Goal: Task Accomplishment & Management: Use online tool/utility

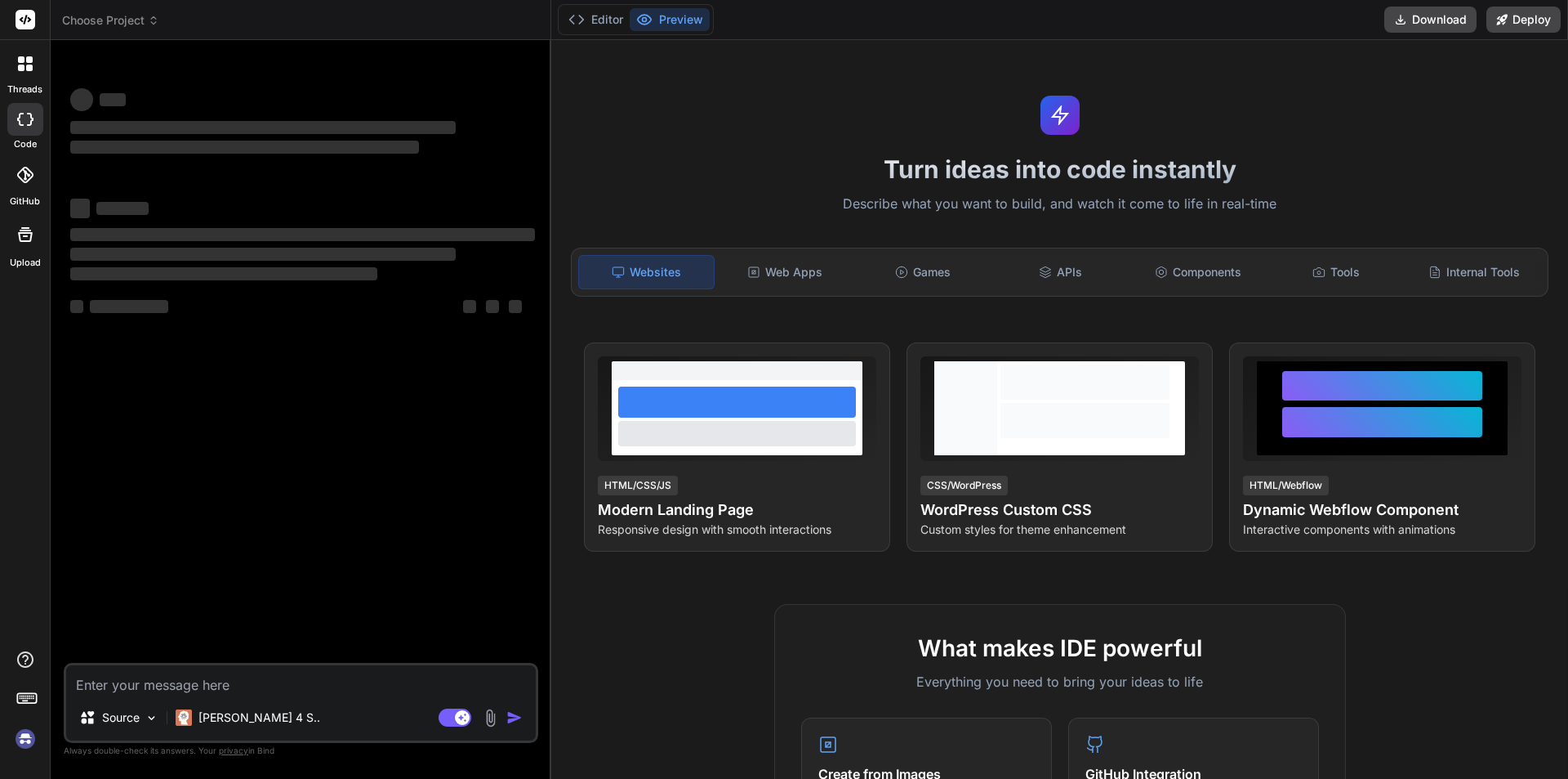
type textarea "x"
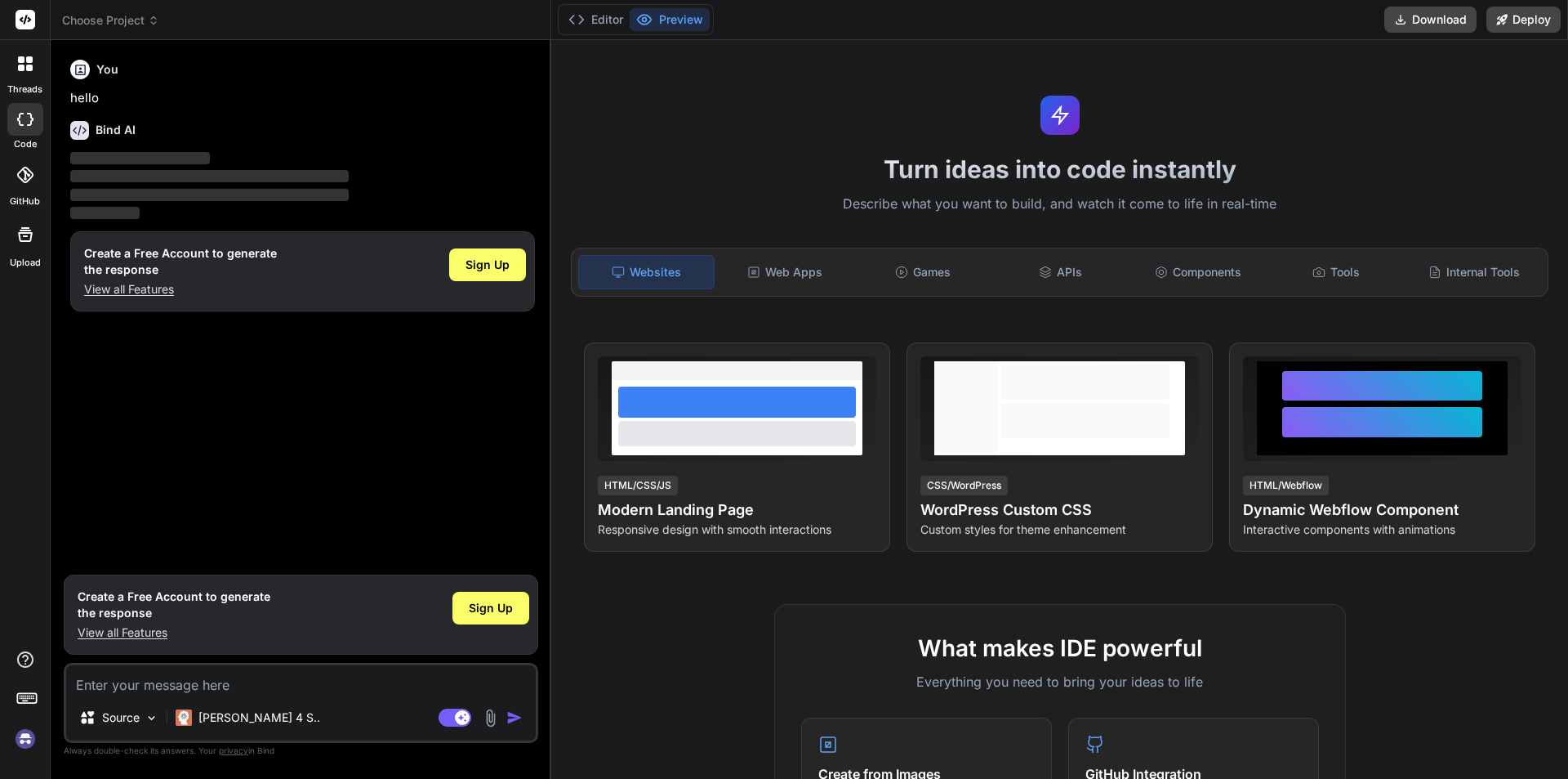
click at [163, 682] on textarea at bounding box center [301, 680] width 470 height 30
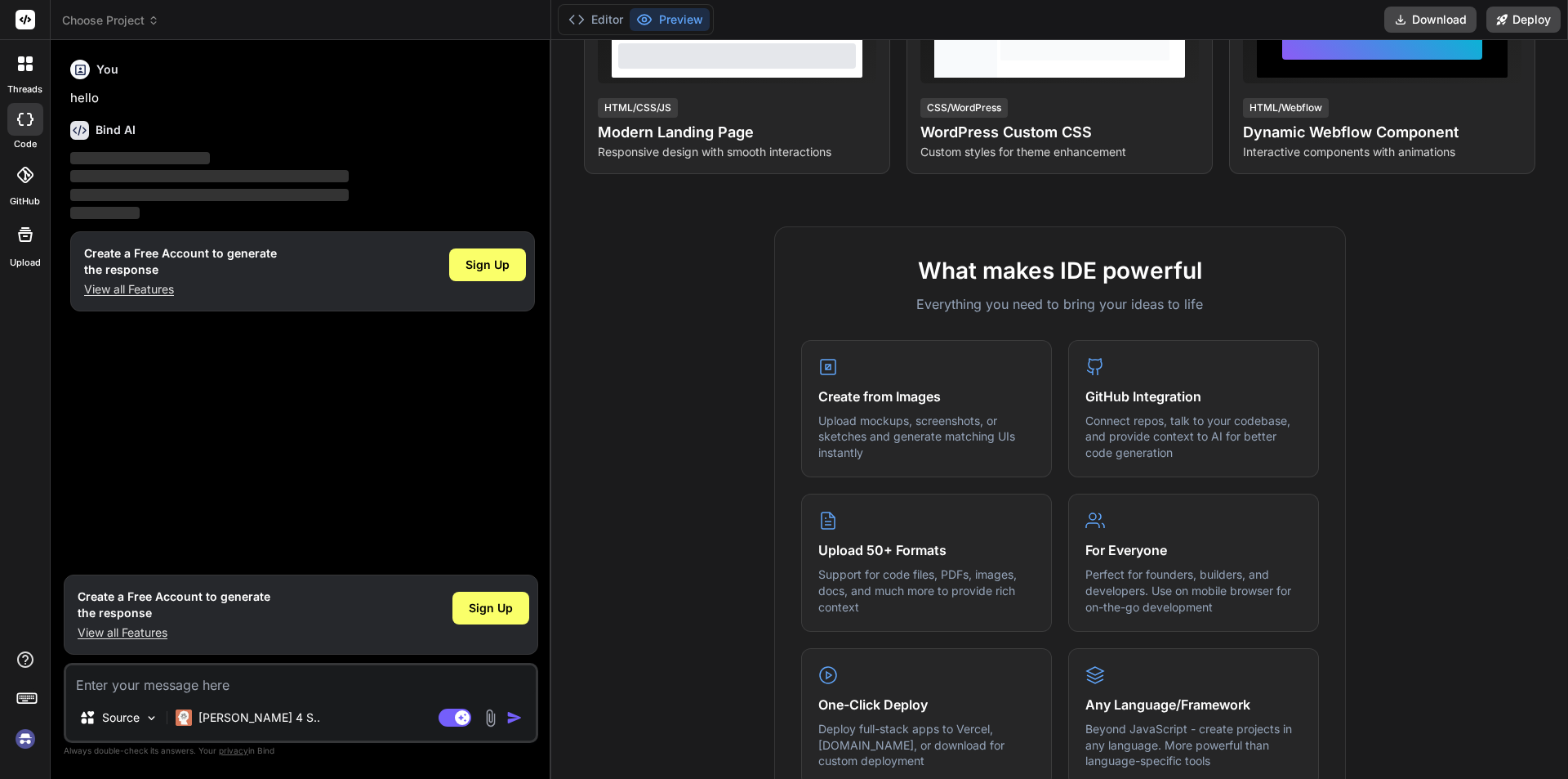
scroll to position [371, 0]
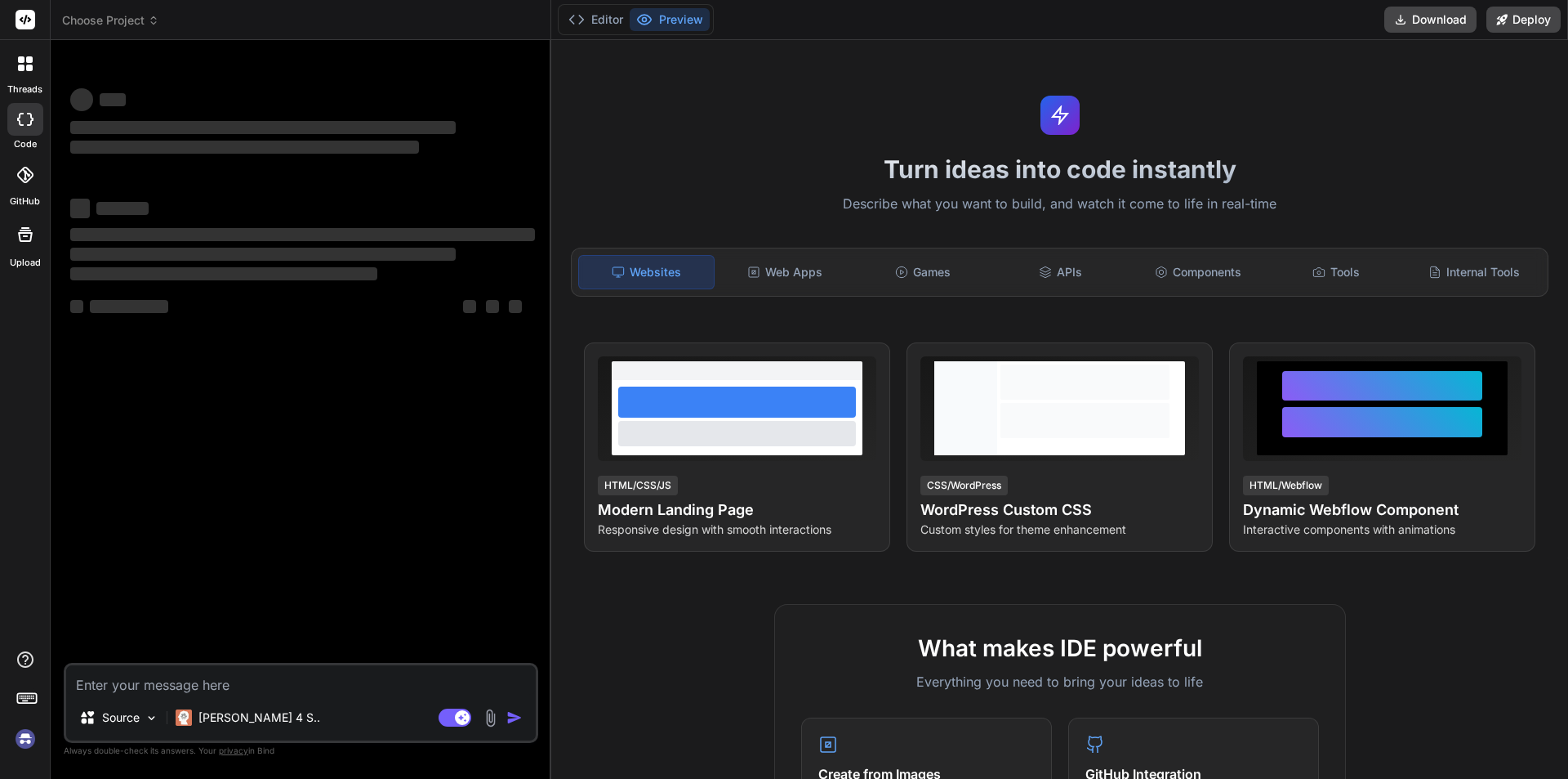
type textarea "x"
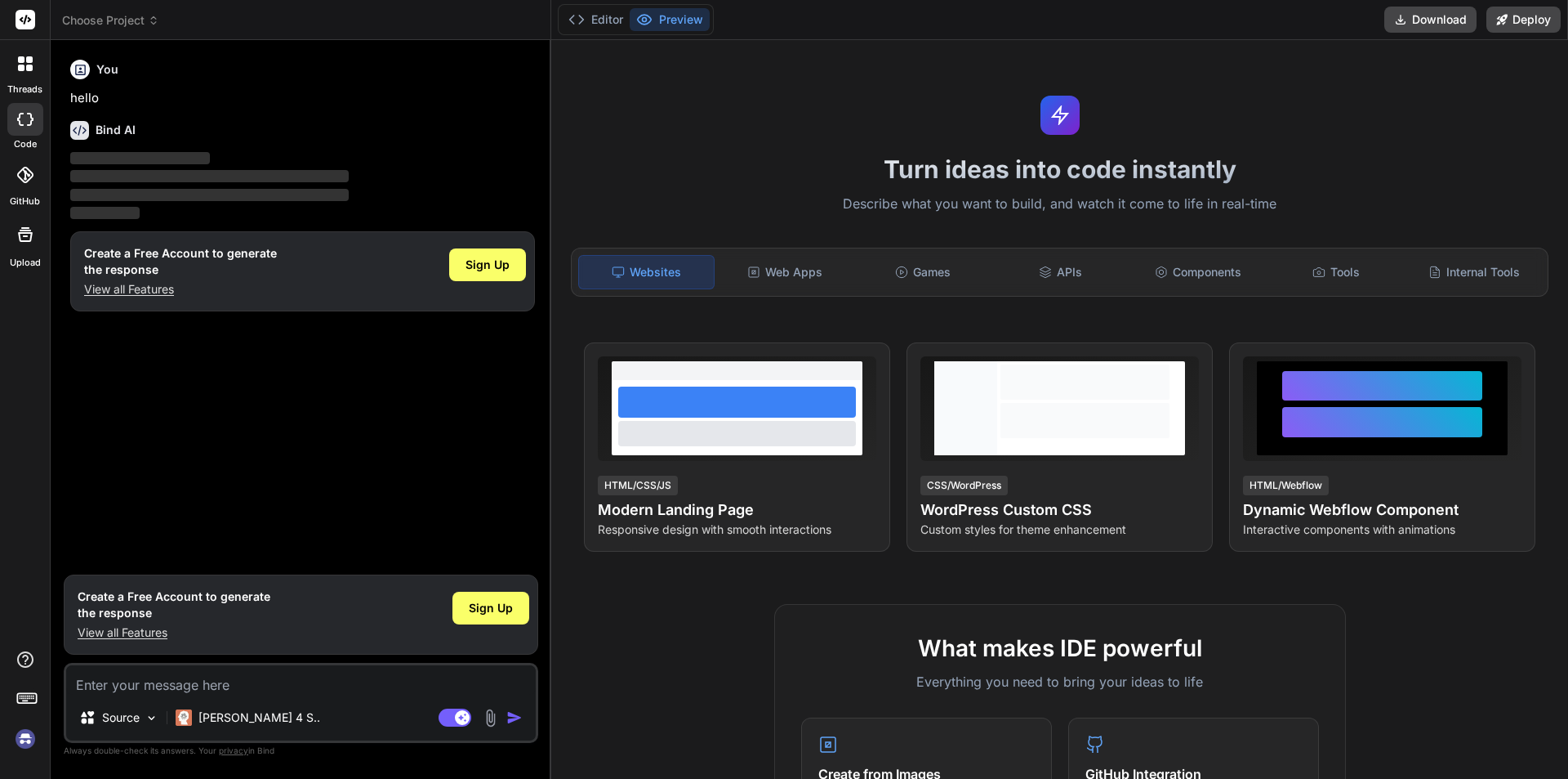
click at [138, 633] on p "View all Features" at bounding box center [174, 632] width 193 height 16
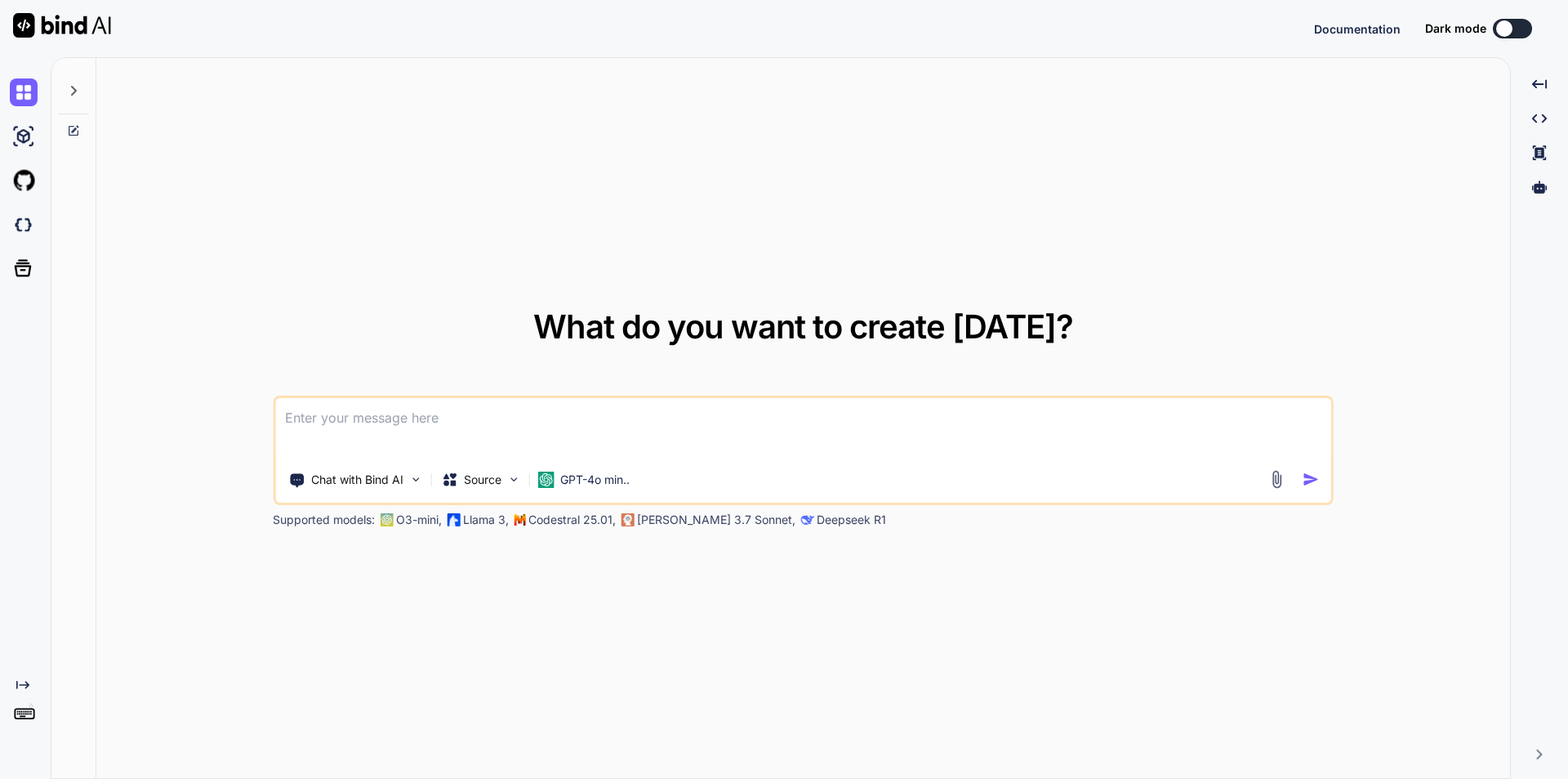
type textarea "x"
click at [329, 429] on textarea at bounding box center [803, 428] width 1056 height 60
click at [393, 421] on textarea at bounding box center [803, 428] width 1056 height 60
paste textarea
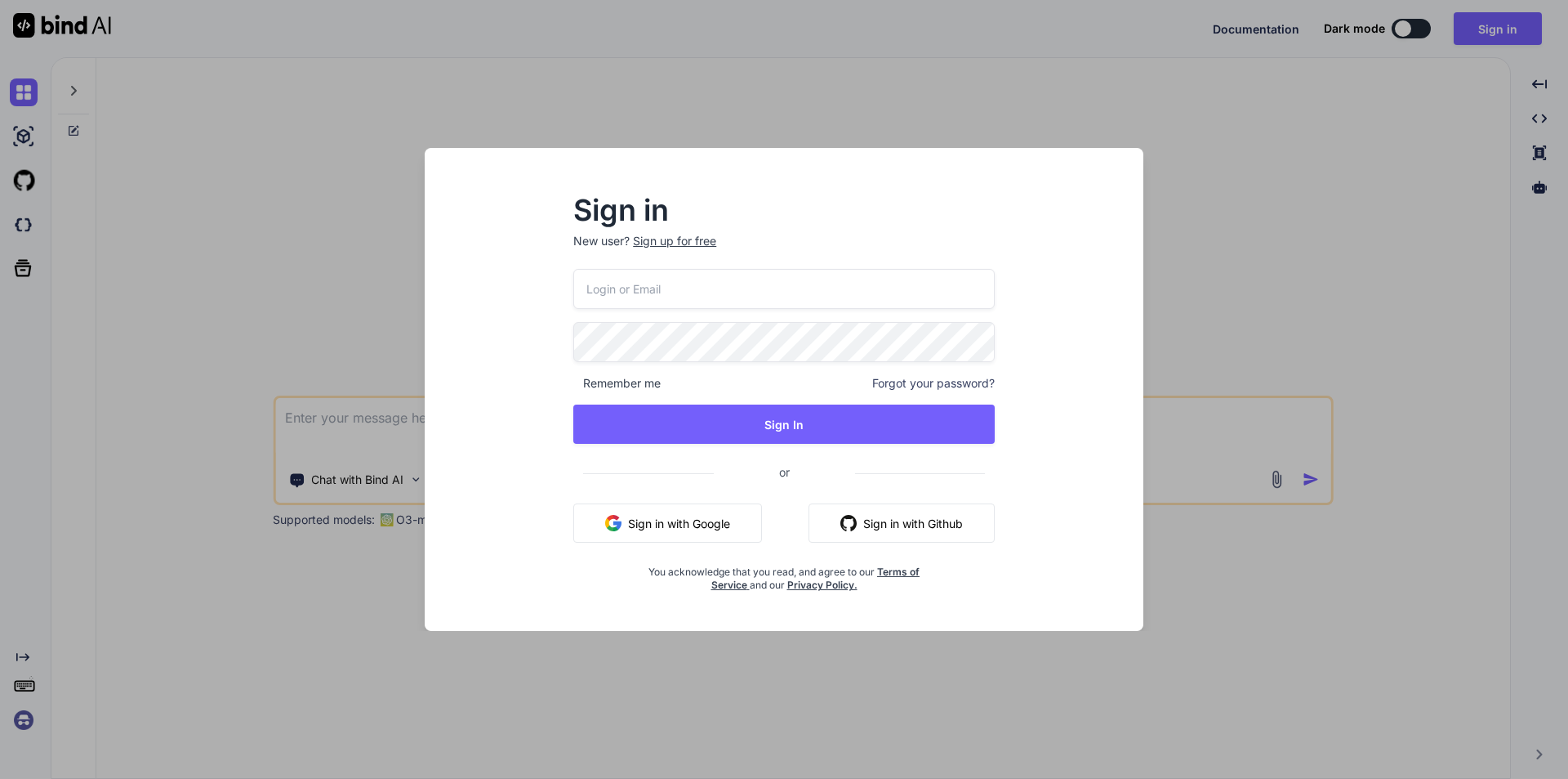
click at [635, 293] on input "email" at bounding box center [784, 289] width 422 height 40
click at [683, 242] on p "New user? Sign up for free" at bounding box center [784, 251] width 422 height 36
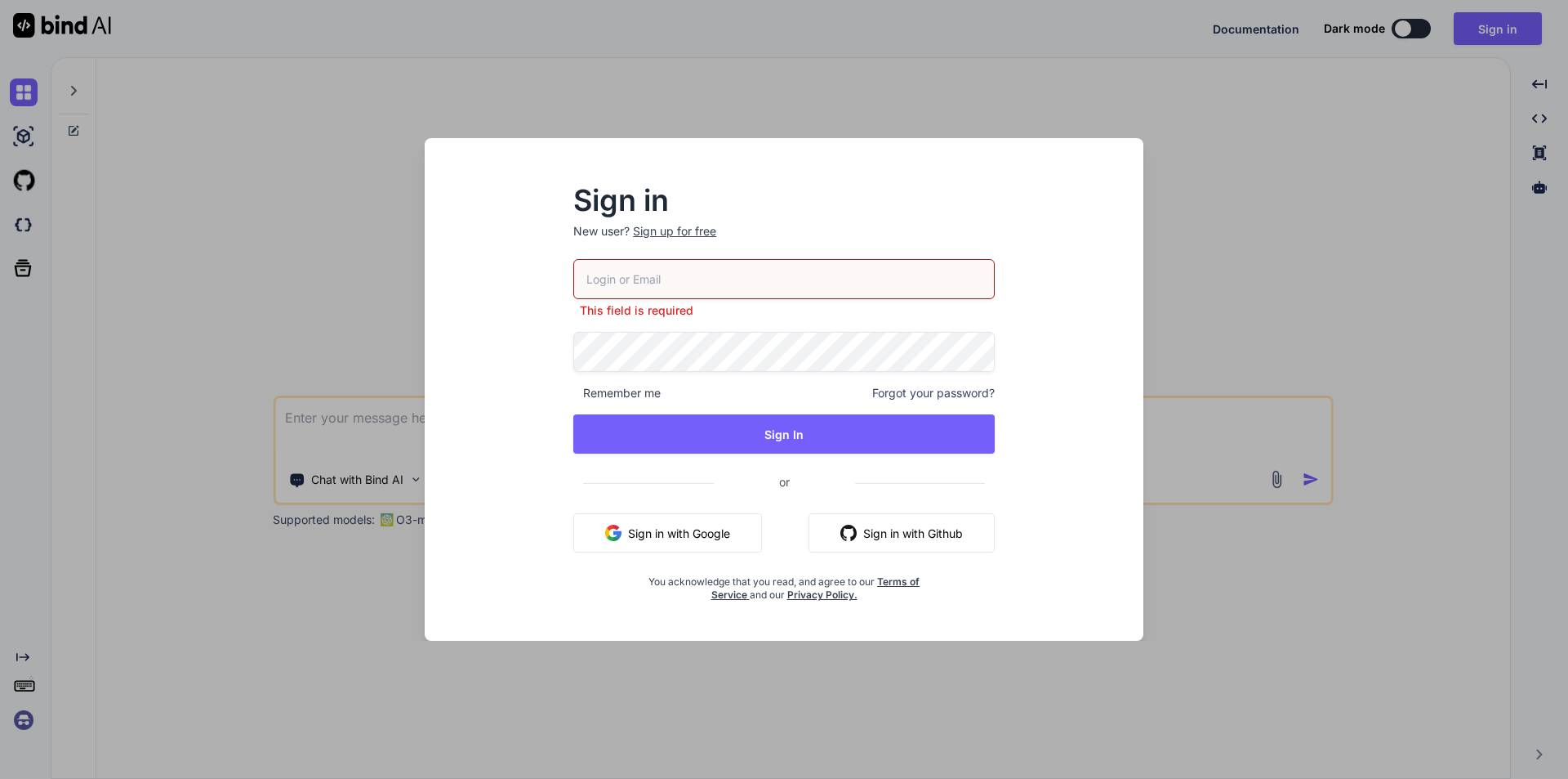
click at [694, 229] on div "Sign up for free" at bounding box center [674, 231] width 83 height 16
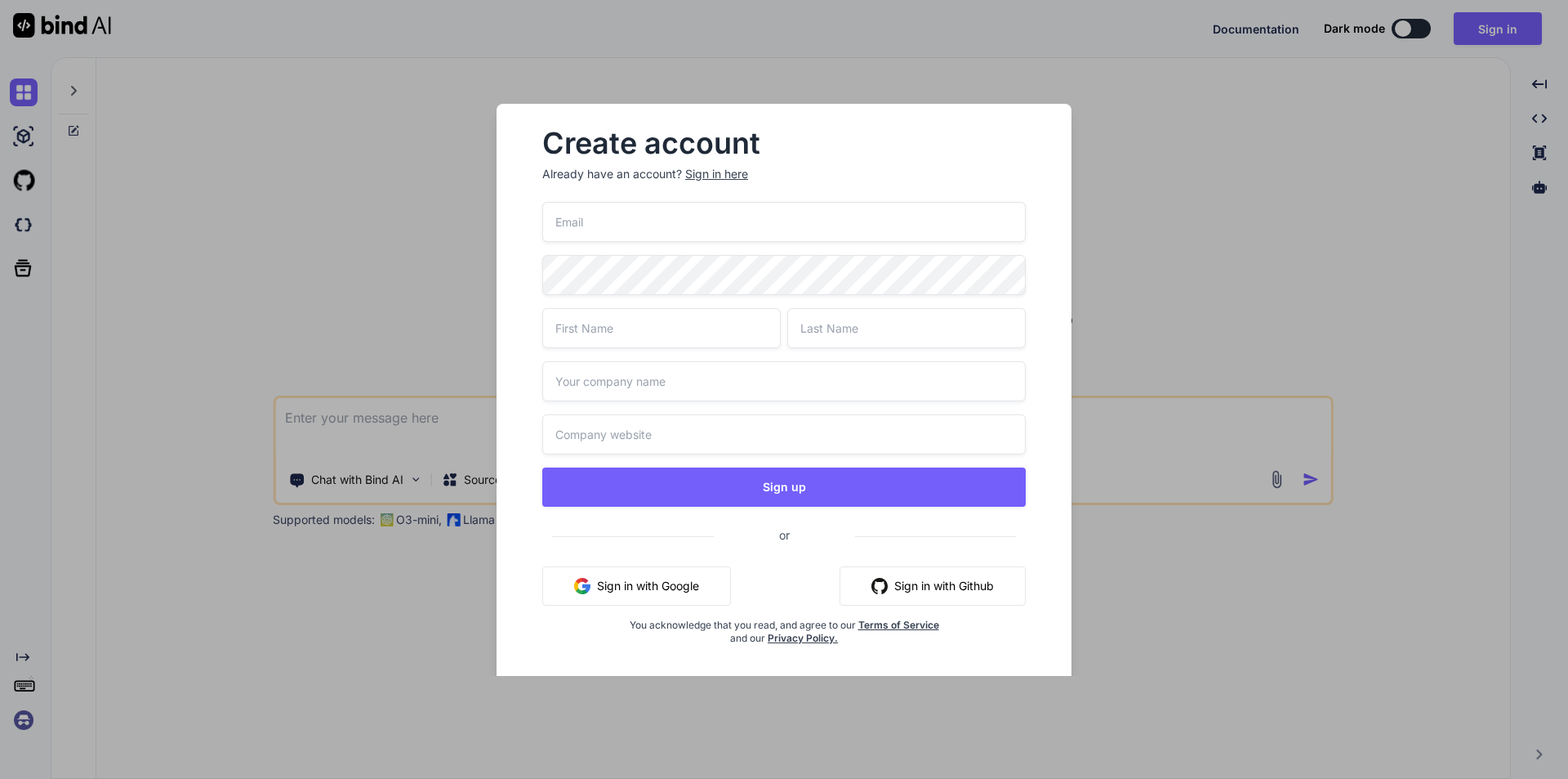
click at [694, 229] on input "email" at bounding box center [784, 221] width 484 height 40
type input "debashisrout.dev@gmail.com"
click at [638, 323] on input "text" at bounding box center [661, 328] width 239 height 40
type input "Debashis"
click at [882, 330] on input "text" at bounding box center [907, 328] width 239 height 40
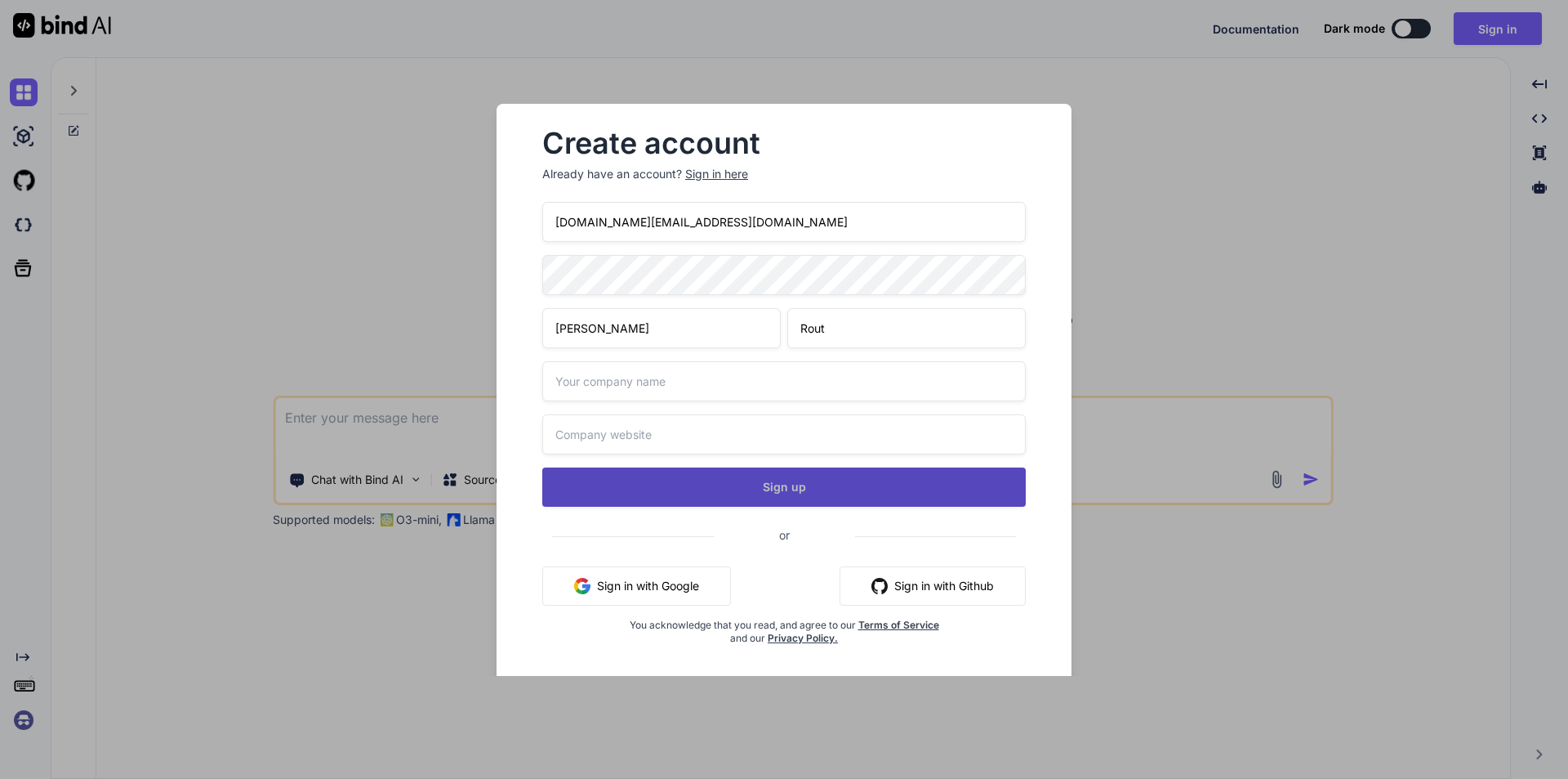
type input "Rout"
click at [793, 479] on button "Sign up" at bounding box center [784, 487] width 484 height 39
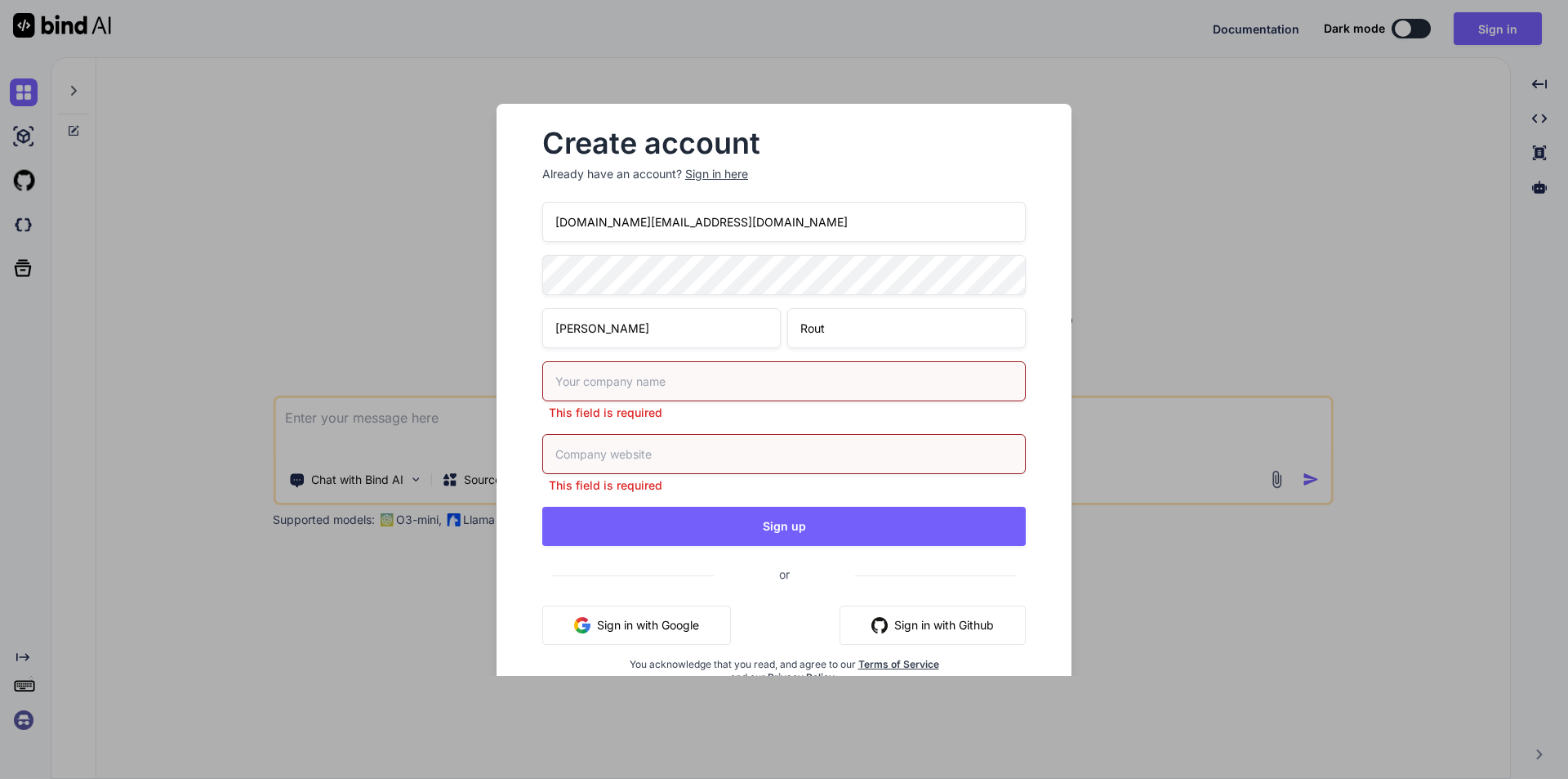
click at [681, 377] on input "text" at bounding box center [784, 381] width 484 height 40
type input "chetu"
click at [649, 467] on div "This field is required" at bounding box center [784, 463] width 484 height 59
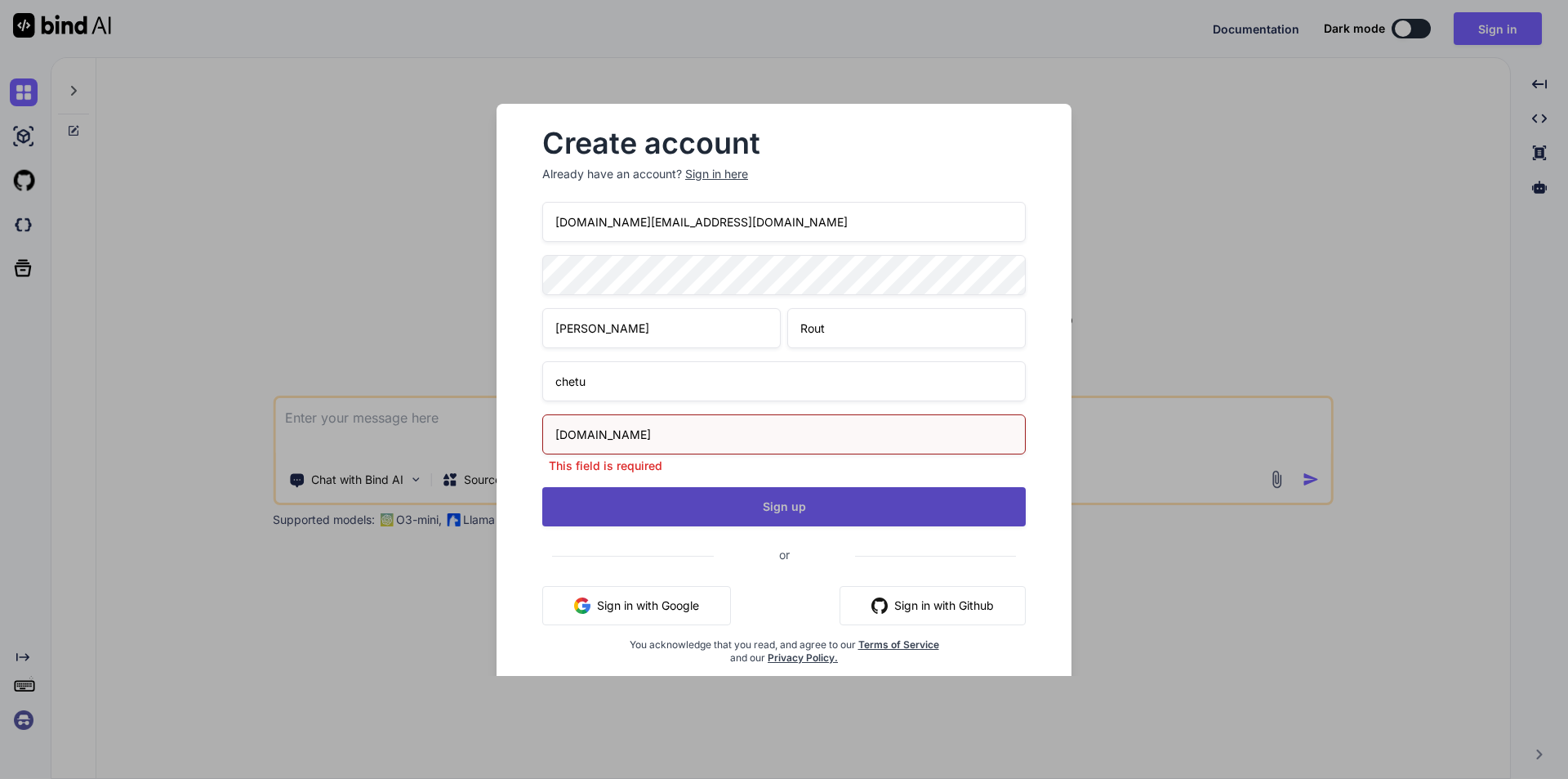
type input "www.chetu.com"
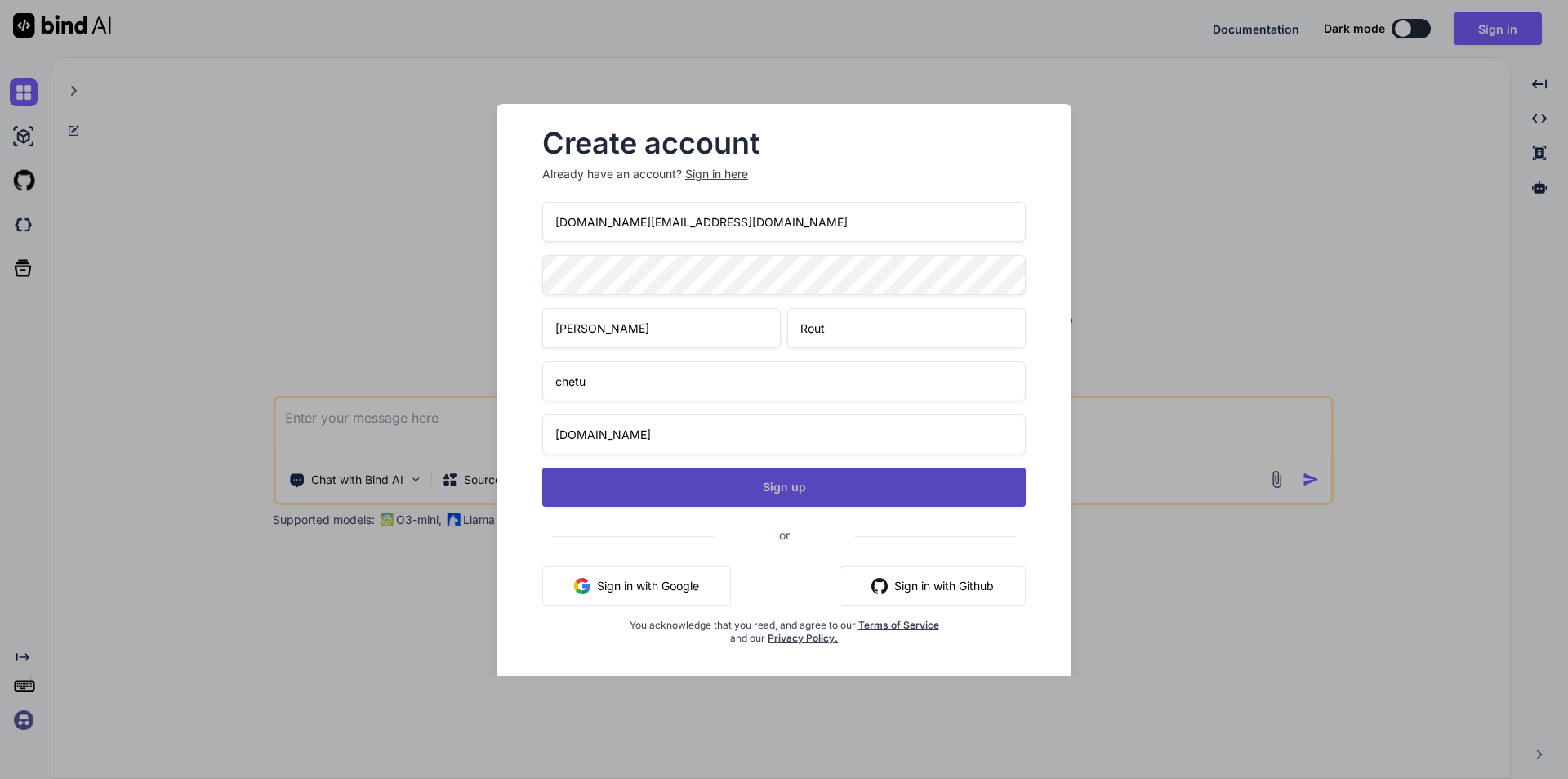
click at [835, 514] on div "debashisrout.dev@gmail.com Debashis Rout chetu www.chetu.com Sign up or Sign in…" at bounding box center [784, 442] width 484 height 482
click at [796, 486] on button "Sign up" at bounding box center [784, 487] width 484 height 39
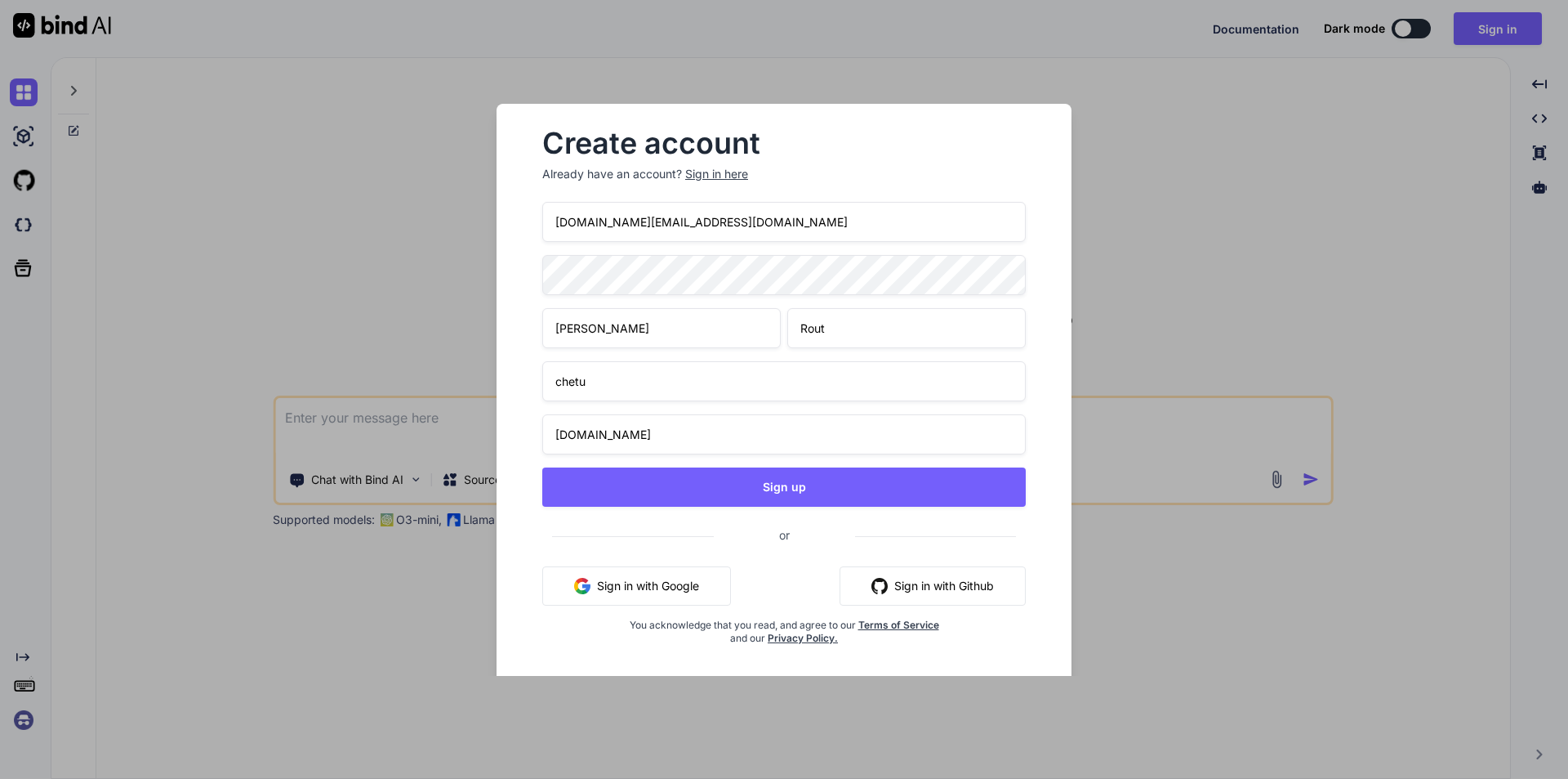
click at [337, 275] on div "Create account Already have an account? Sign in here debashisrout.dev@gmail.com…" at bounding box center [784, 390] width 1568 height 779
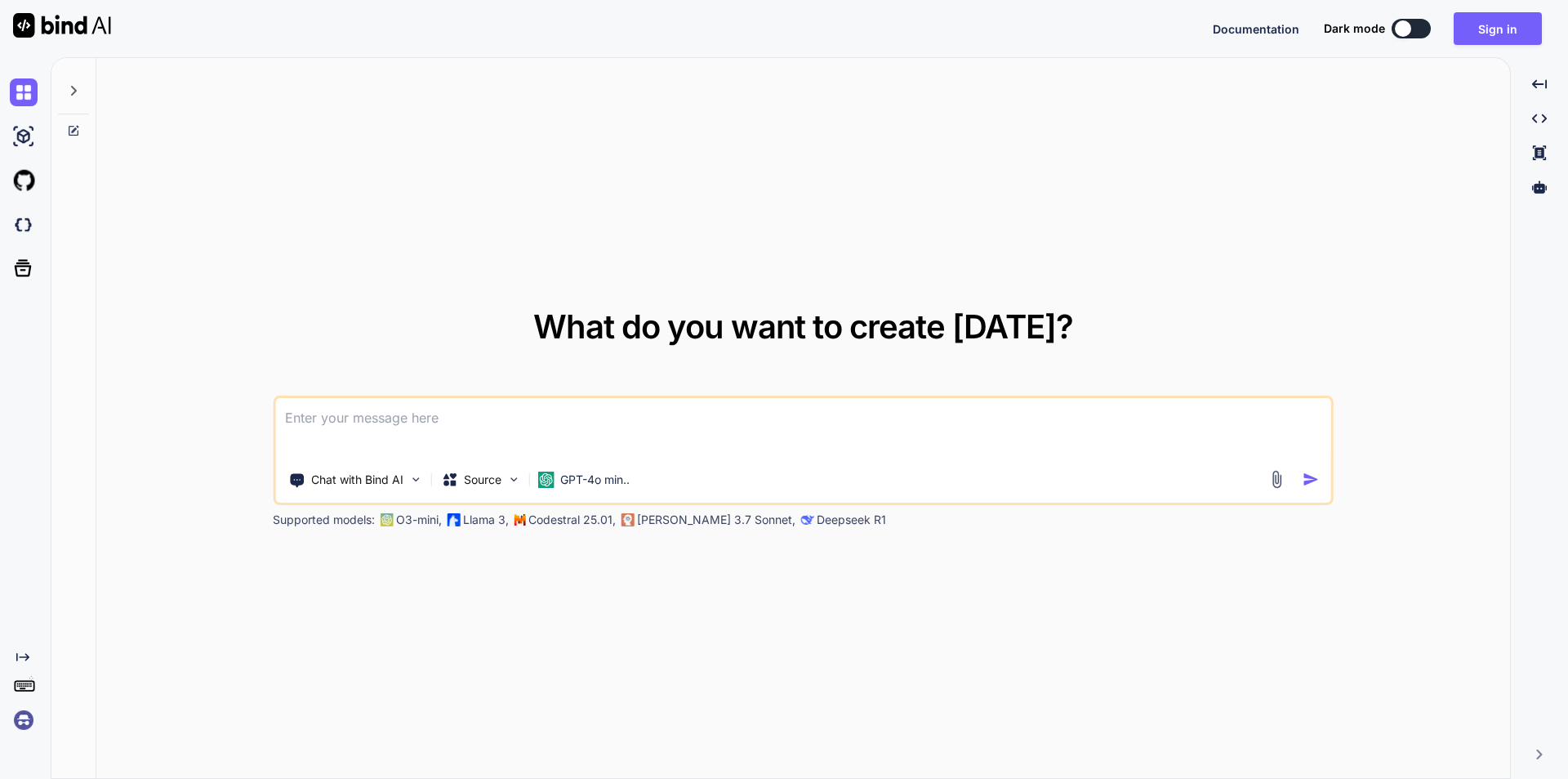
click at [430, 437] on textarea at bounding box center [803, 428] width 1056 height 60
paste textarea
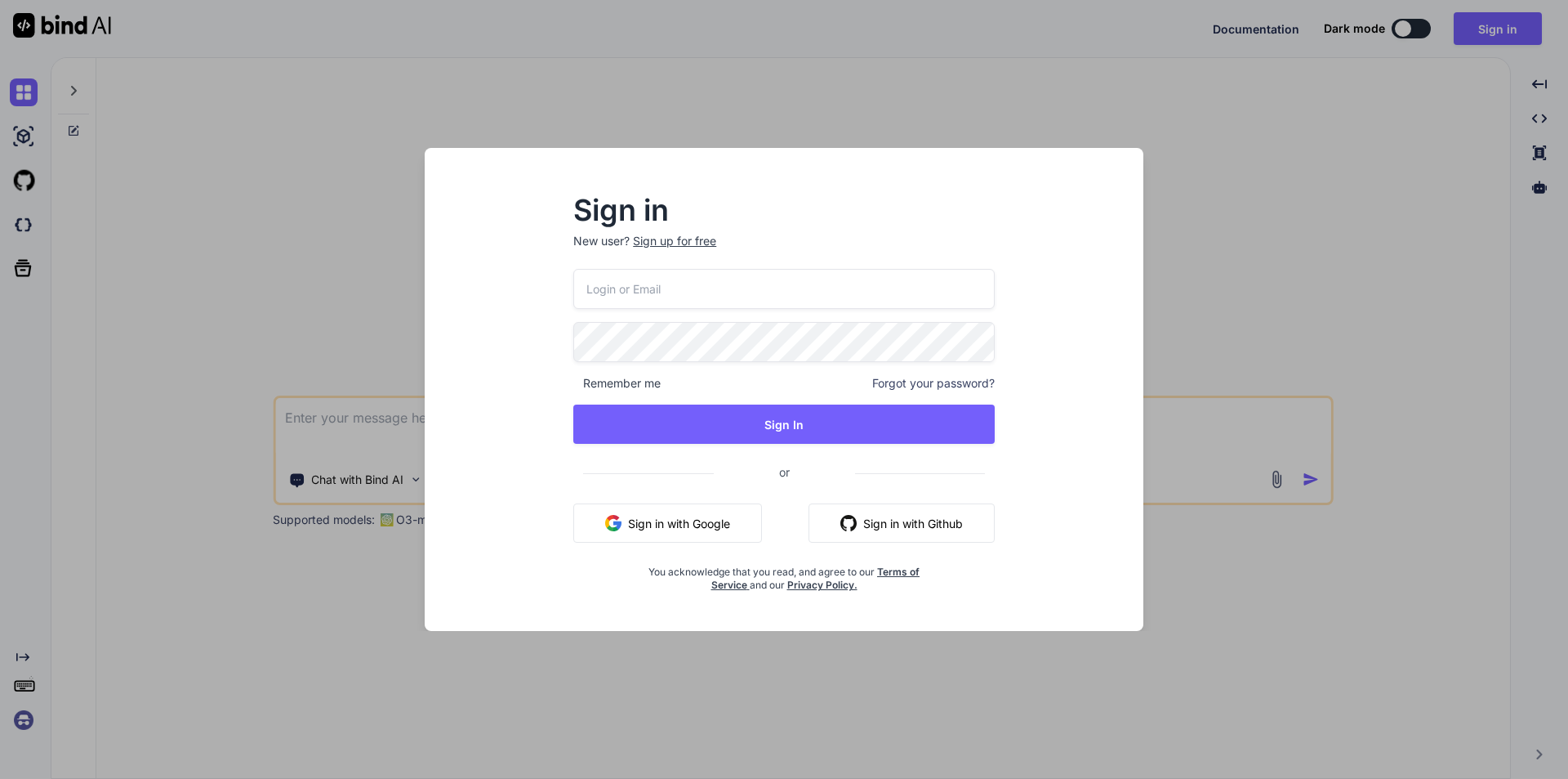
type input "debashisrout.dev@gmail.com"
click at [1308, 179] on div "Sign in New user? Sign up for free debashisrout.dev@gmail.com Remember me Forgo…" at bounding box center [784, 390] width 1568 height 779
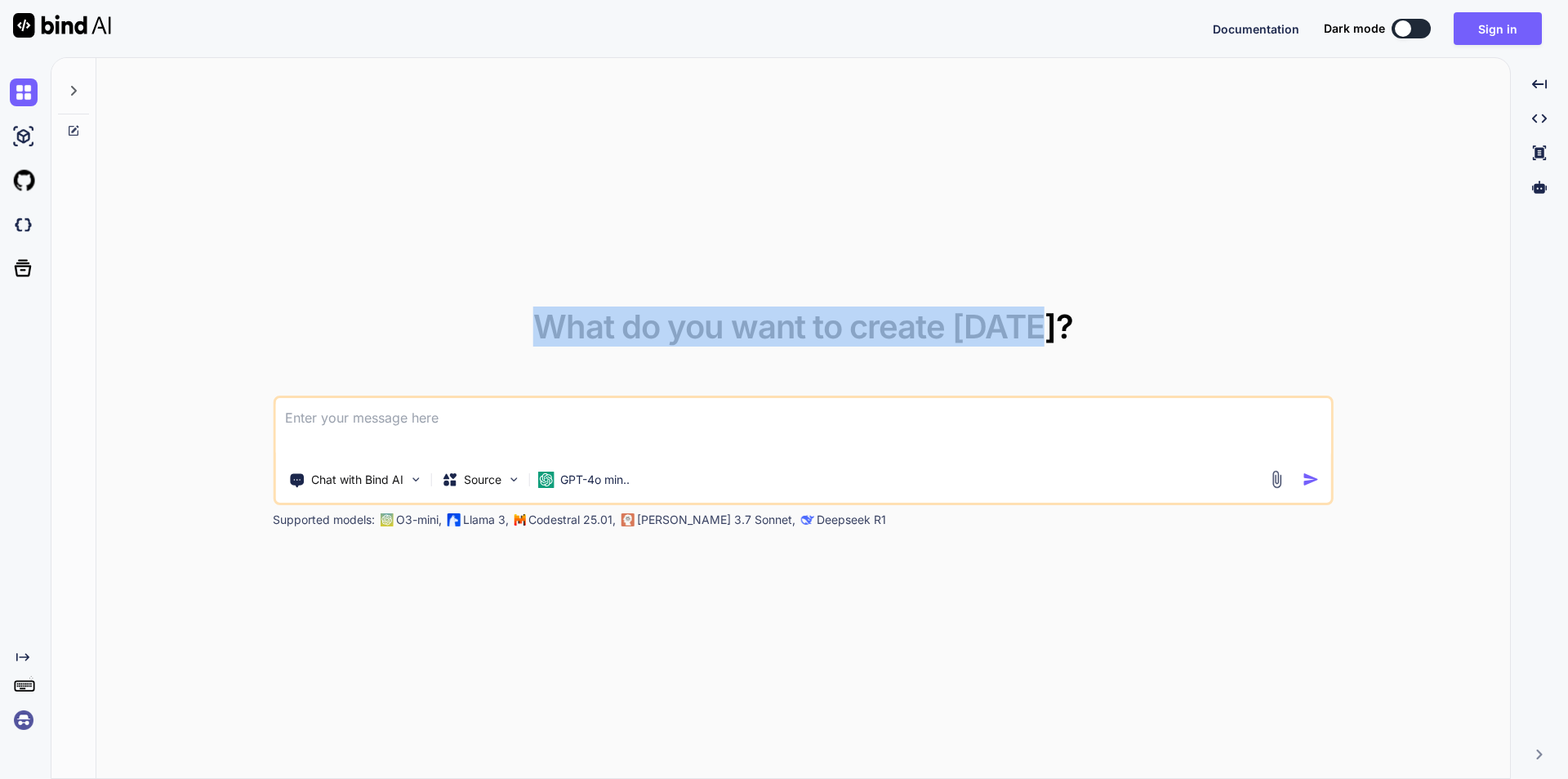
drag, startPoint x: 545, startPoint y: 326, endPoint x: 1047, endPoint y: 317, distance: 502.1
click at [1047, 317] on span "What do you want to create today?" at bounding box center [804, 326] width 540 height 40
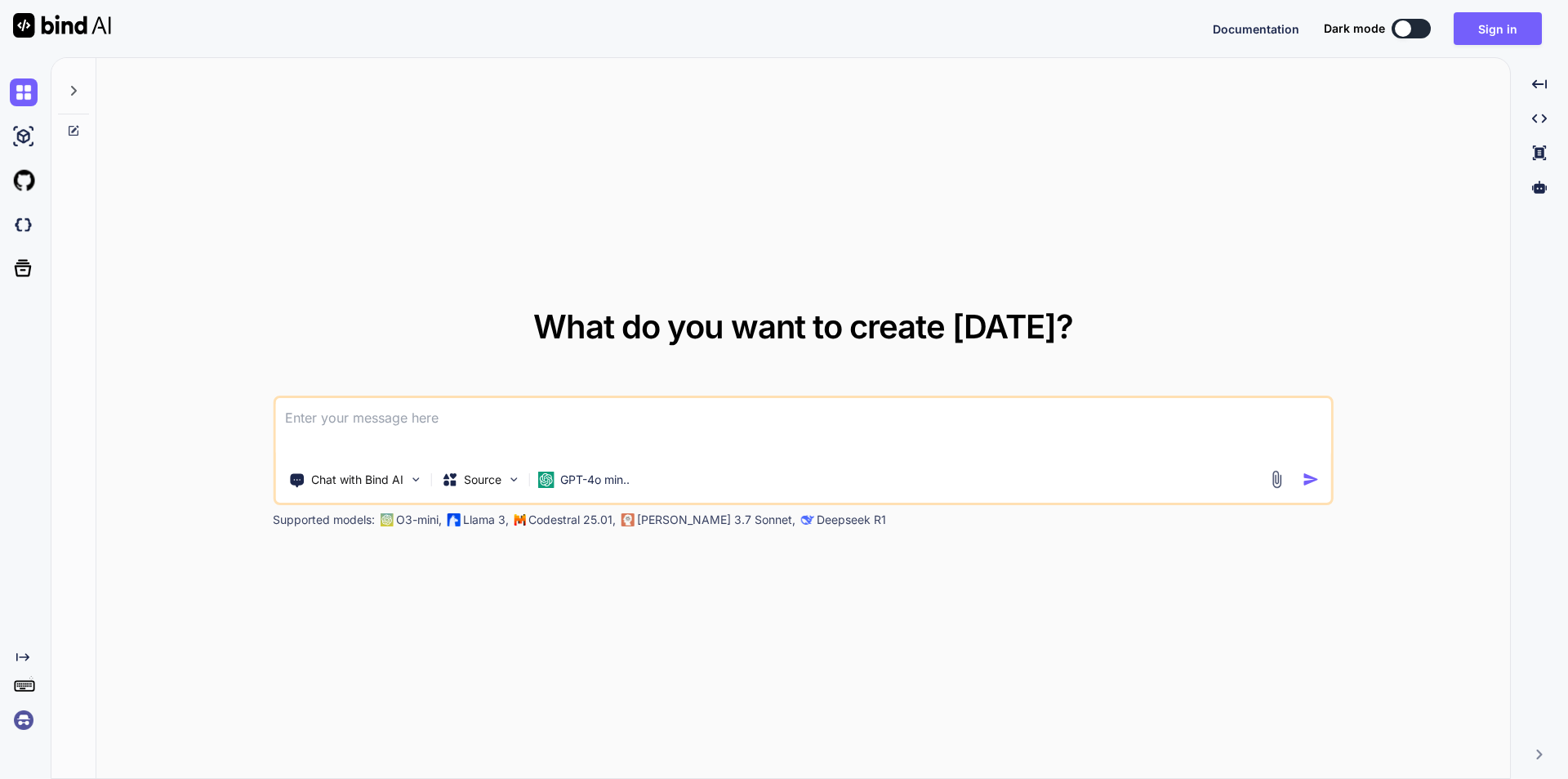
click at [694, 196] on div "What do you want to create today? Chat with Bind AI Source GPT-4o min.. Support…" at bounding box center [803, 419] width 1413 height 722
click at [410, 485] on img at bounding box center [415, 479] width 14 height 14
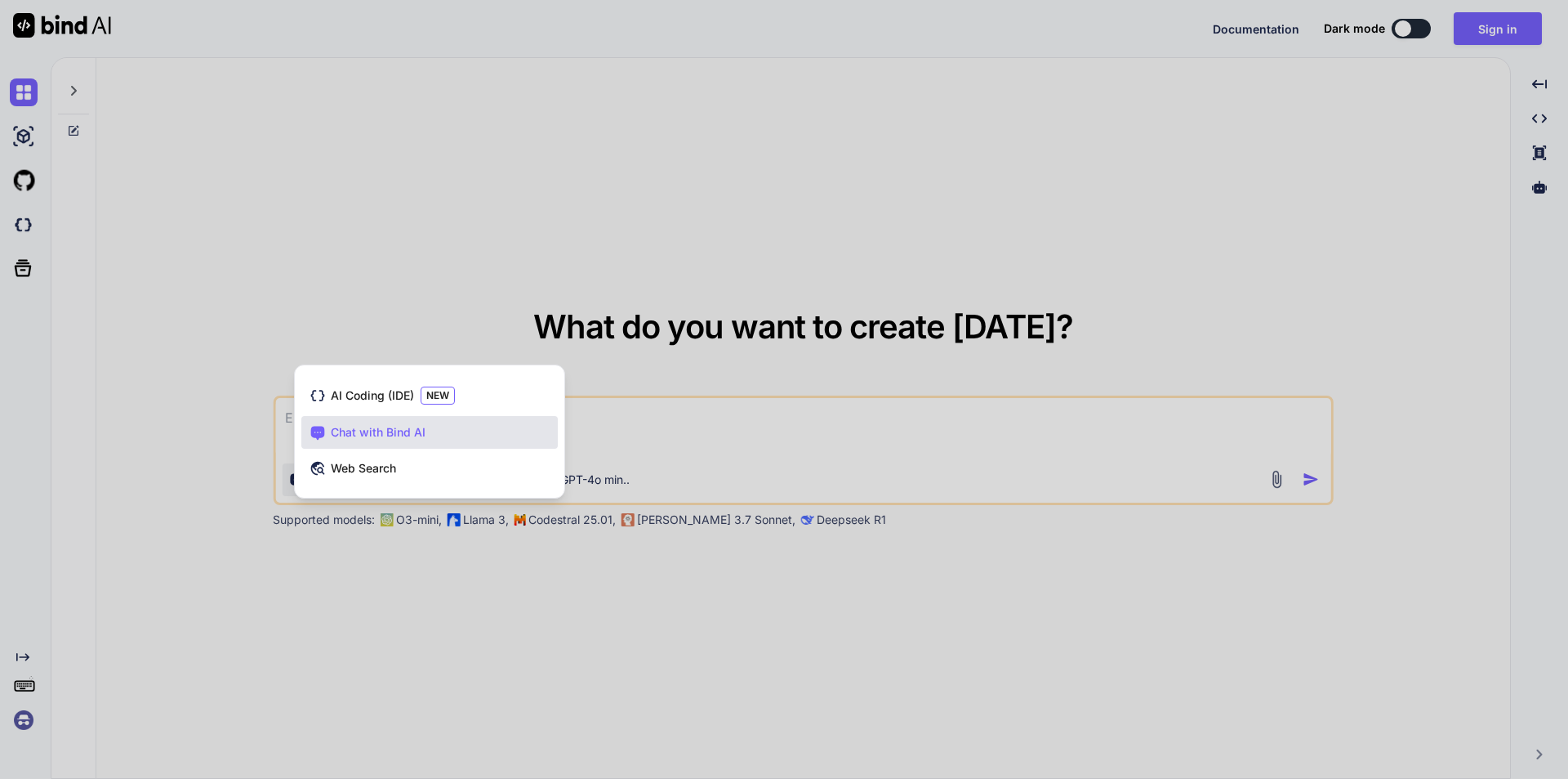
click at [430, 432] on div "Chat with Bind AI" at bounding box center [429, 432] width 257 height 32
type textarea "x"
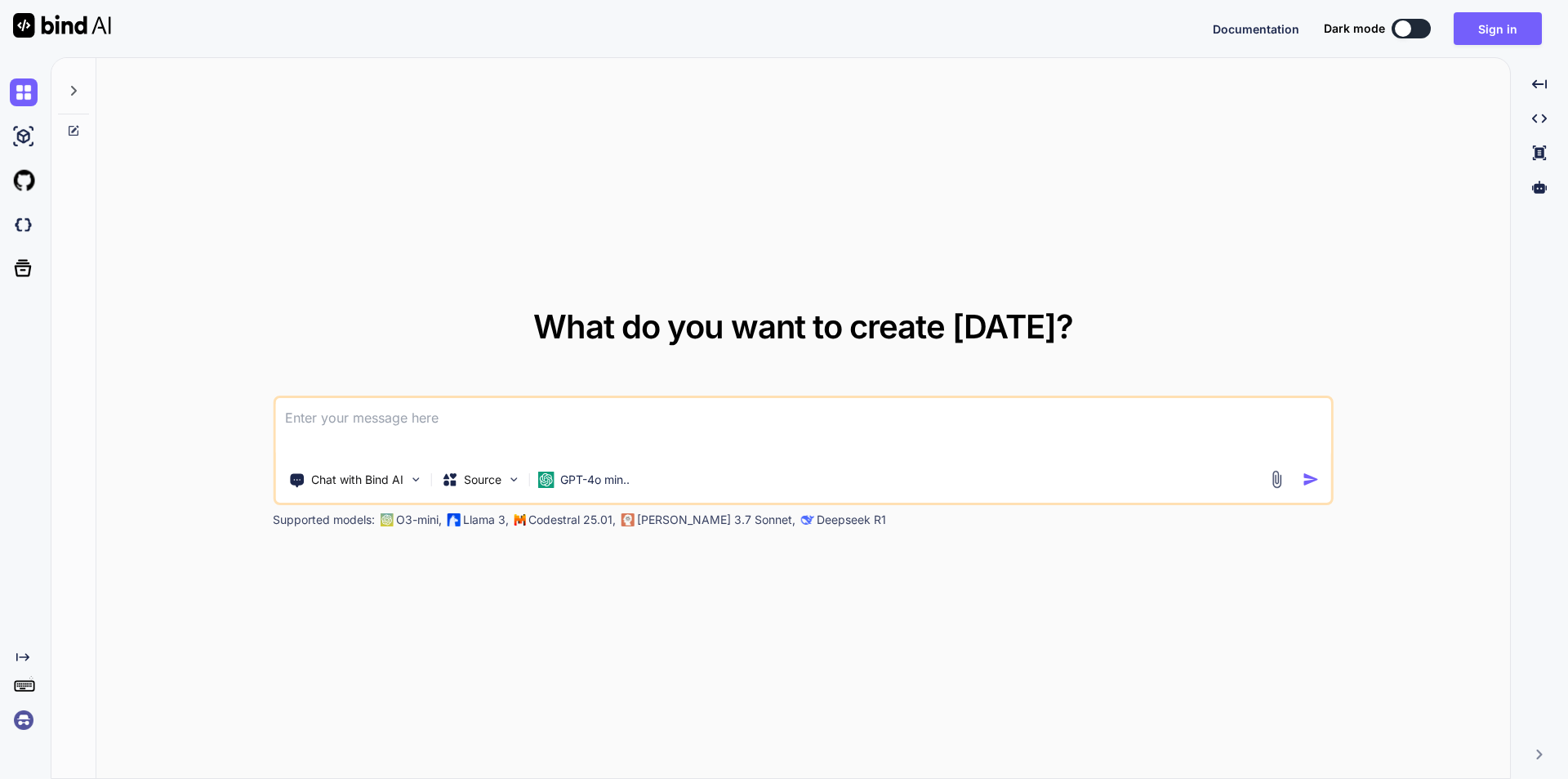
click at [382, 414] on textarea at bounding box center [803, 428] width 1056 height 60
click at [450, 425] on textarea at bounding box center [803, 428] width 1056 height 60
click at [419, 426] on textarea at bounding box center [803, 428] width 1056 height 60
paste textarea
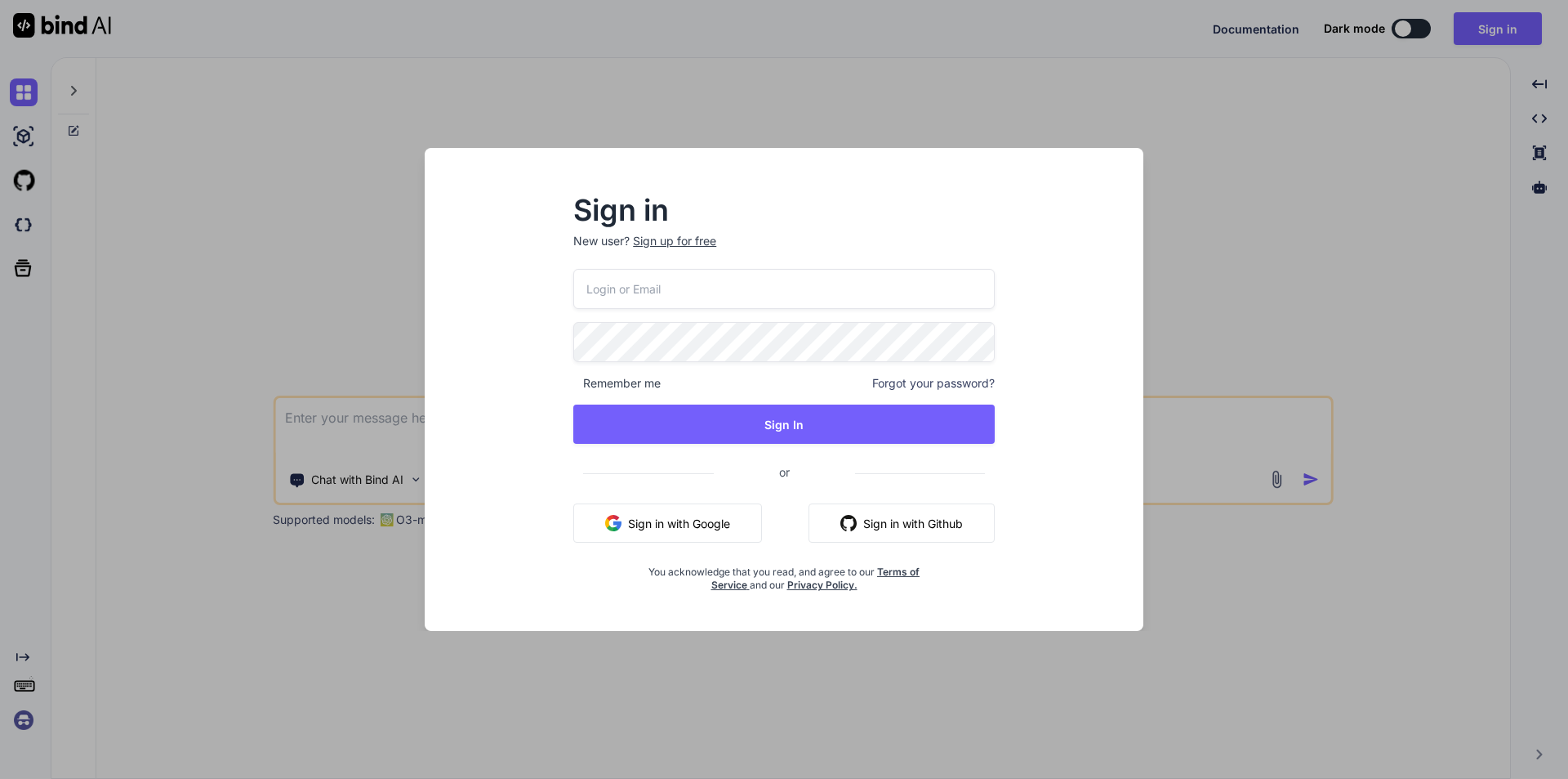
type input "debashisrout.dev@gmail.com"
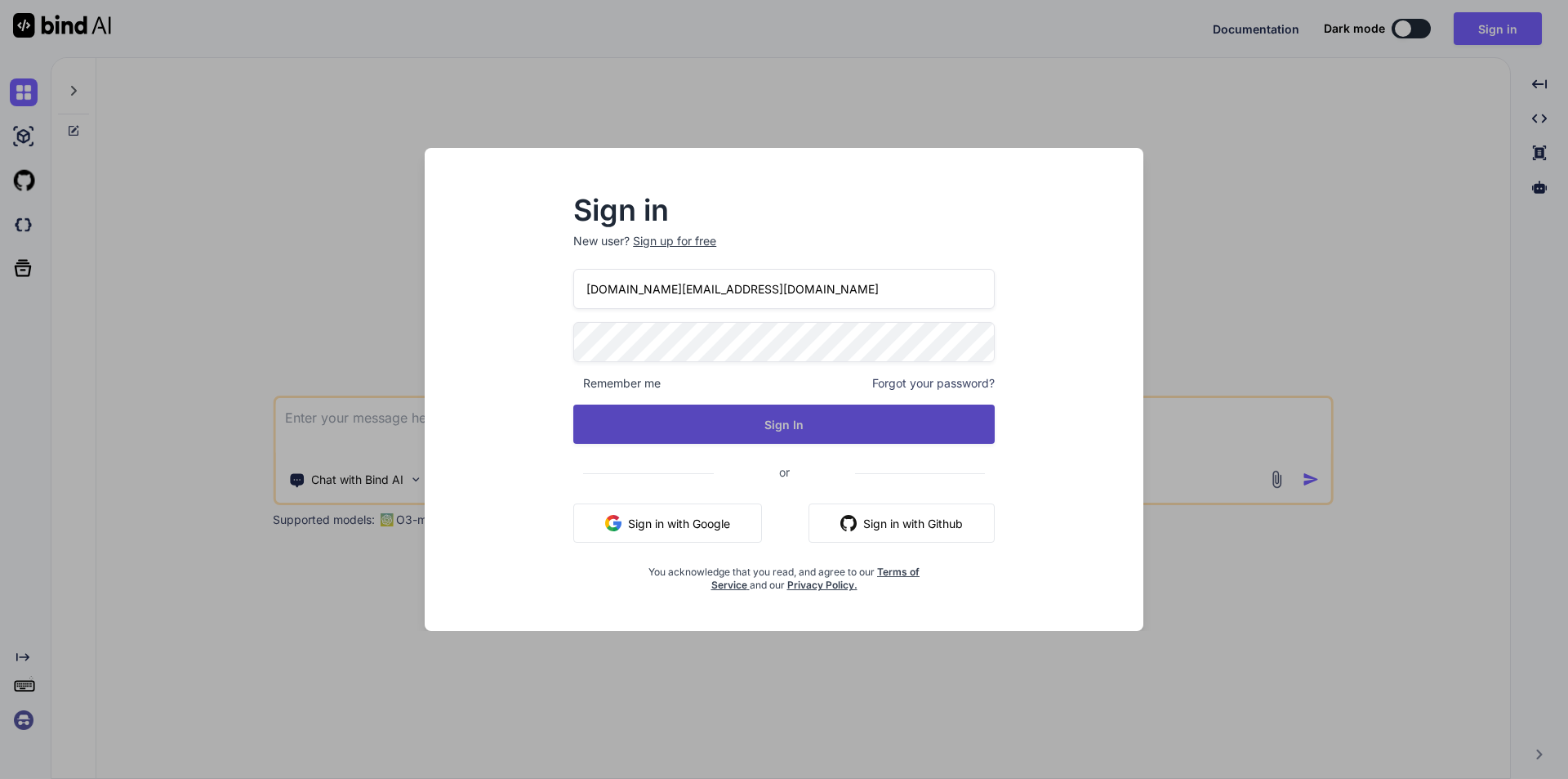
click at [799, 424] on button "Sign In" at bounding box center [784, 424] width 422 height 39
click at [794, 422] on button "Sign In" at bounding box center [784, 424] width 422 height 39
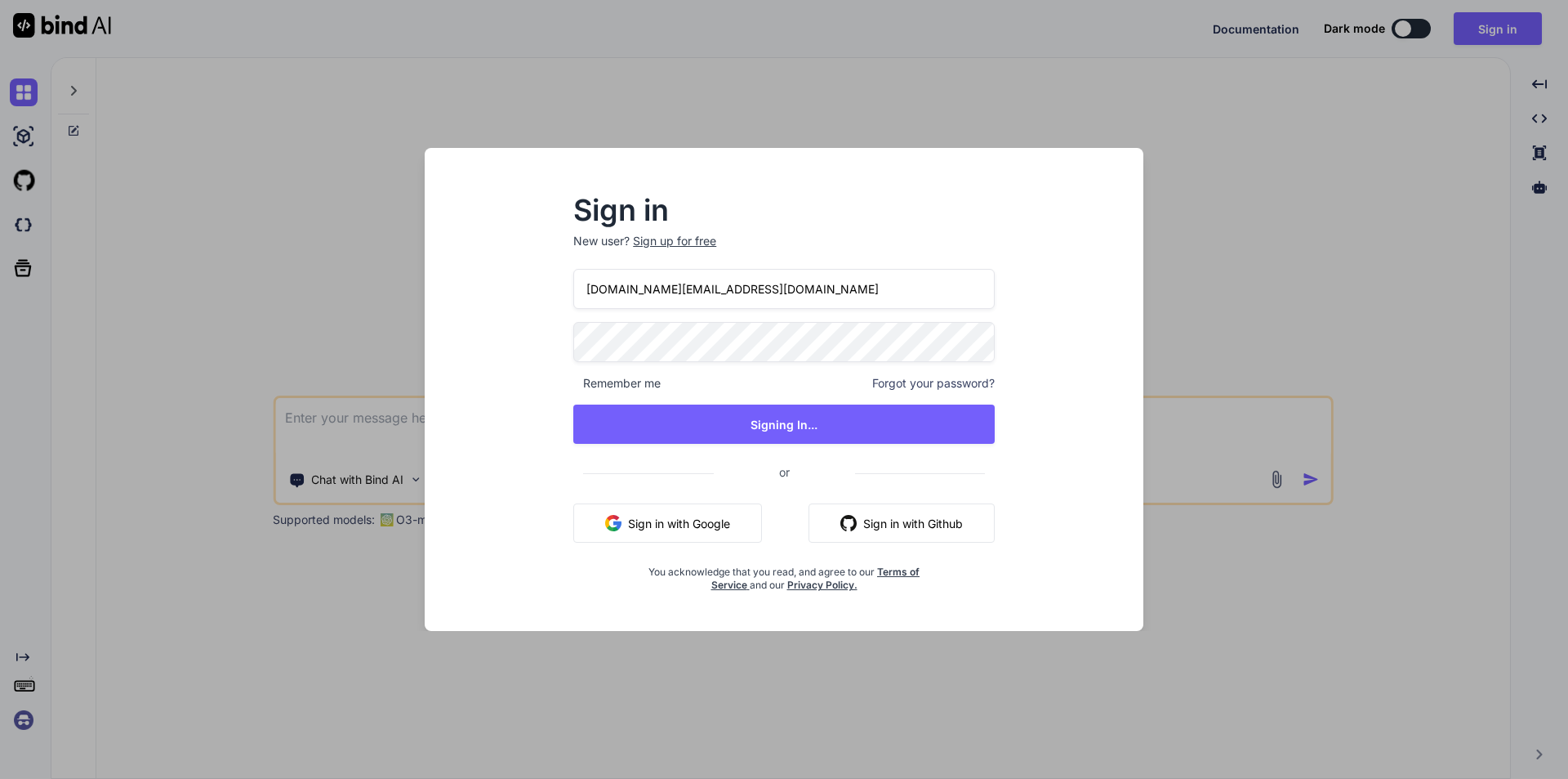
type textarea "x"
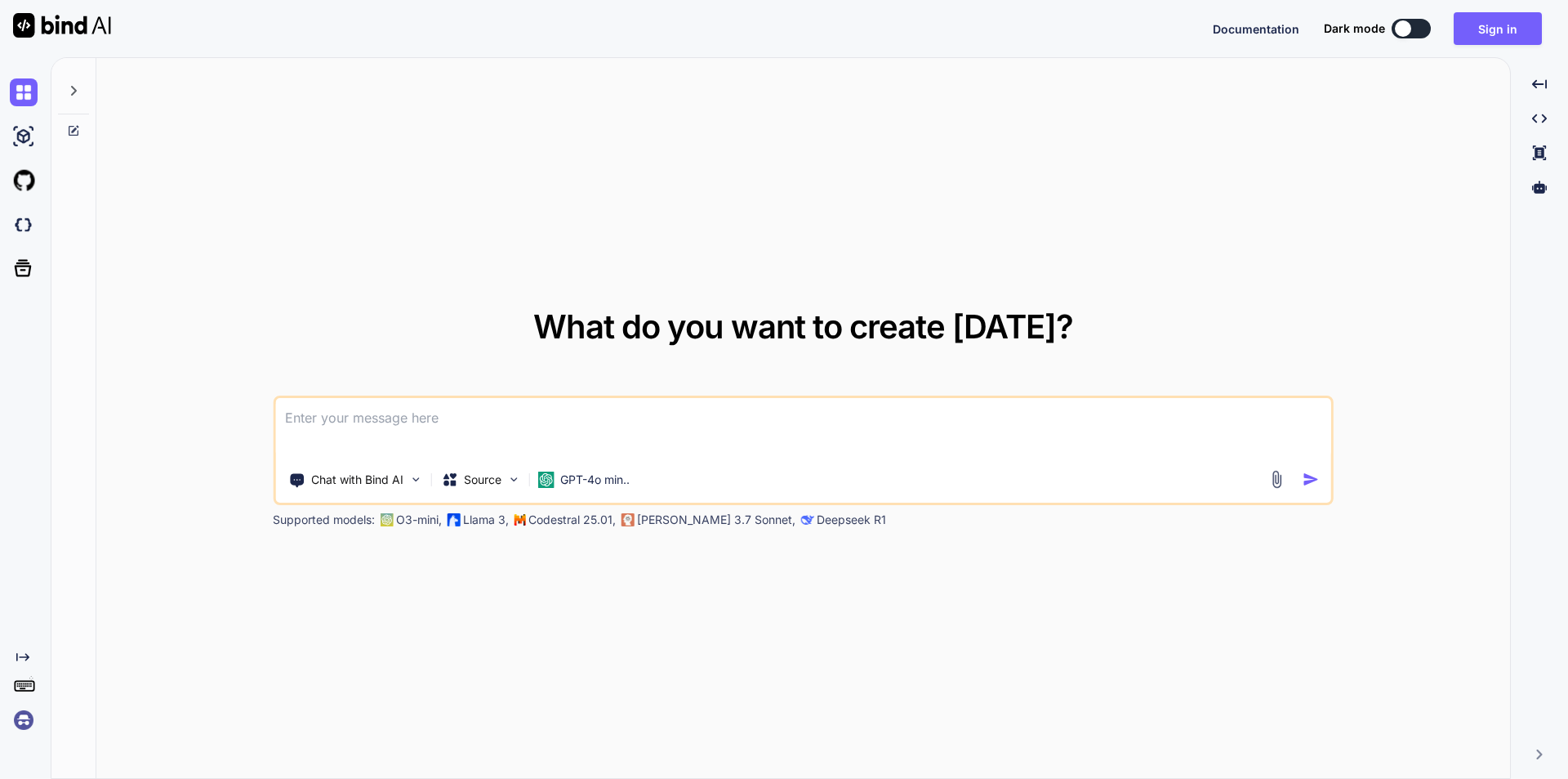
click at [522, 423] on textarea at bounding box center [803, 428] width 1056 height 60
paste textarea
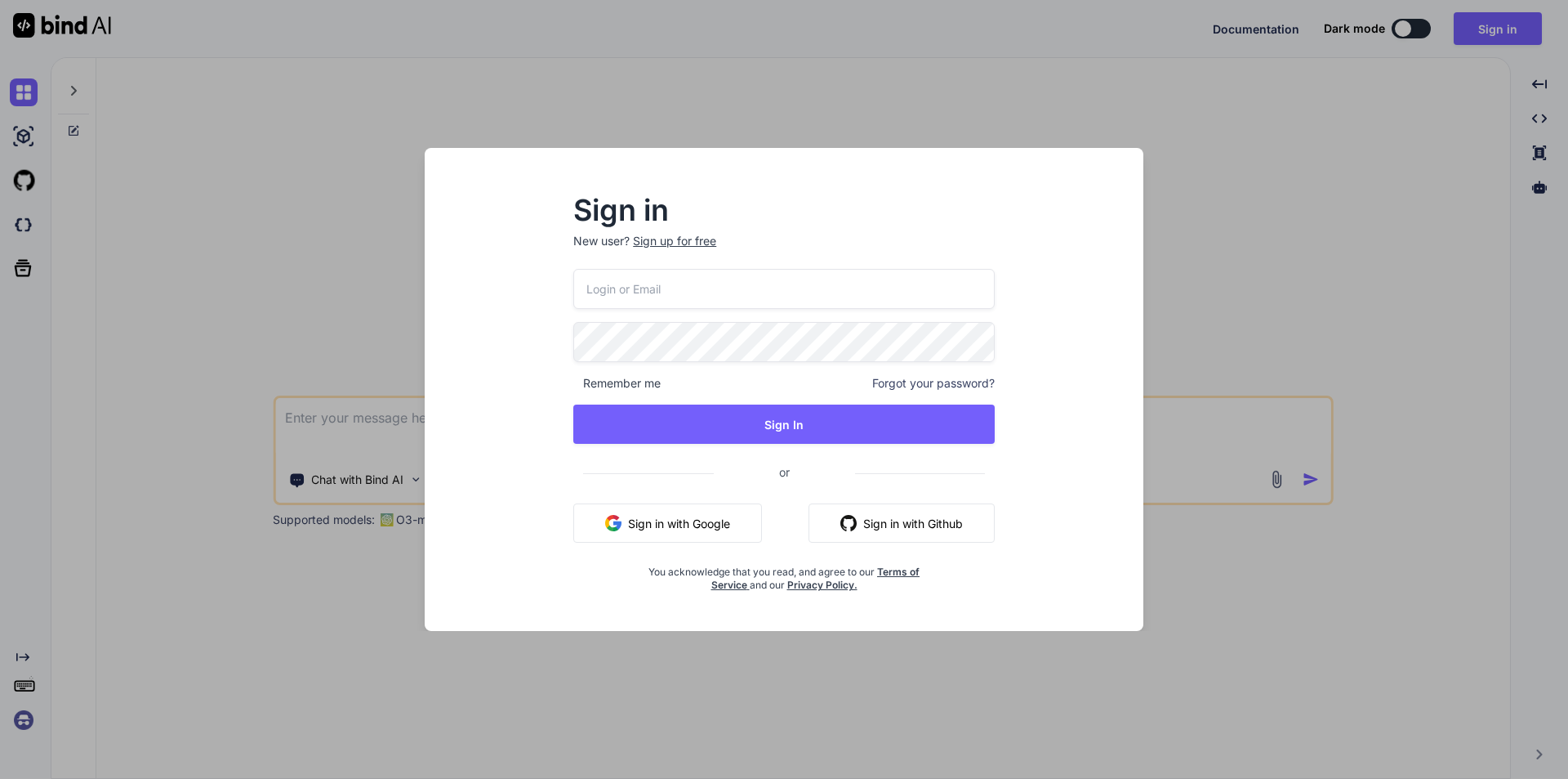
type input "debashisrout.dev@gmail.com"
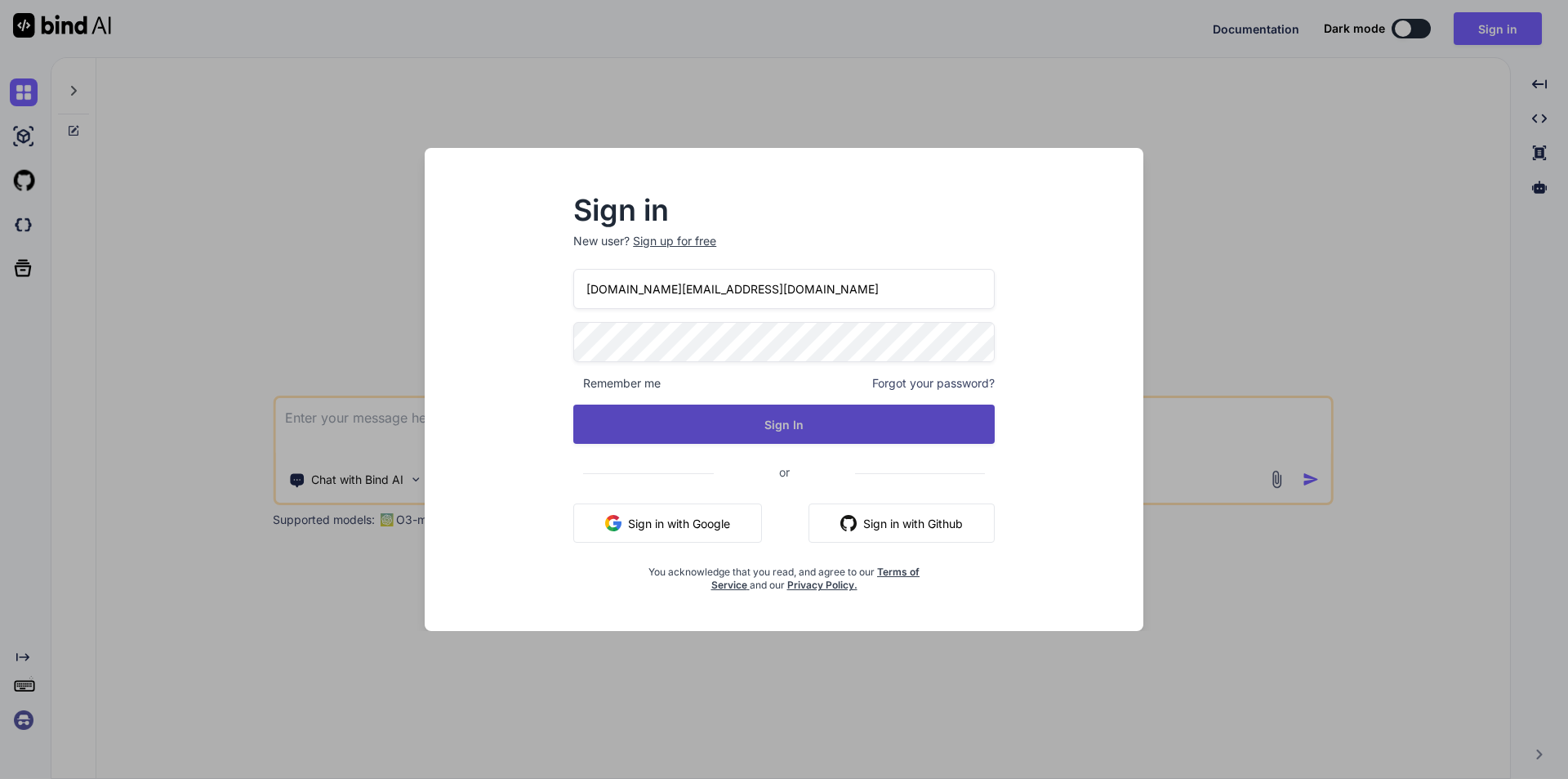
click at [761, 420] on button "Sign In" at bounding box center [784, 424] width 422 height 39
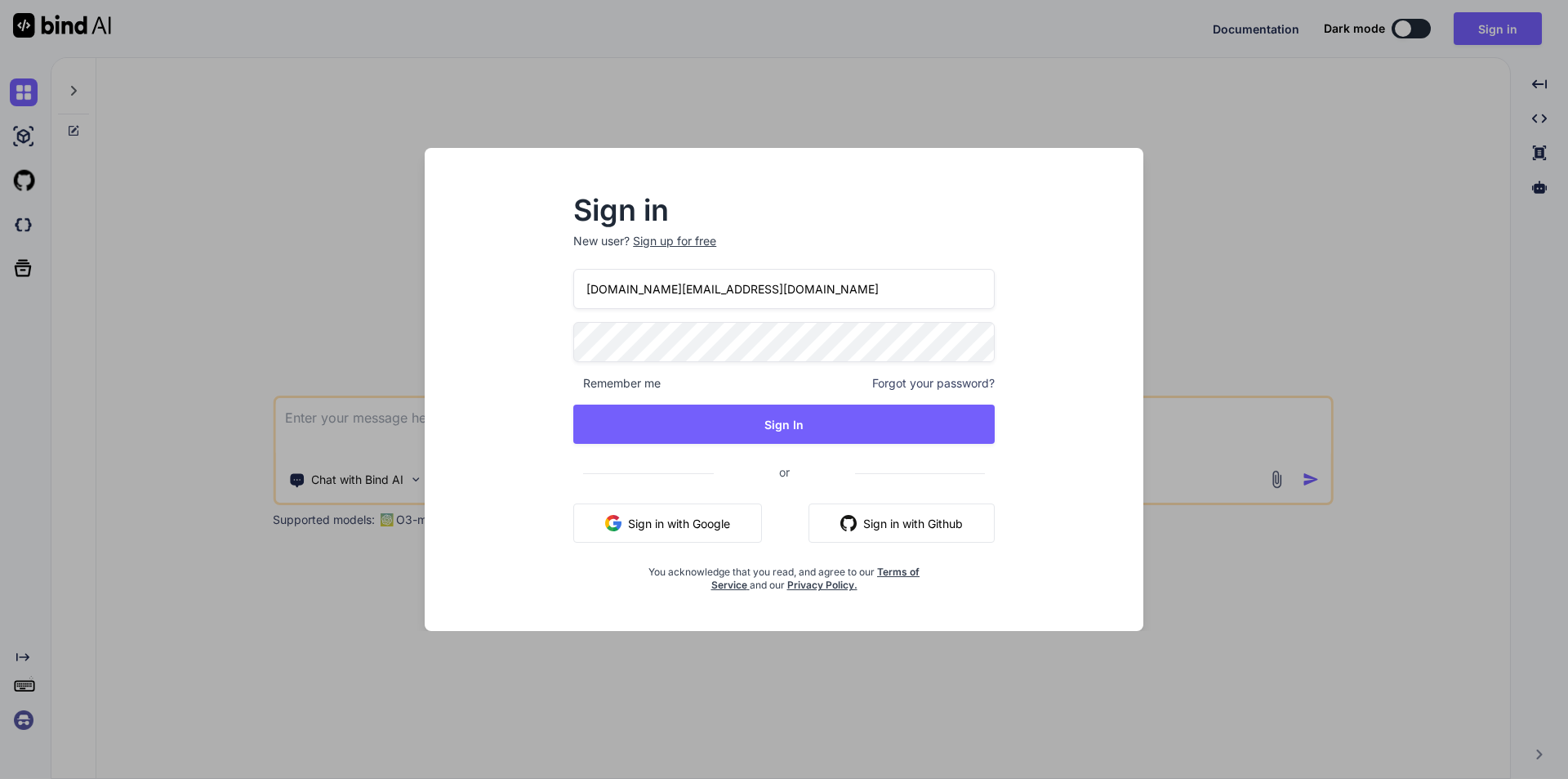
click at [491, 320] on div "Sign in New user? Sign up for free debashisrout.dev@gmail.com Remember me Forgo…" at bounding box center [784, 404] width 693 height 453
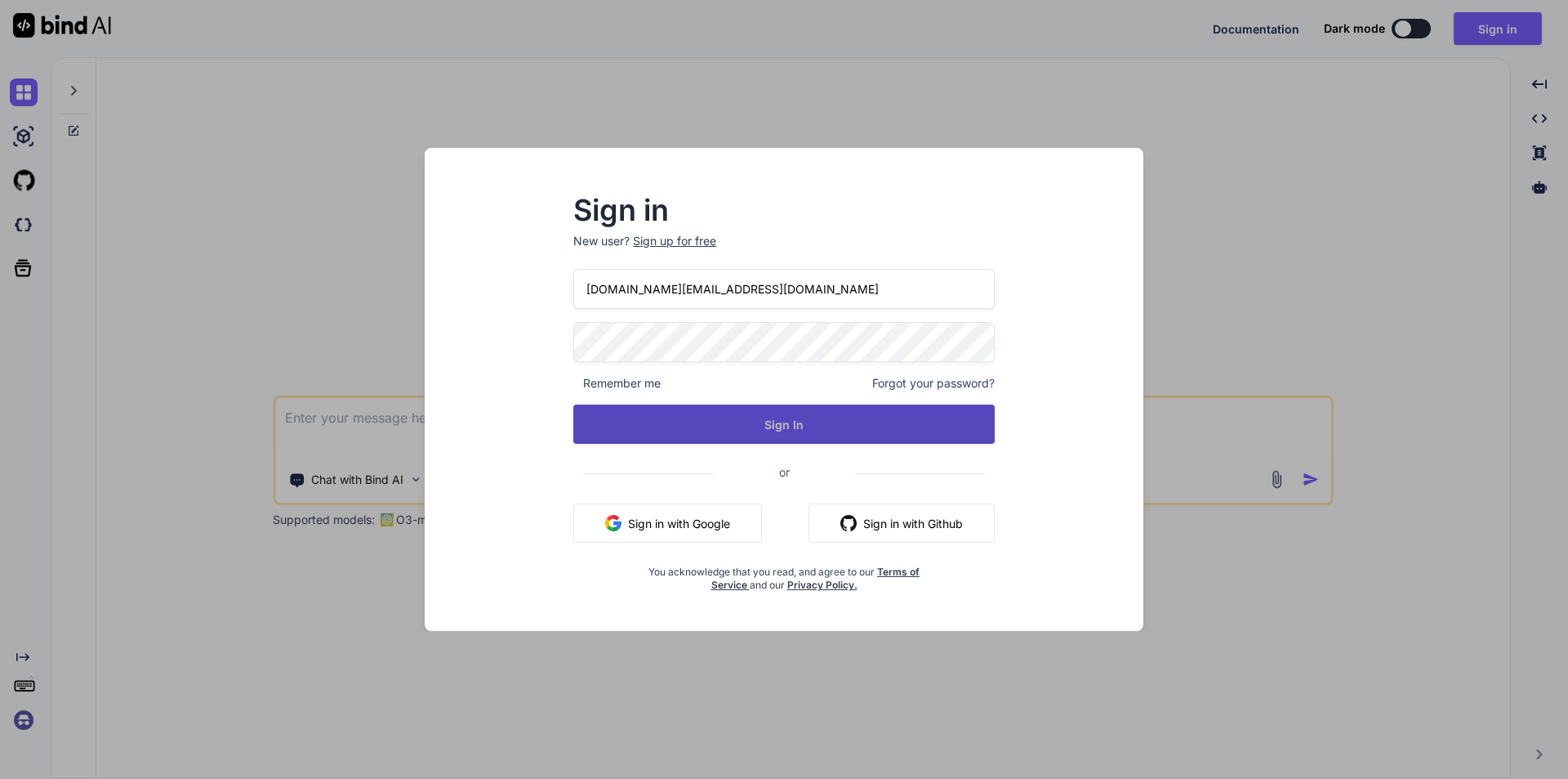
click at [814, 427] on button "Sign In" at bounding box center [784, 424] width 422 height 39
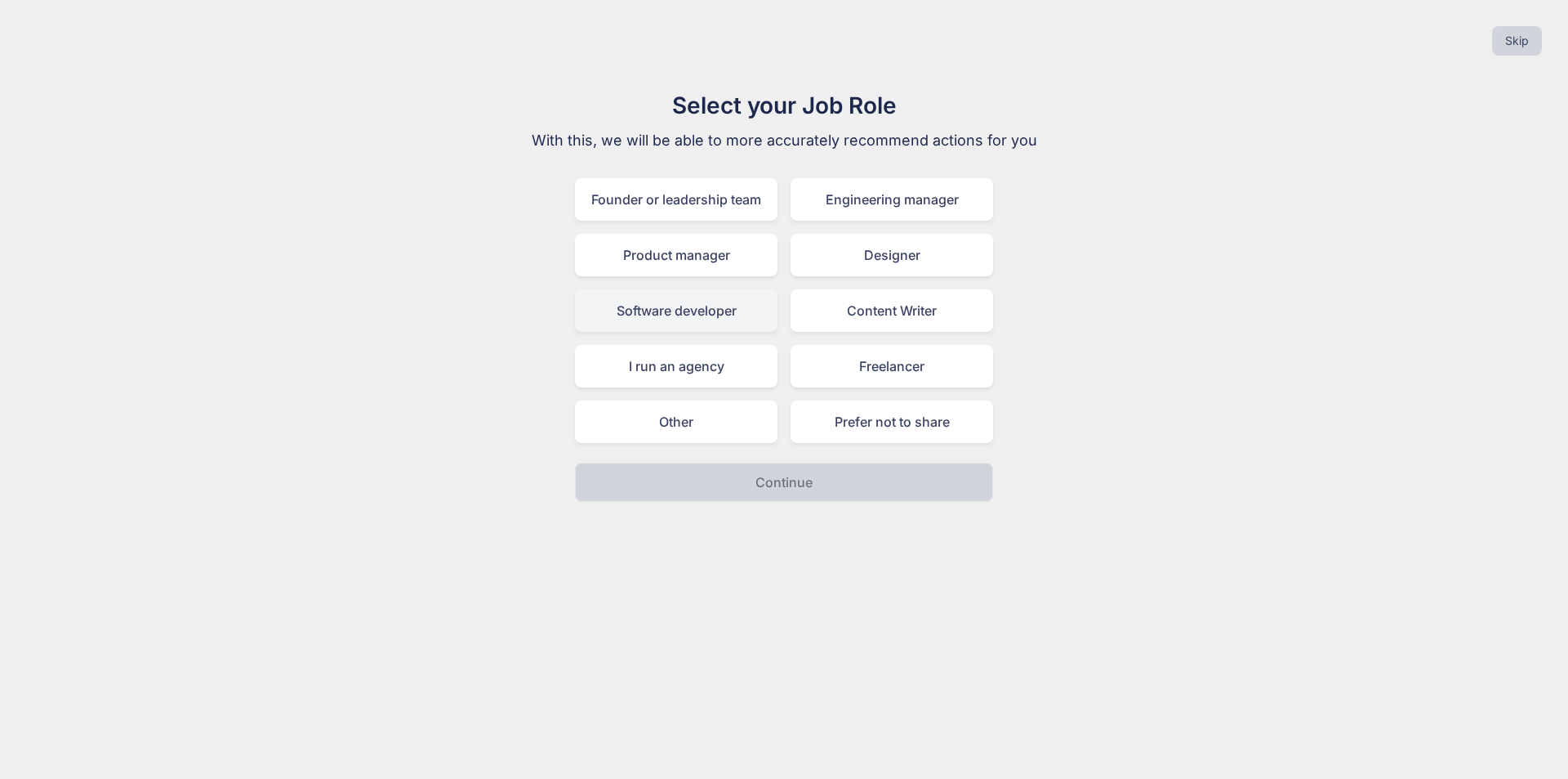
click at [713, 310] on div "Software developer" at bounding box center [677, 310] width 202 height 43
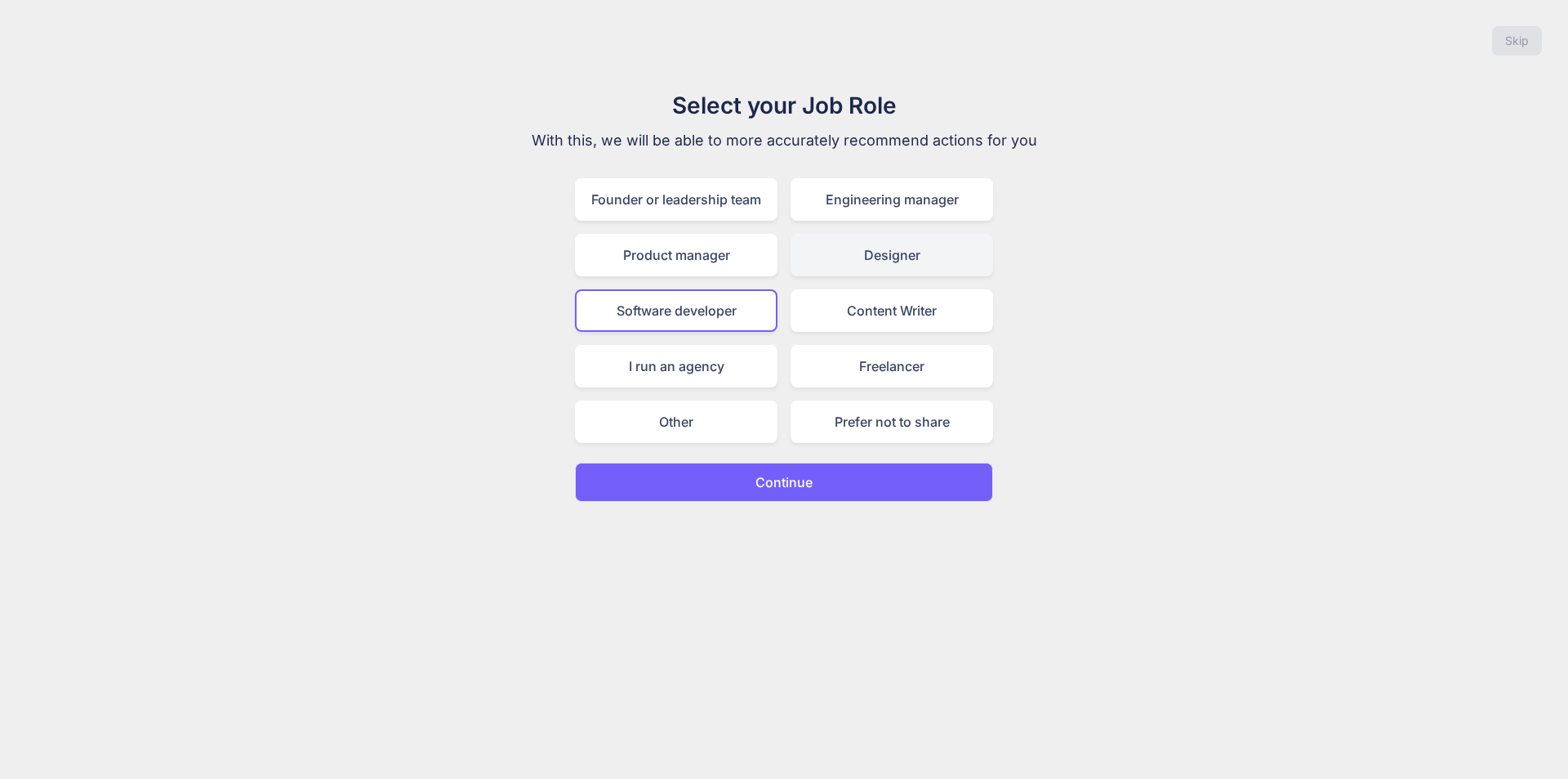
click at [888, 249] on div "Designer" at bounding box center [891, 255] width 202 height 43
click at [722, 303] on div "Software developer" at bounding box center [677, 310] width 202 height 43
click at [892, 244] on div "Designer" at bounding box center [891, 255] width 202 height 43
click at [721, 308] on div "Software developer" at bounding box center [677, 310] width 202 height 43
click at [809, 487] on p "Continue" at bounding box center [784, 482] width 57 height 20
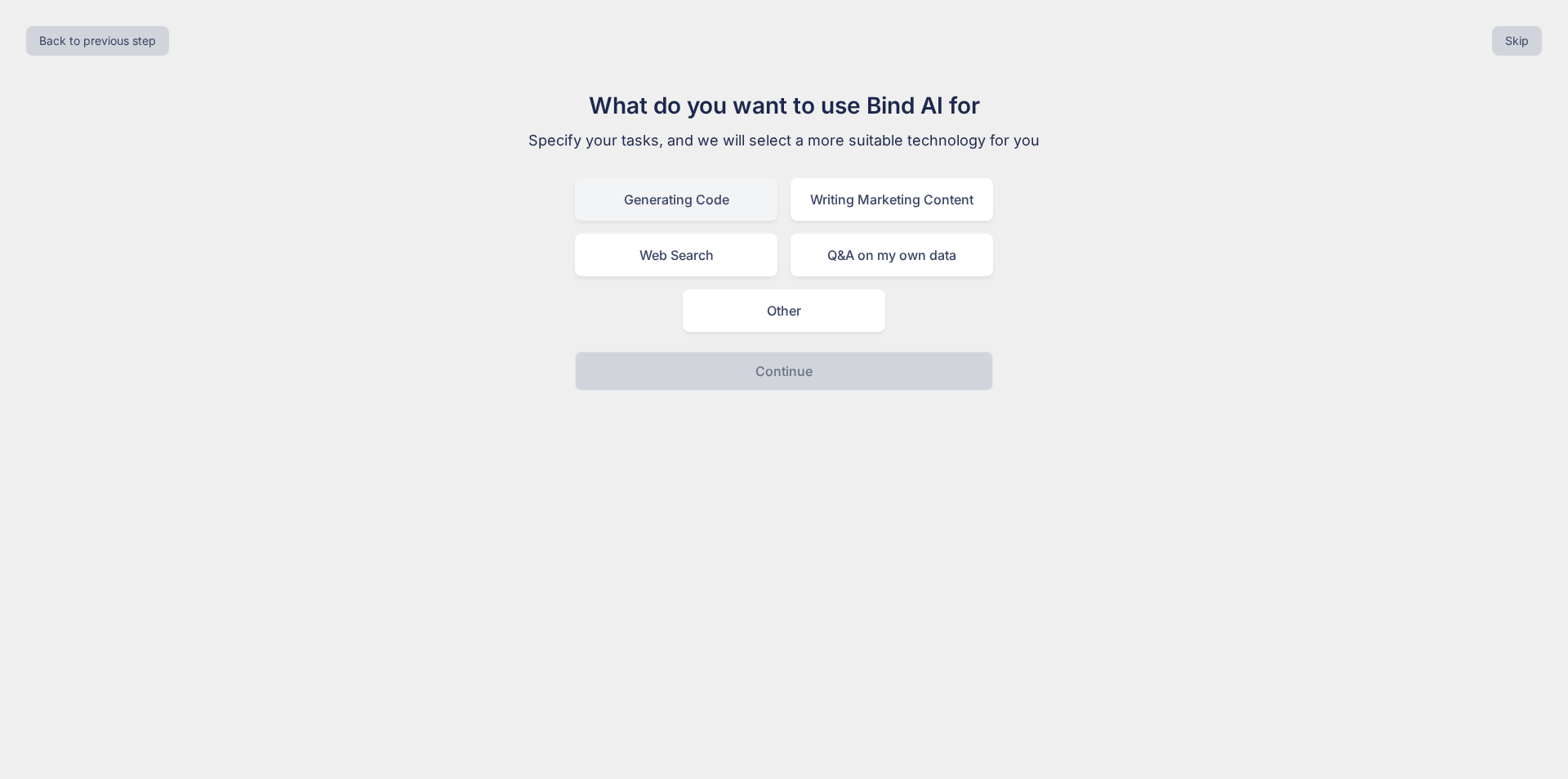
click at [695, 204] on div "Generating Code" at bounding box center [677, 200] width 202 height 43
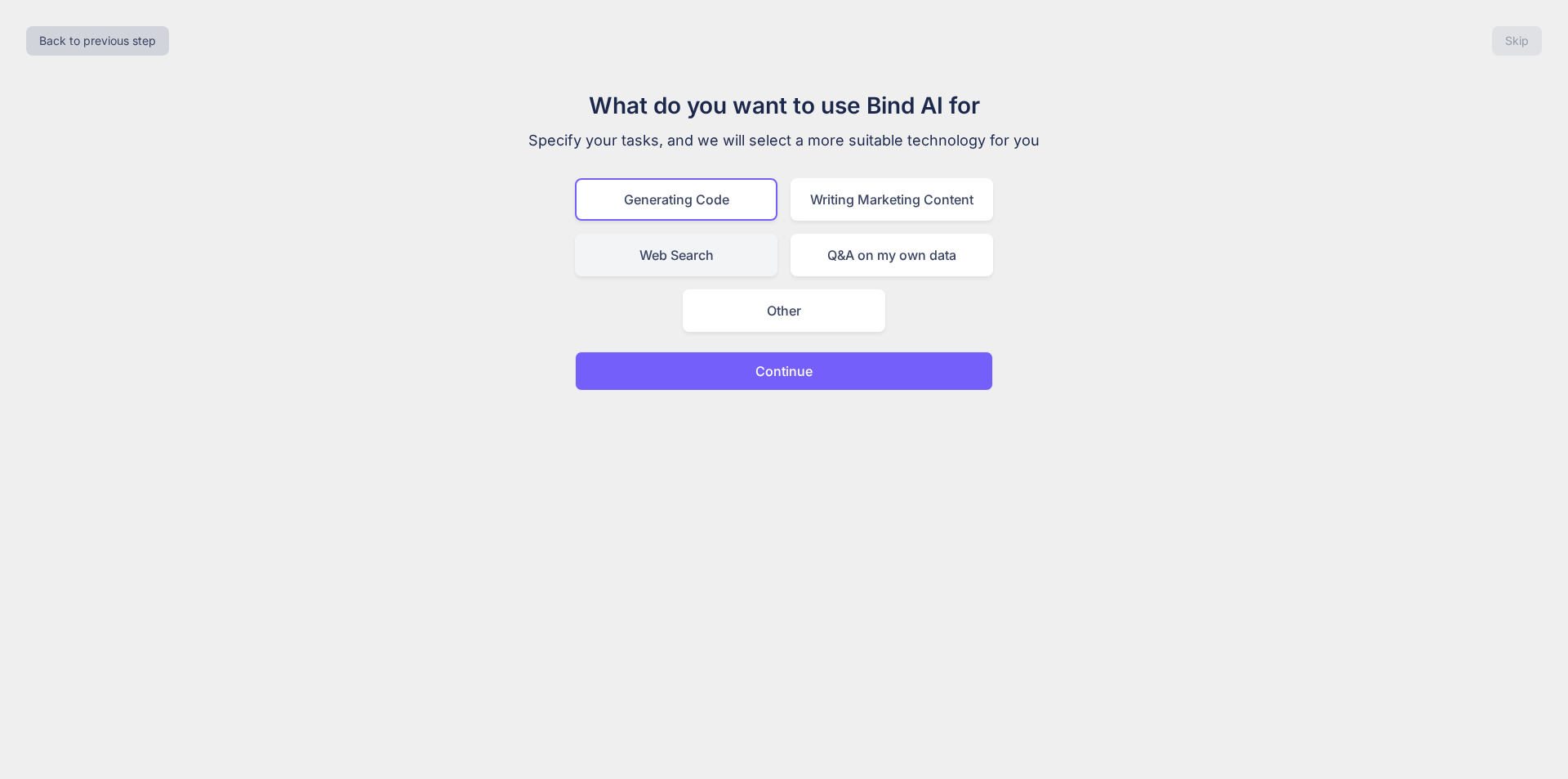
click at [727, 243] on div "Web Search" at bounding box center [677, 255] width 202 height 43
click at [713, 195] on div "Generating Code" at bounding box center [677, 200] width 202 height 43
click at [792, 376] on p "Continue" at bounding box center [784, 370] width 57 height 20
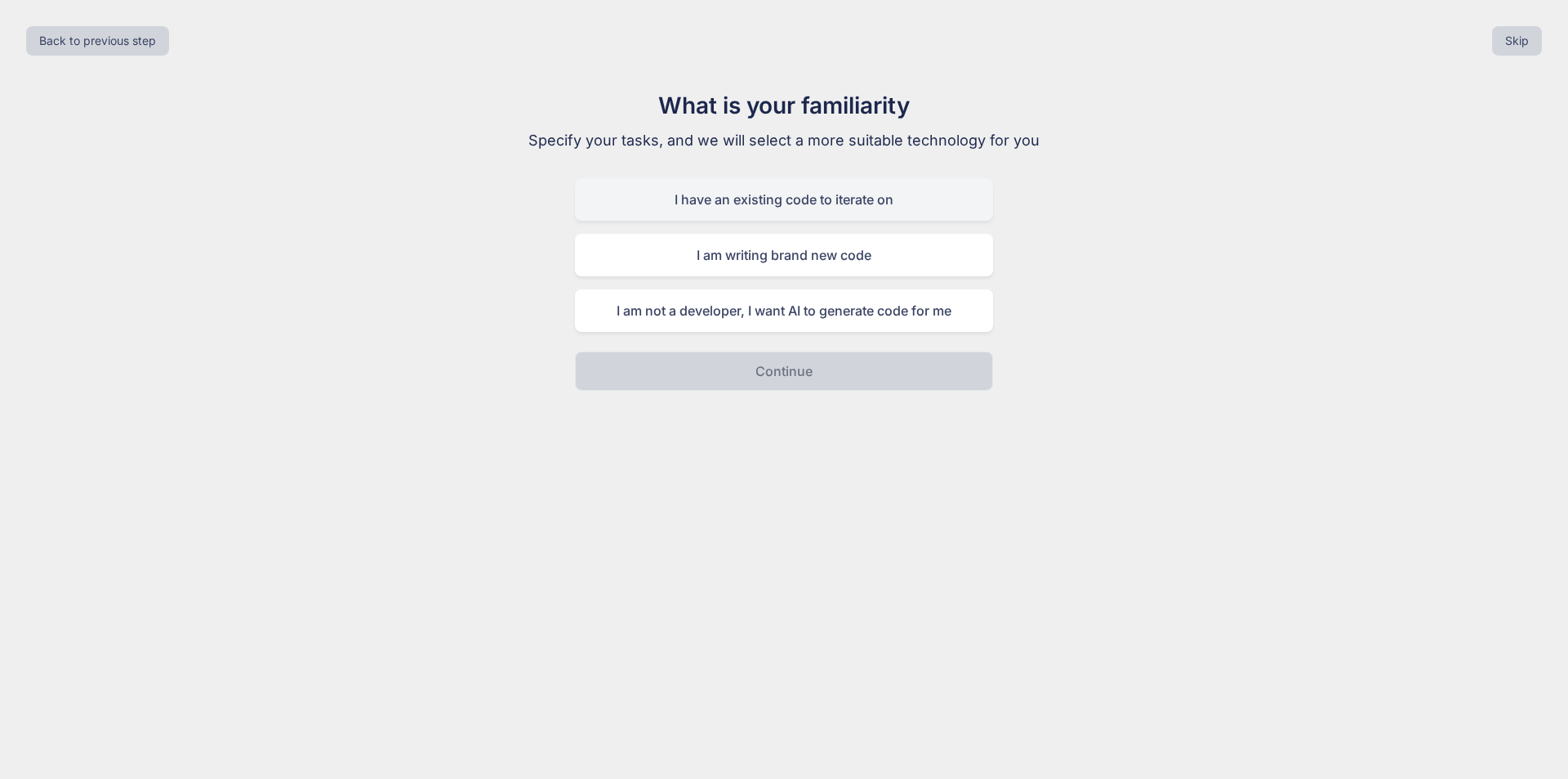
click at [858, 203] on div "I have an existing code to iterate on" at bounding box center [784, 200] width 418 height 43
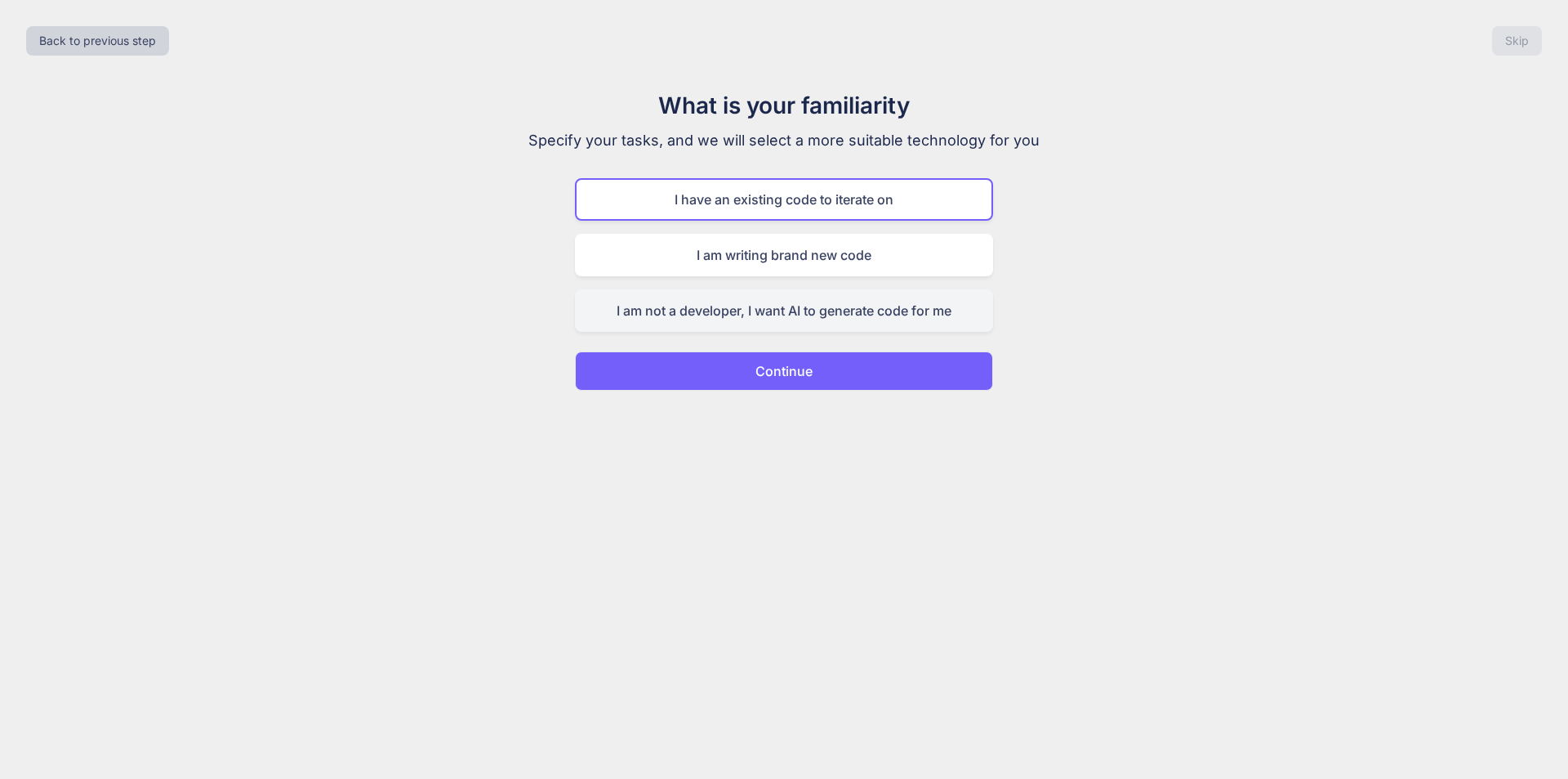
click at [784, 310] on div "I am not a developer, I want AI to generate code for me" at bounding box center [784, 310] width 418 height 43
click at [776, 214] on div "I have an existing code to iterate on" at bounding box center [784, 200] width 418 height 43
click at [803, 377] on p "Continue" at bounding box center [784, 370] width 57 height 20
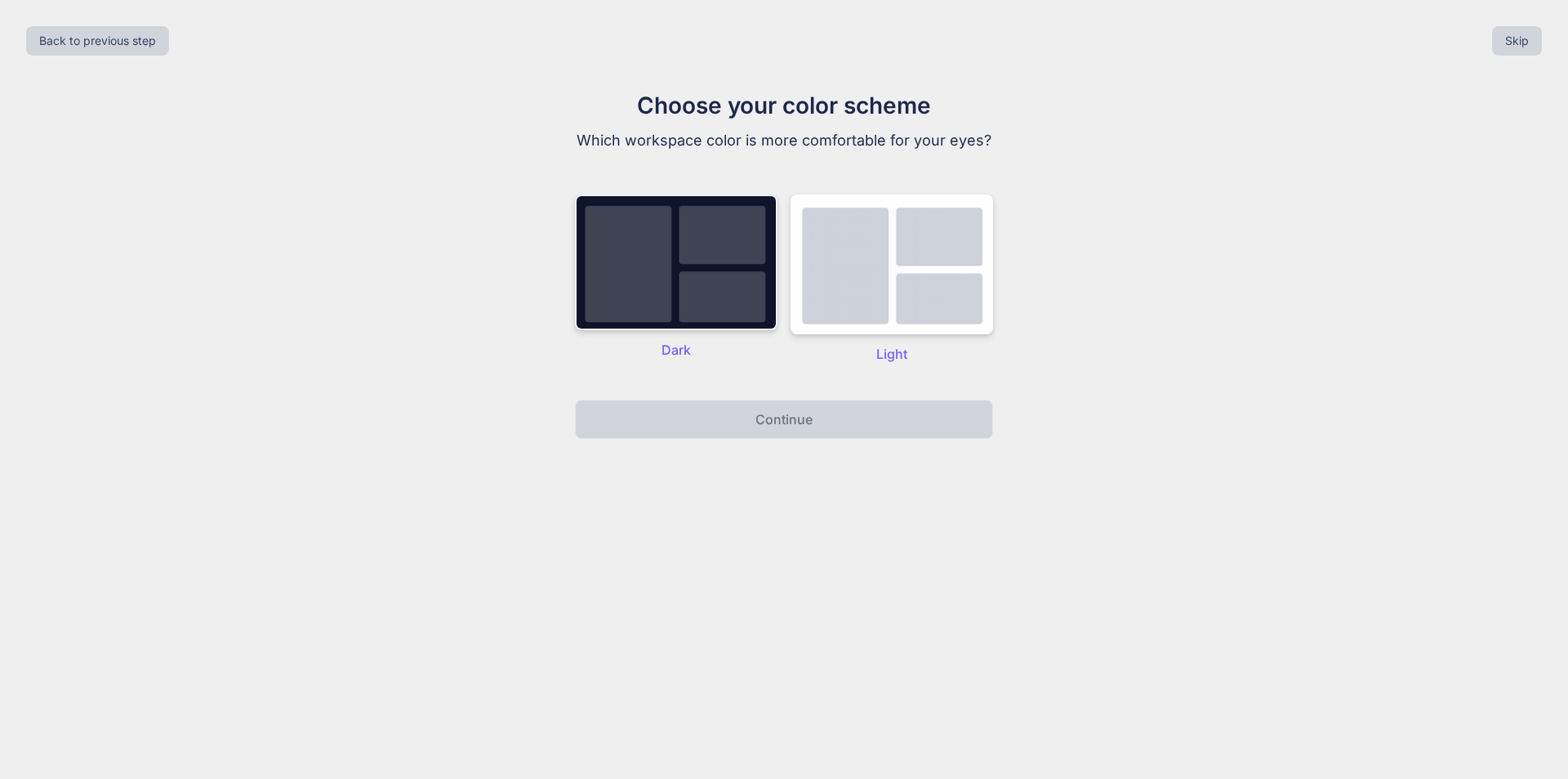
click at [685, 278] on img at bounding box center [677, 263] width 202 height 136
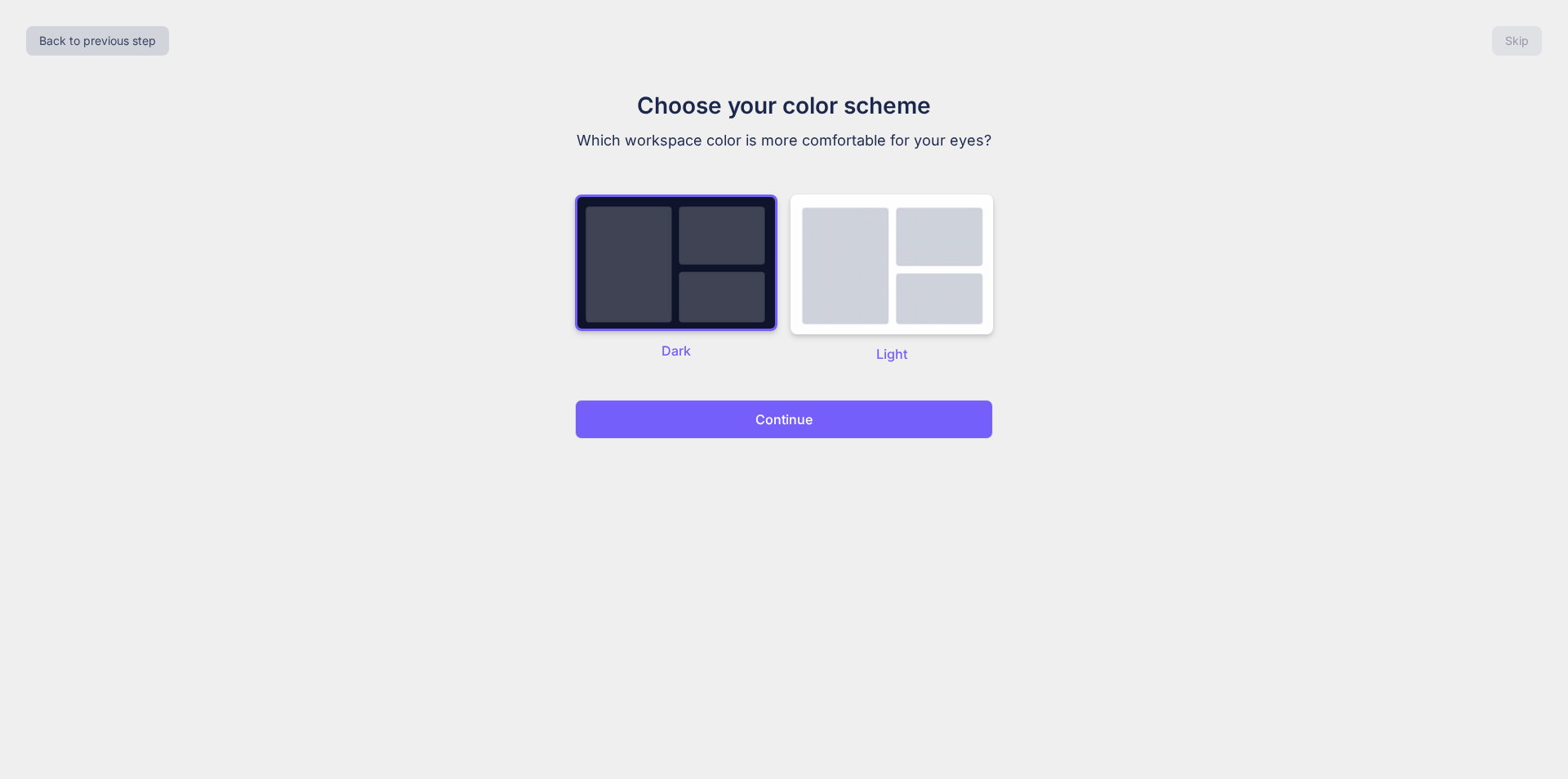
click at [805, 411] on p "Continue" at bounding box center [784, 419] width 57 height 20
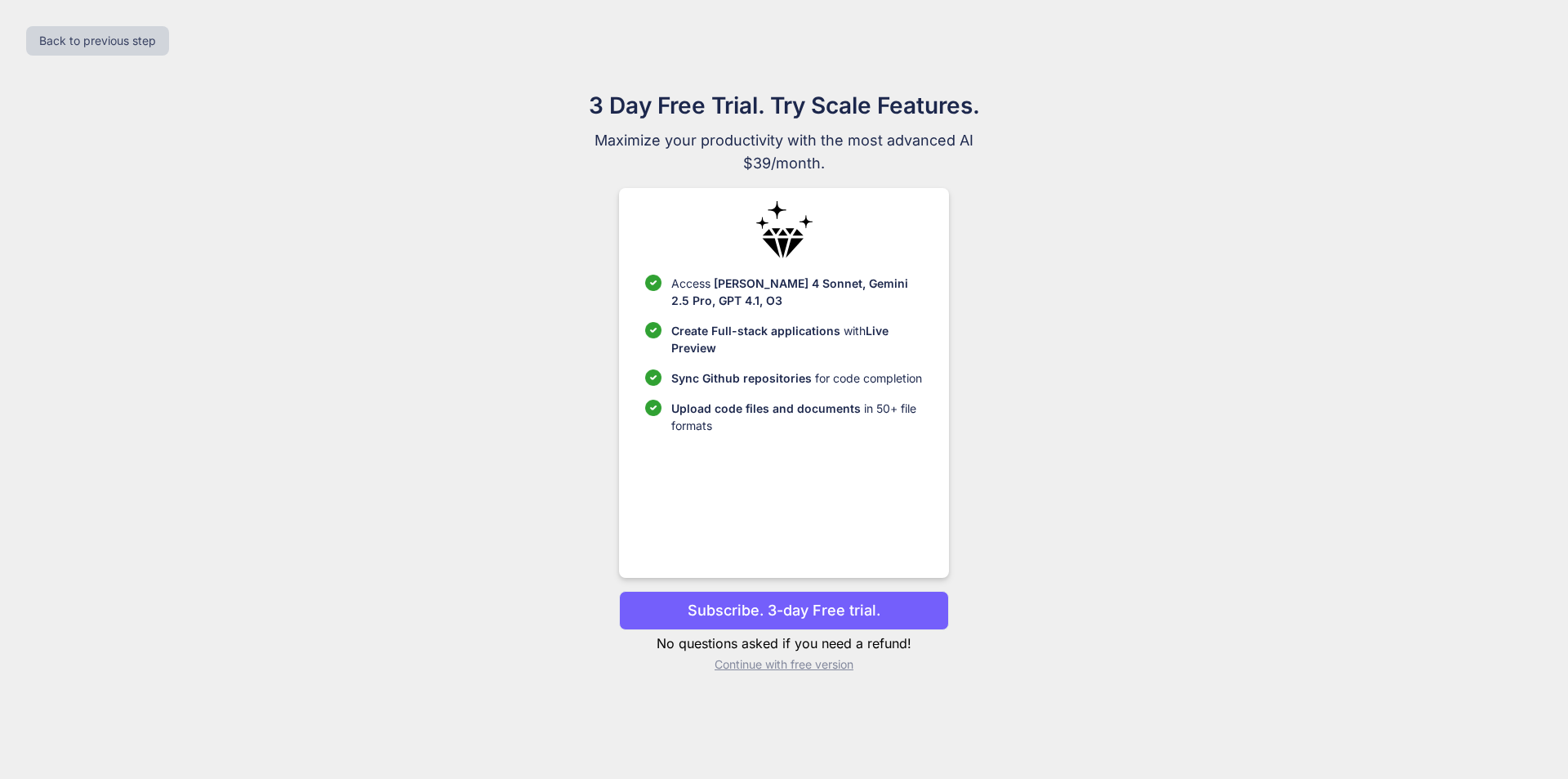
click at [790, 666] on p "Continue with free version" at bounding box center [784, 663] width 329 height 16
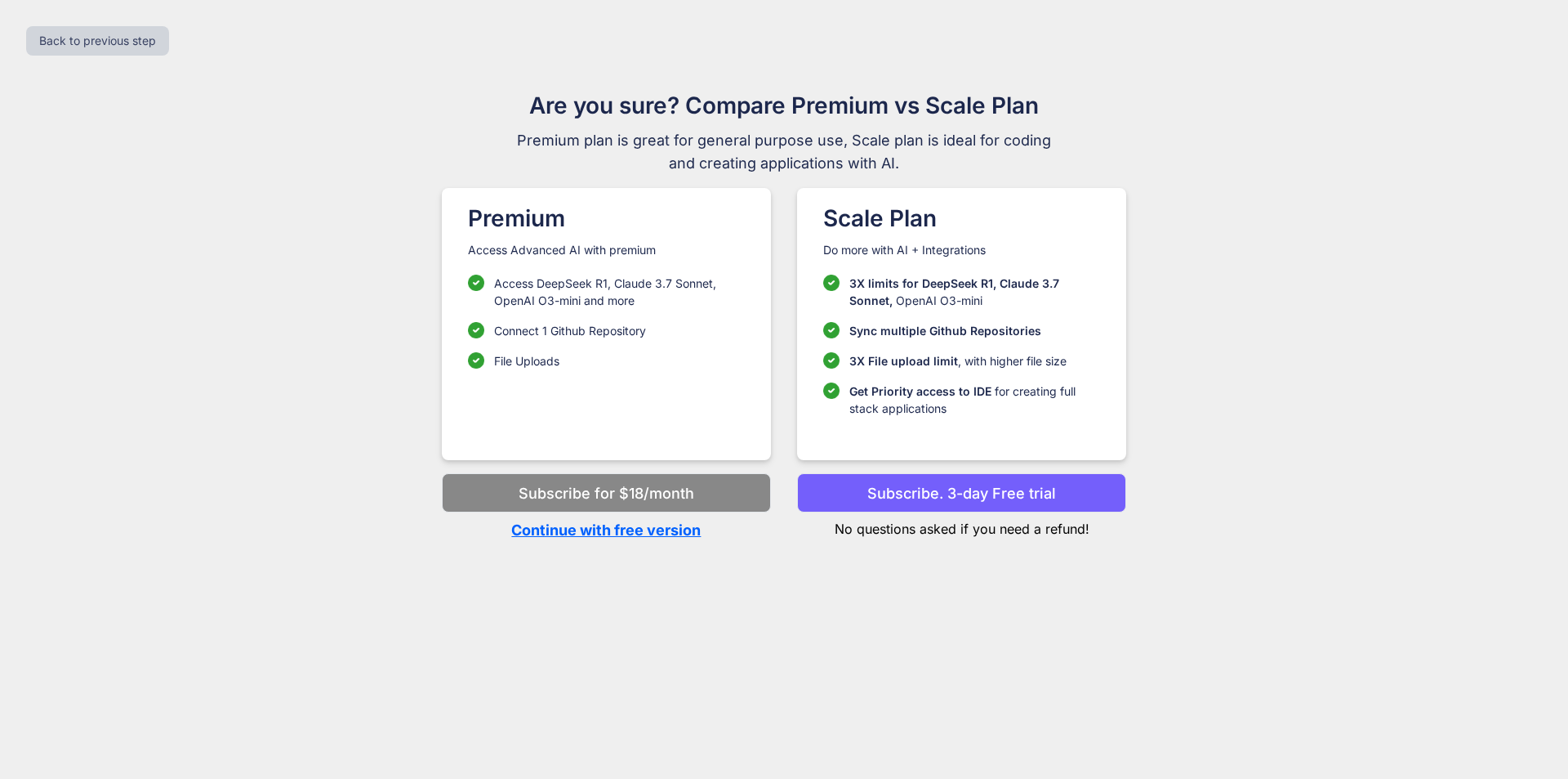
click at [964, 496] on p "Subscribe. 3-day Free trial" at bounding box center [962, 493] width 189 height 22
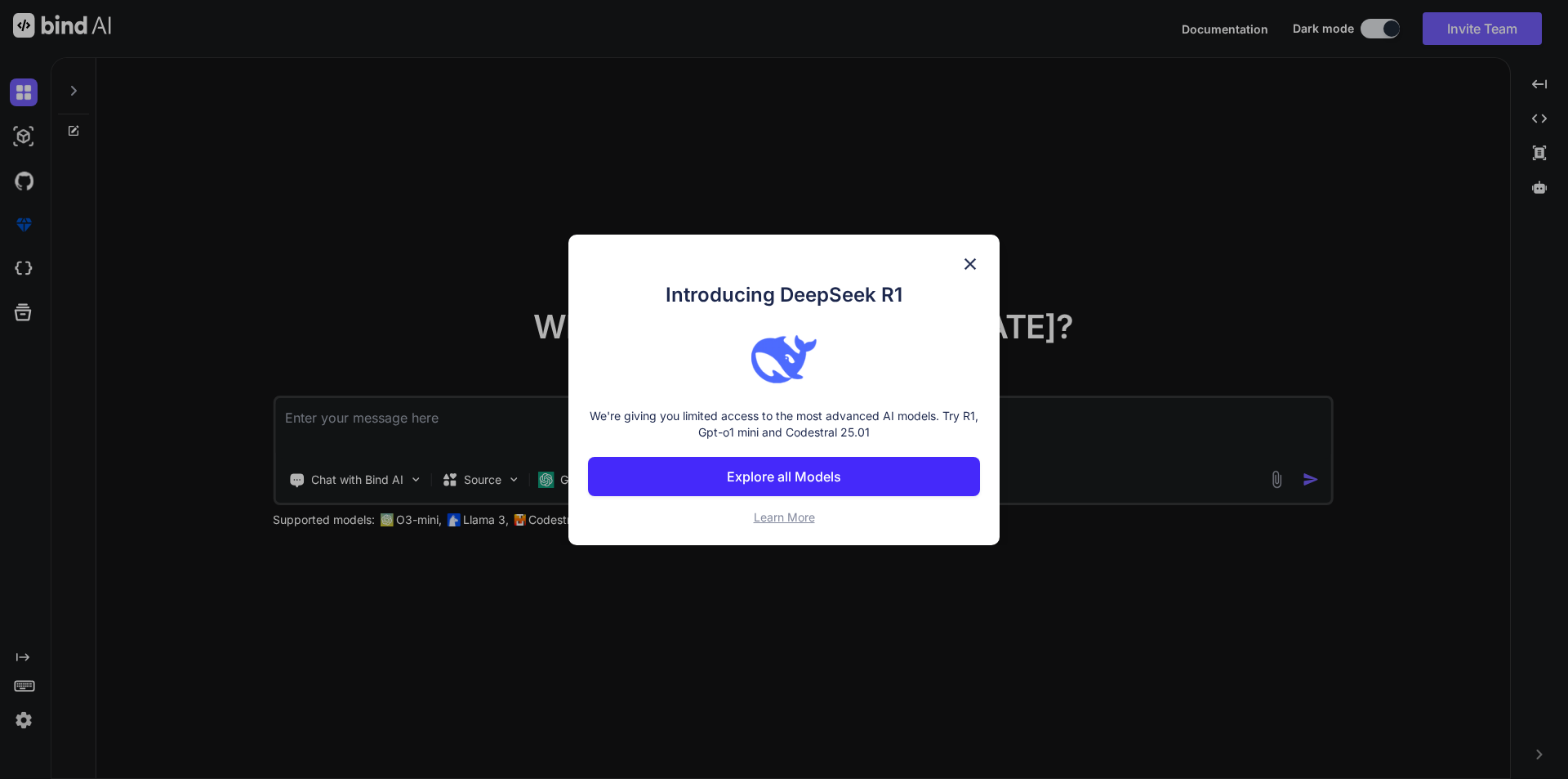
click at [973, 267] on img at bounding box center [970, 263] width 20 height 20
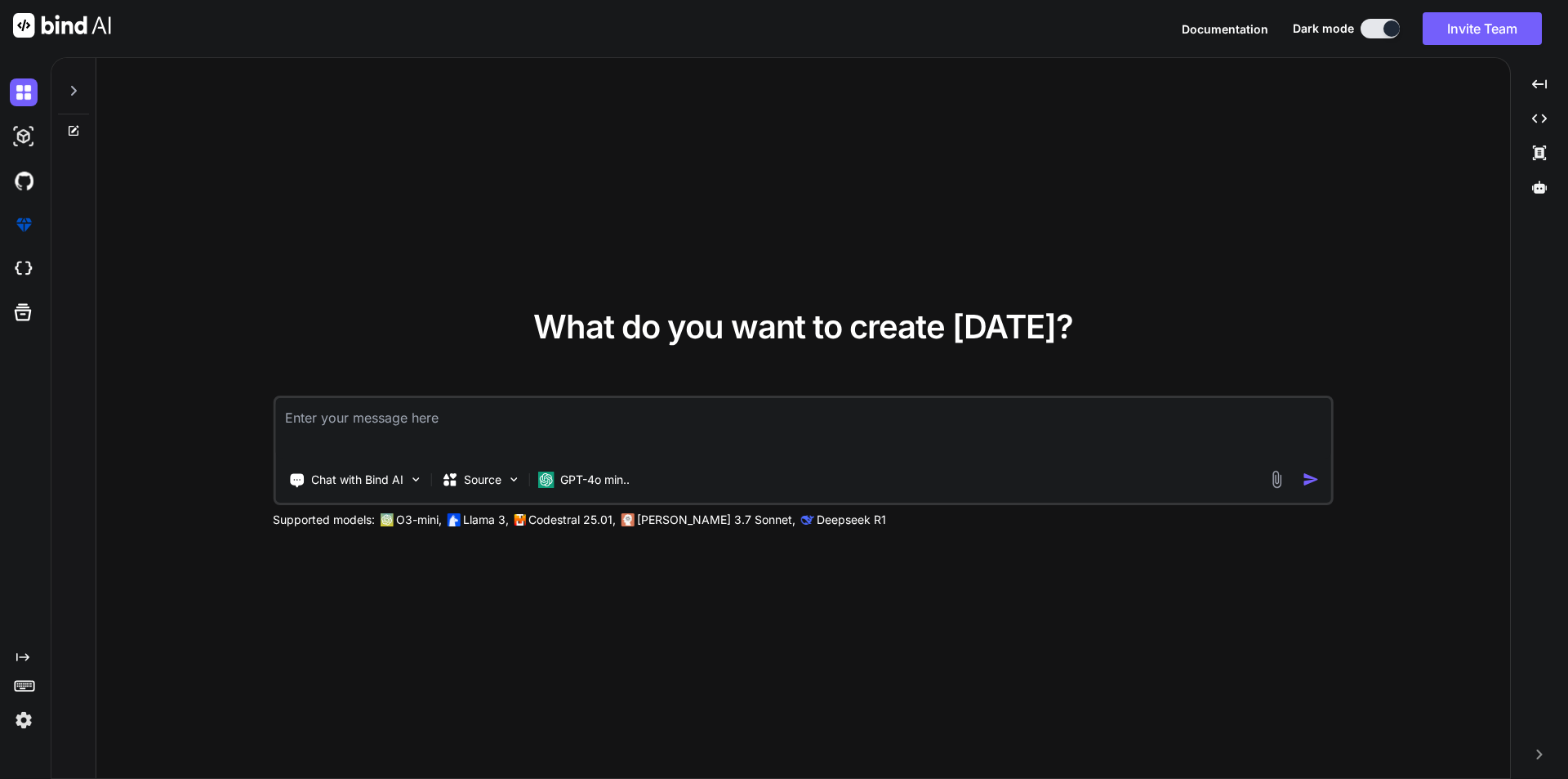
click at [466, 417] on textarea at bounding box center [803, 428] width 1056 height 60
paste textarea "<div class="mb-3 d-flex justify-content-between align-items-center"> <h3 class=…"
type textarea "x"
type textarea "<div class="mb-3 d-flex justify-content-between align-items-center"> <h3 class=…"
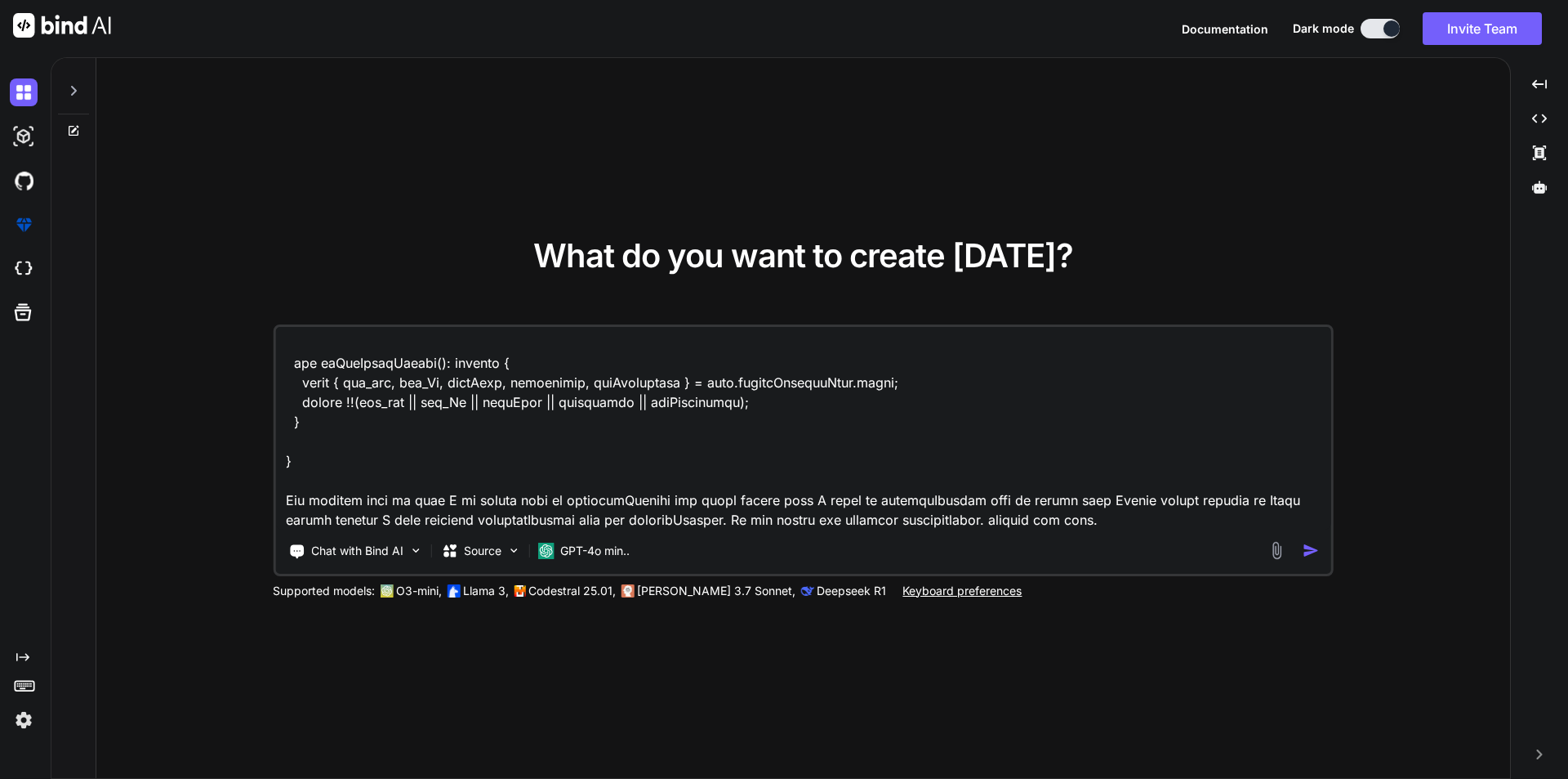
scroll to position [6670, 0]
type textarea "x"
type textarea "<div class="mb-3 d-flex justify-content-between align-items-center"> <h3 class=…"
click at [1306, 550] on img "button" at bounding box center [1311, 550] width 17 height 17
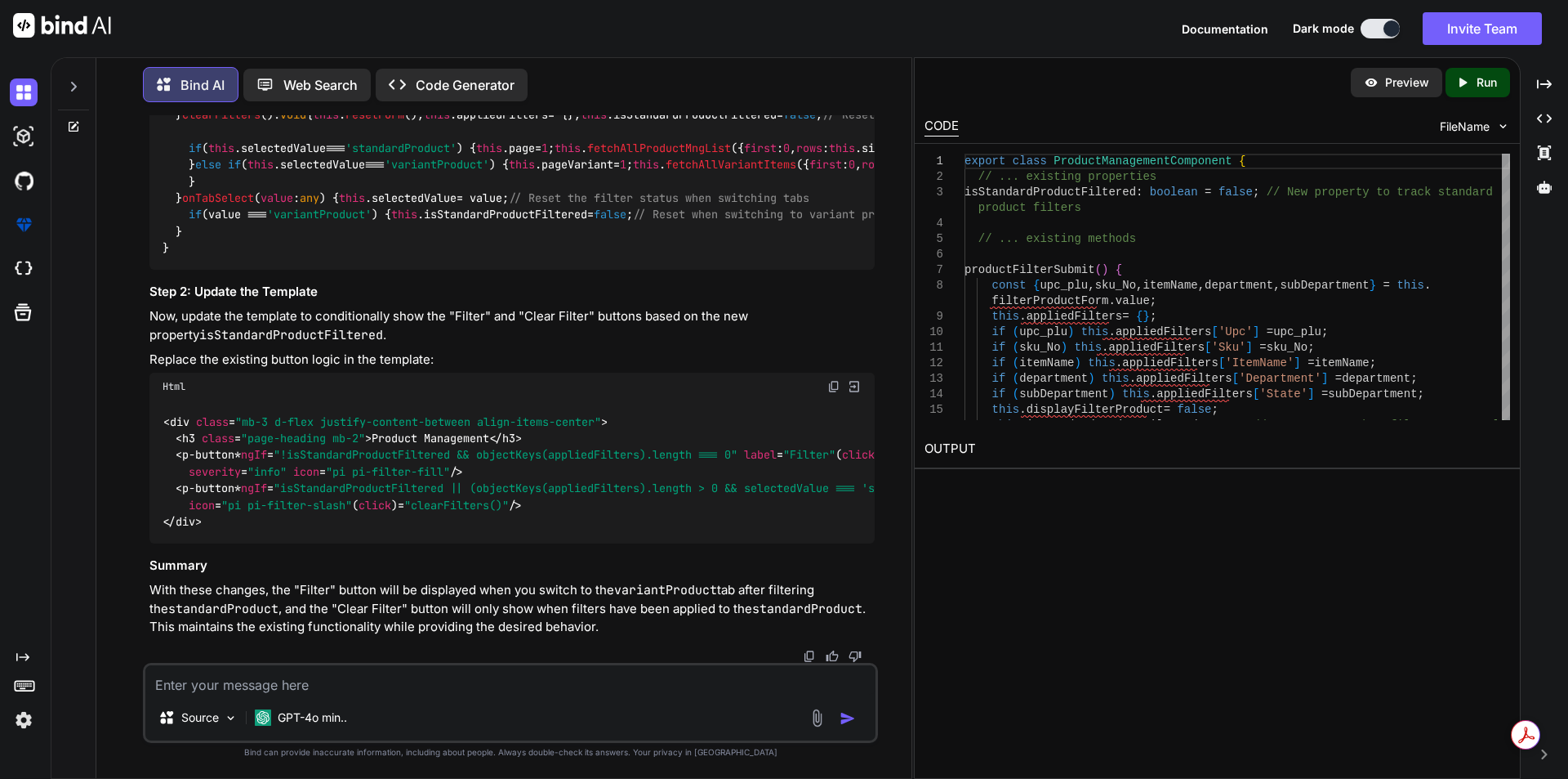
click at [384, 684] on textarea at bounding box center [510, 680] width 730 height 30
type textarea "x"
type textarea "N"
type textarea "x"
type textarea "No"
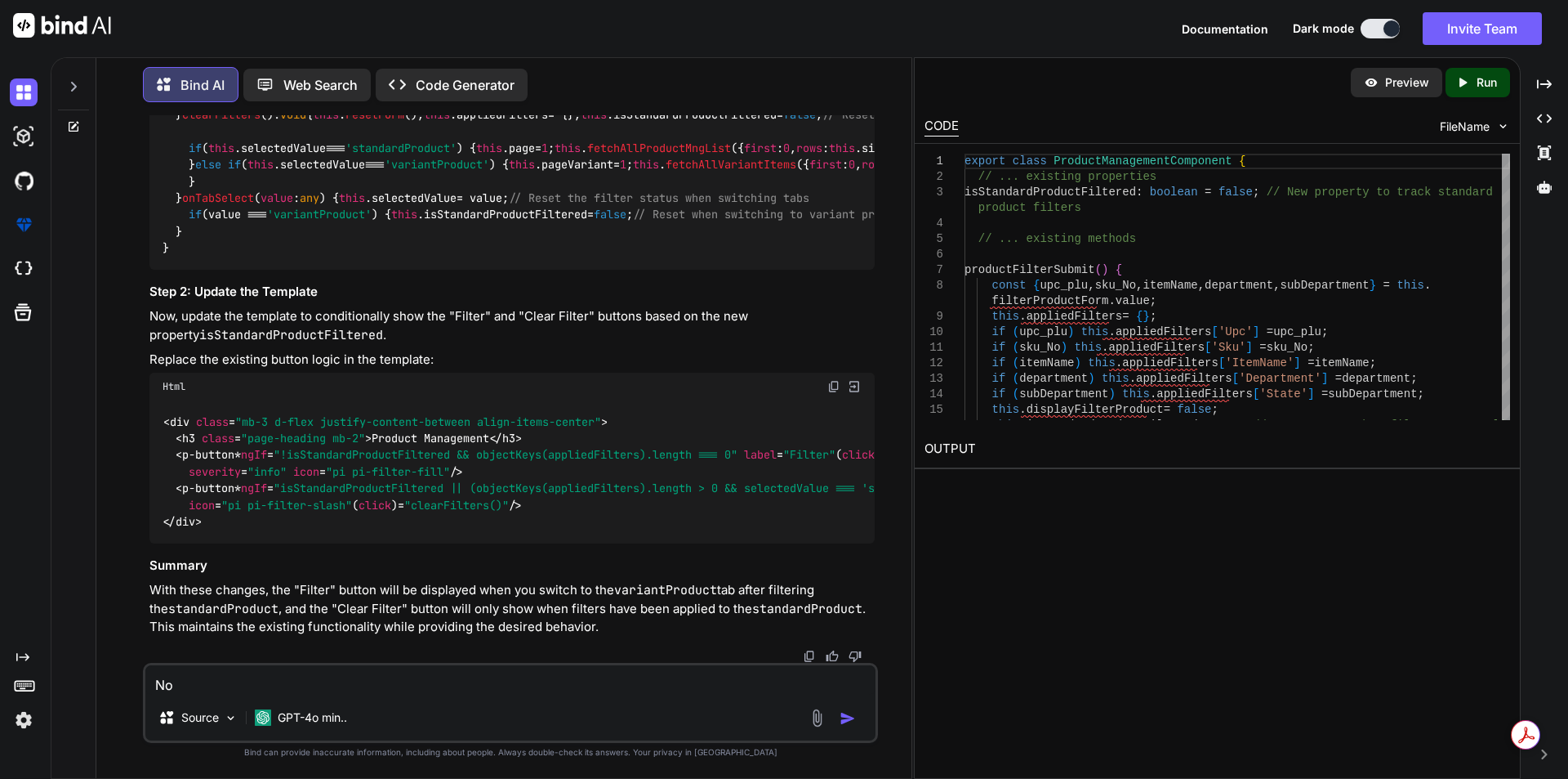
type textarea "x"
type textarea "No"
type textarea "x"
type textarea "No m"
type textarea "x"
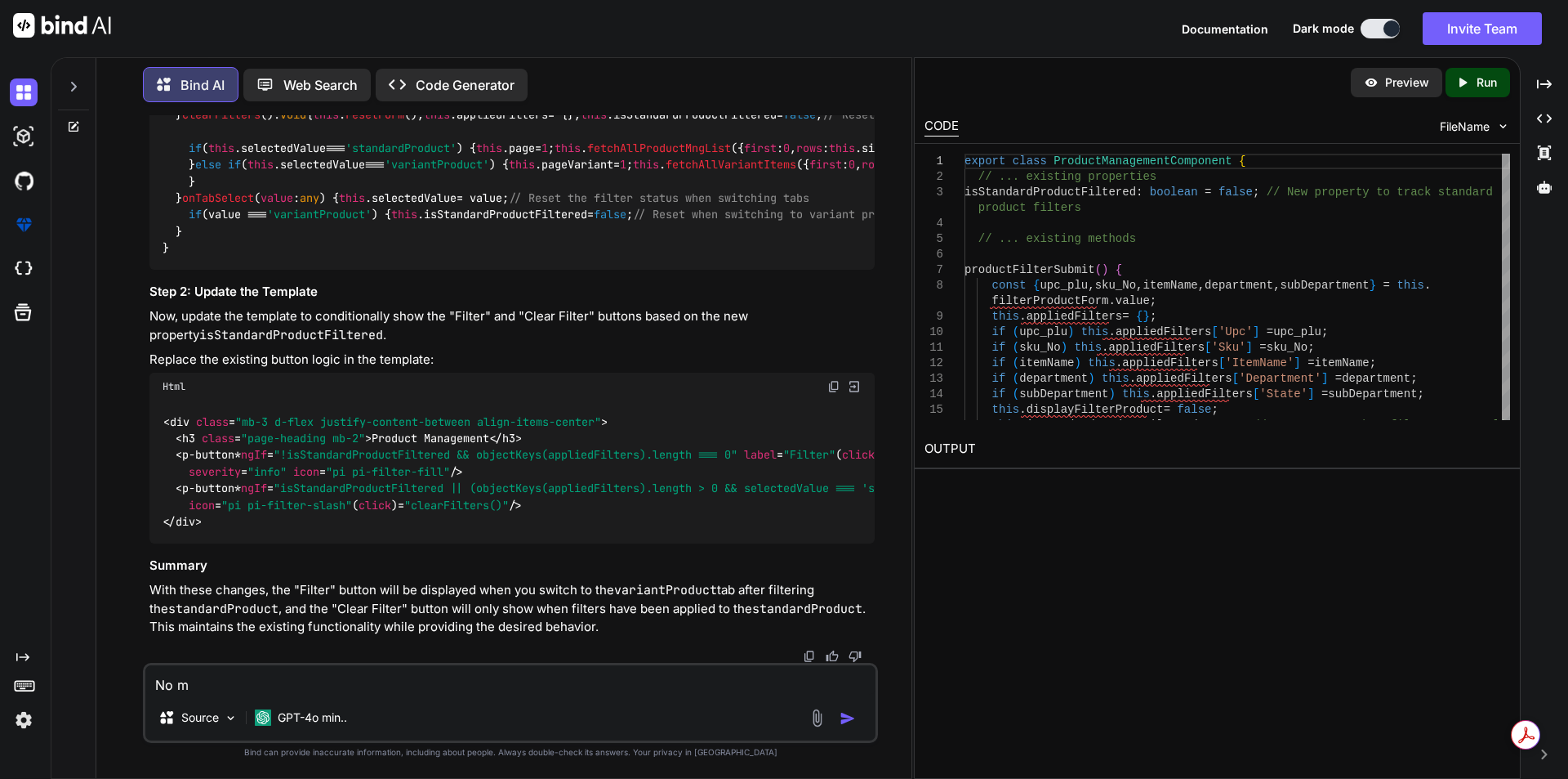
type textarea "No my"
type textarea "x"
type textarea "No my"
type textarea "x"
type textarea "No my r"
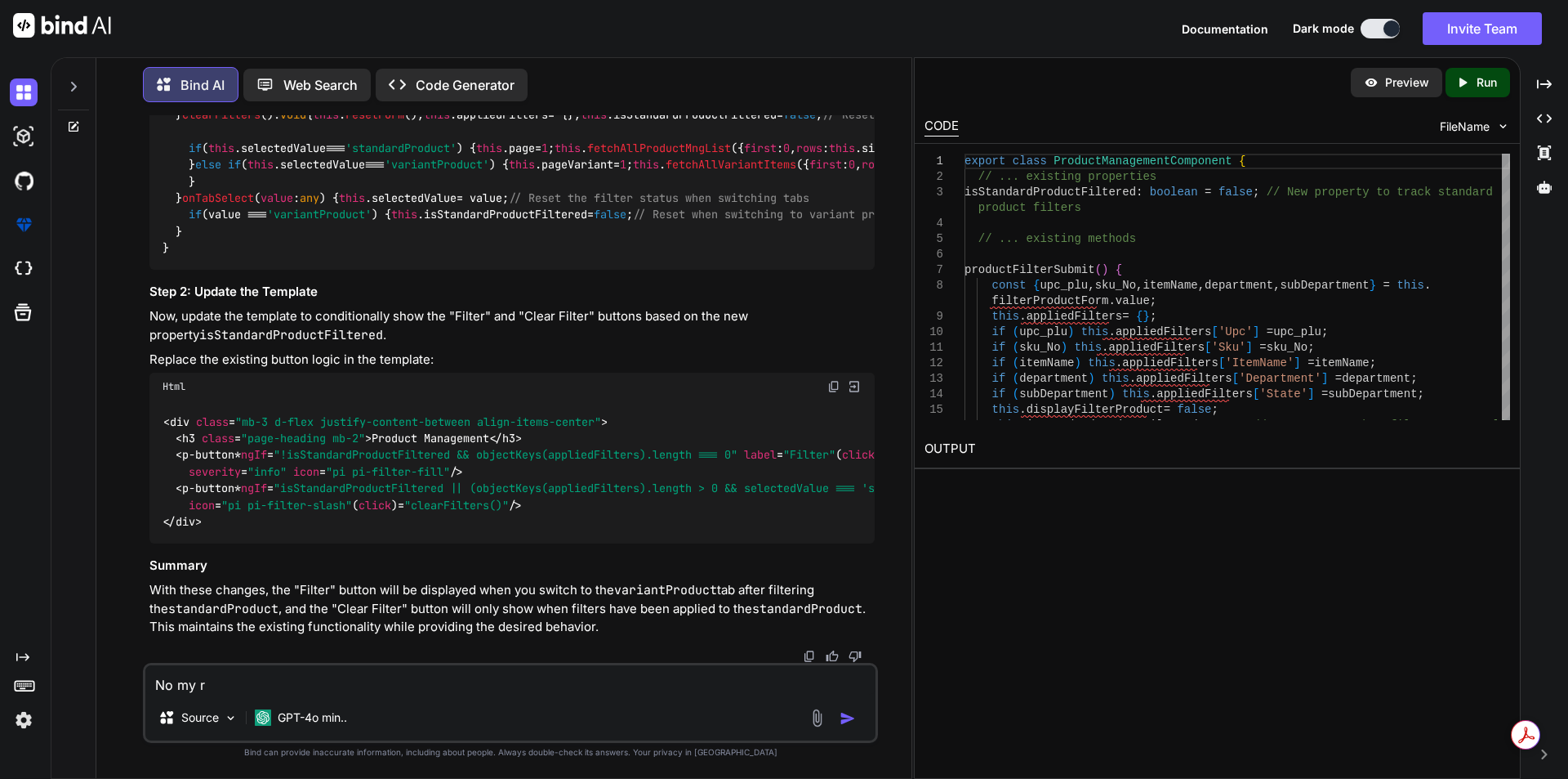
type textarea "x"
type textarea "No my re"
type textarea "x"
type textarea "No my req"
type textarea "x"
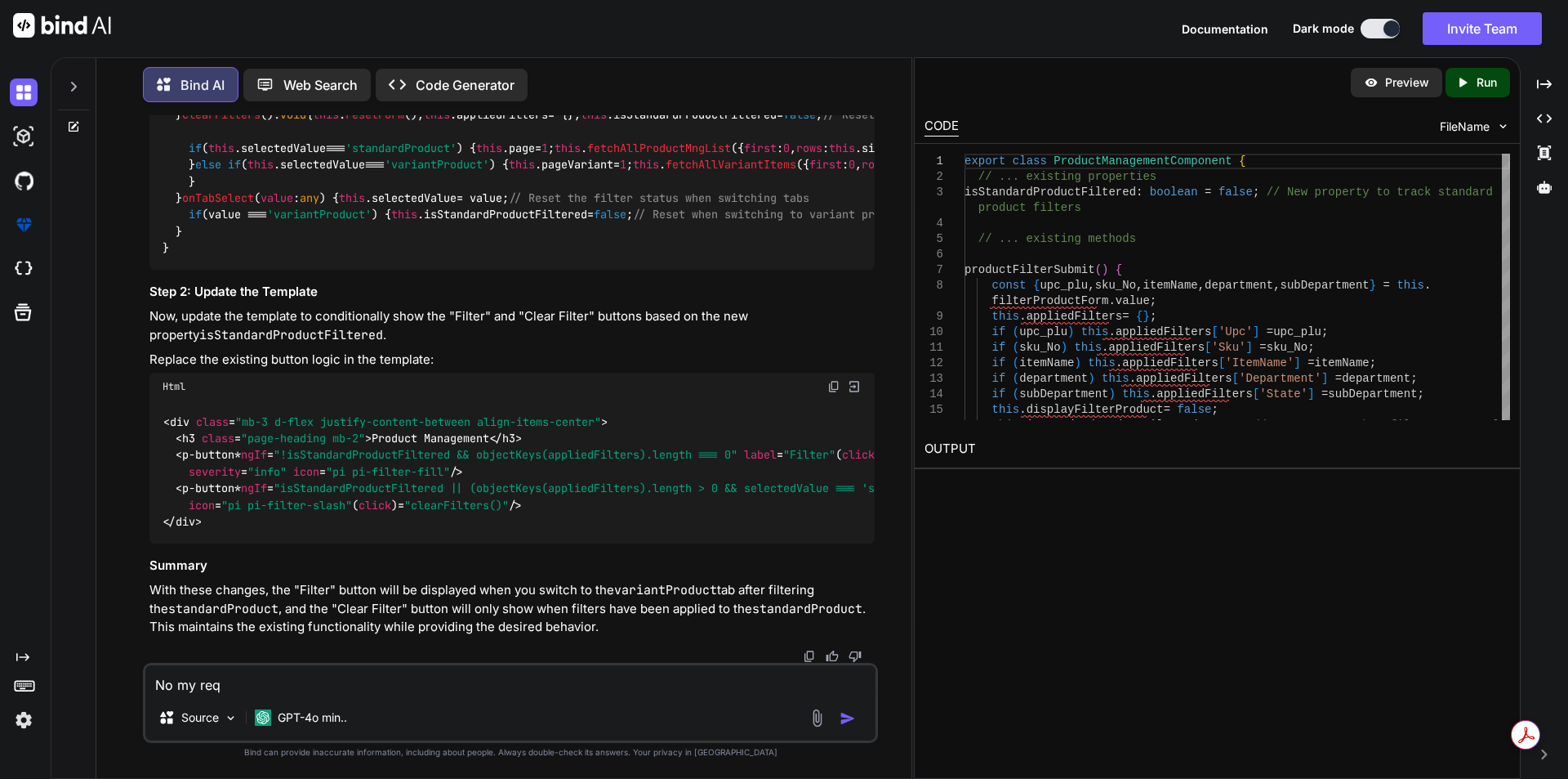
type textarea "No my requ"
type textarea "x"
type textarea "No my requi"
type textarea "x"
type textarea "No my requir"
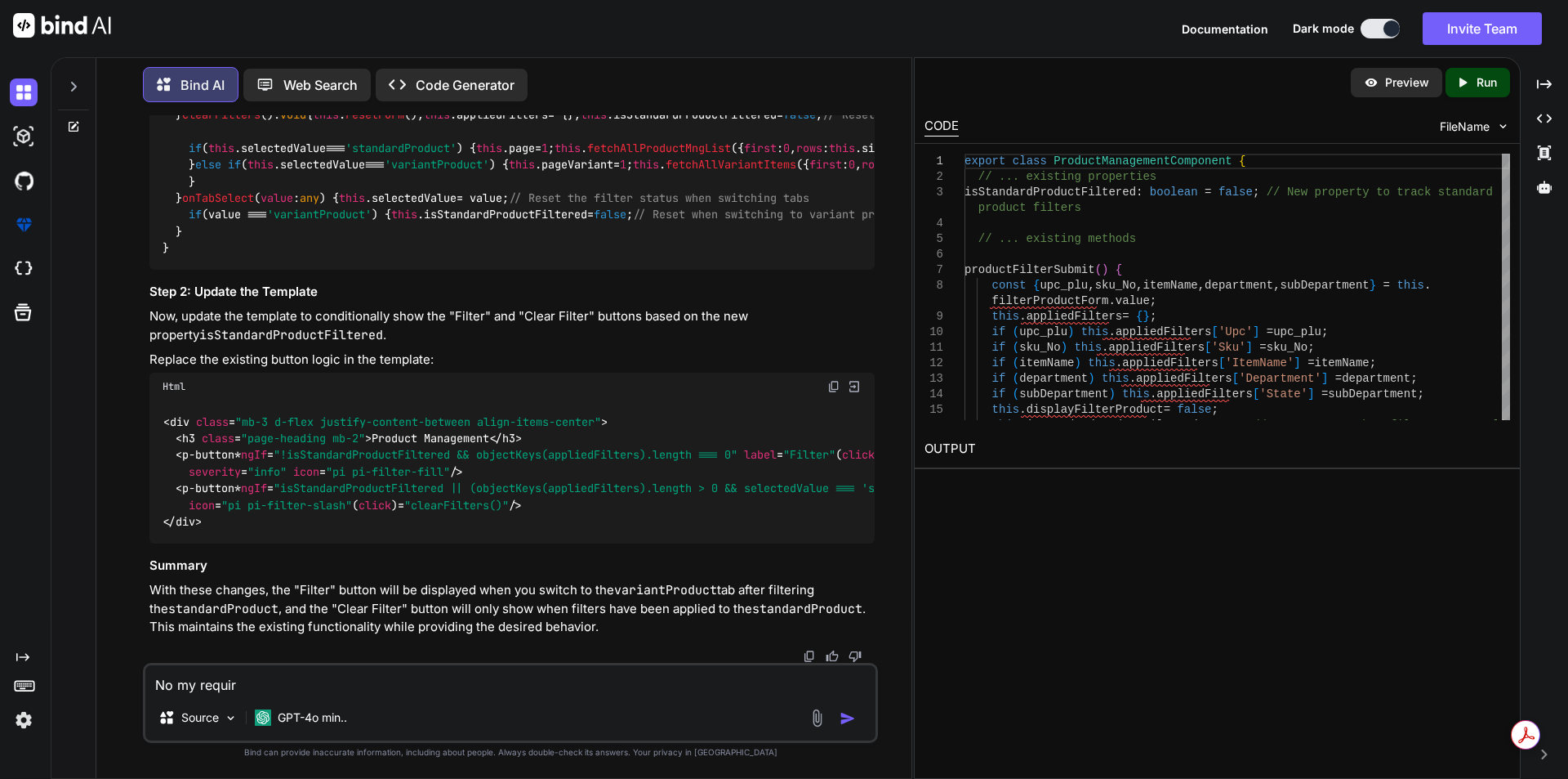
type textarea "x"
type textarea "No my require"
type textarea "x"
type textarea "No my requirem"
type textarea "x"
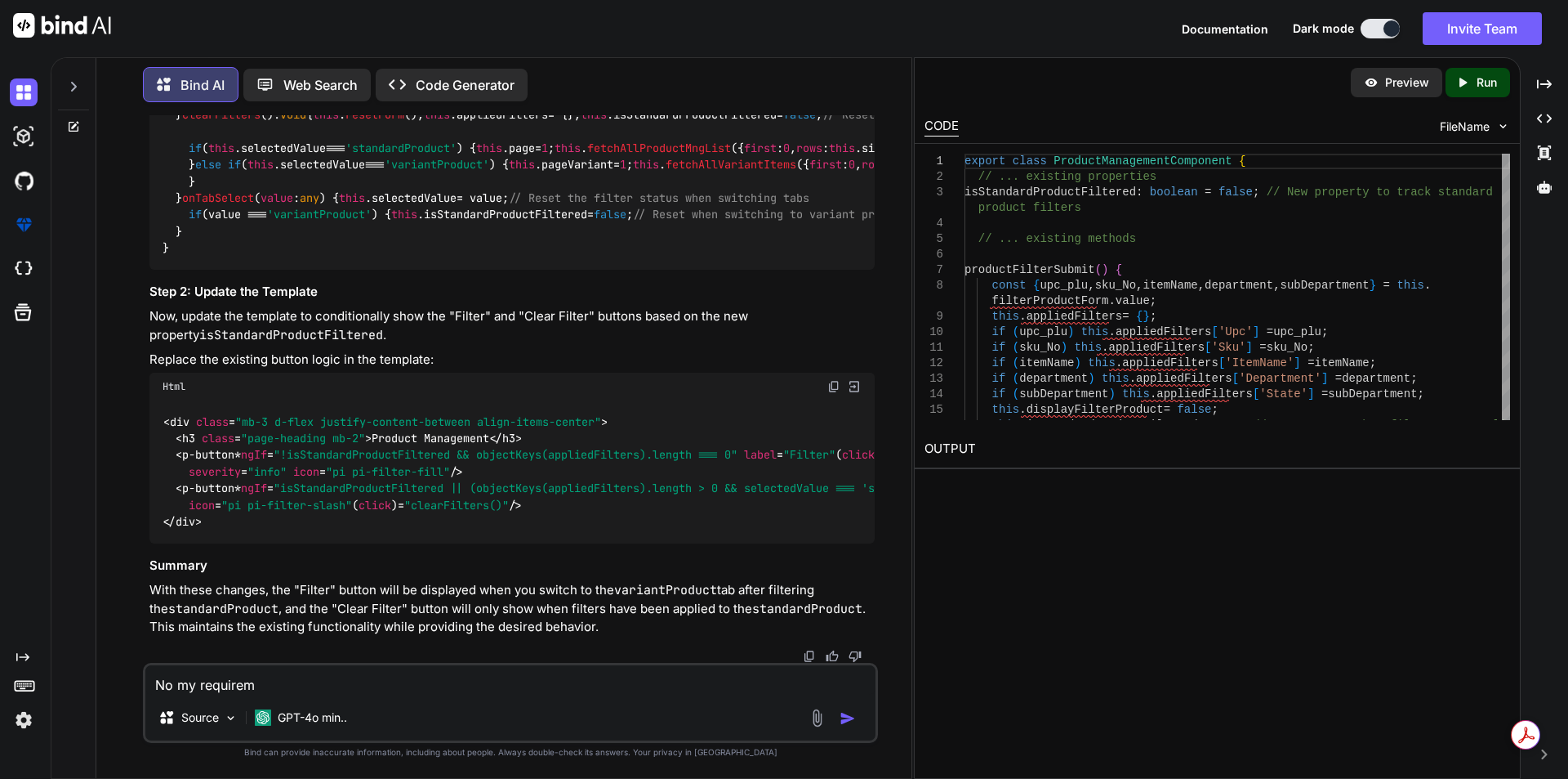
type textarea "No my requireme"
type textarea "x"
type textarea "No my requiremen"
type textarea "x"
type textarea "No my requirement"
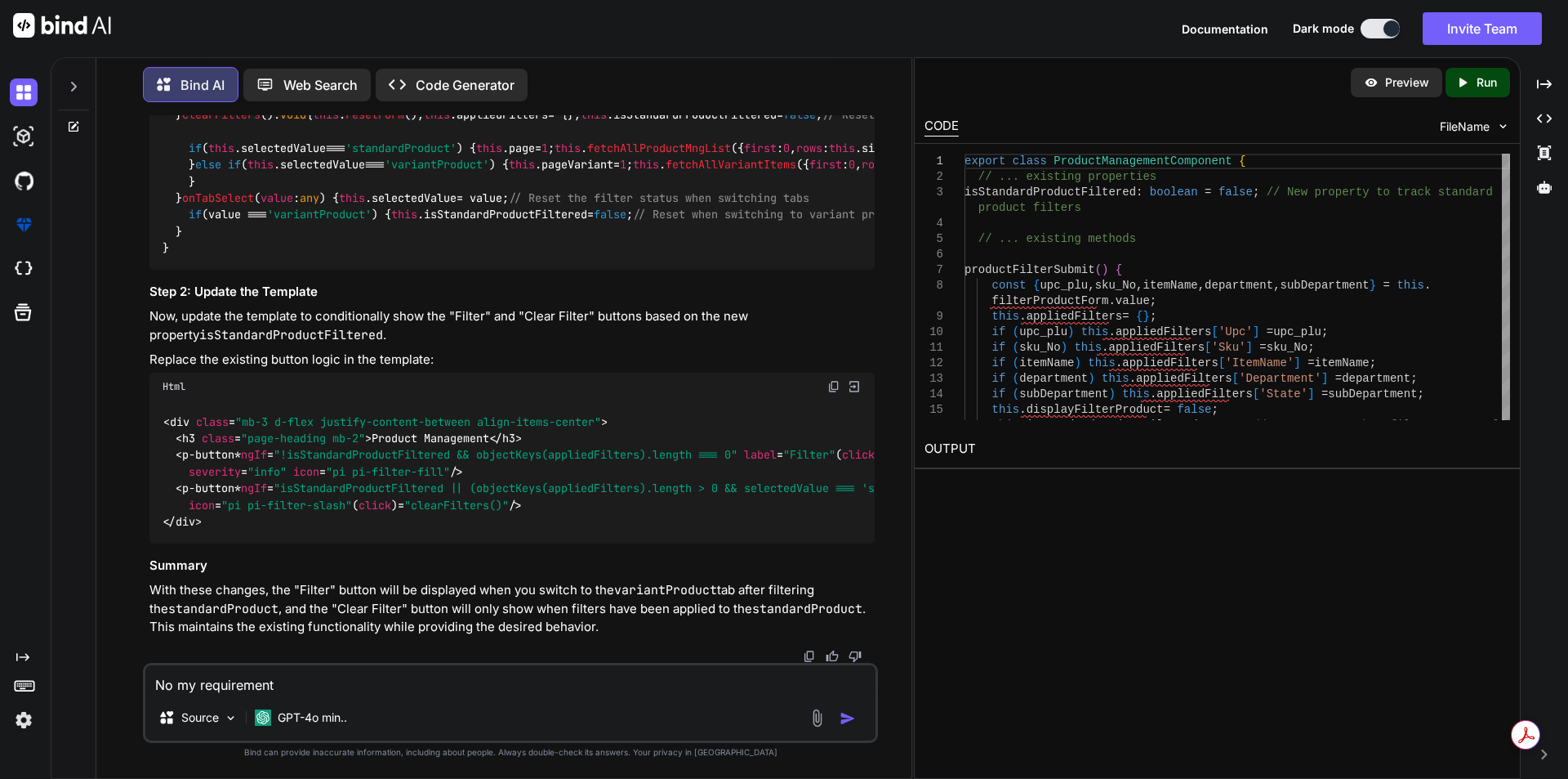
type textarea "x"
type textarea "No my requirement"
type textarea "x"
type textarea "No my requirement i"
type textarea "x"
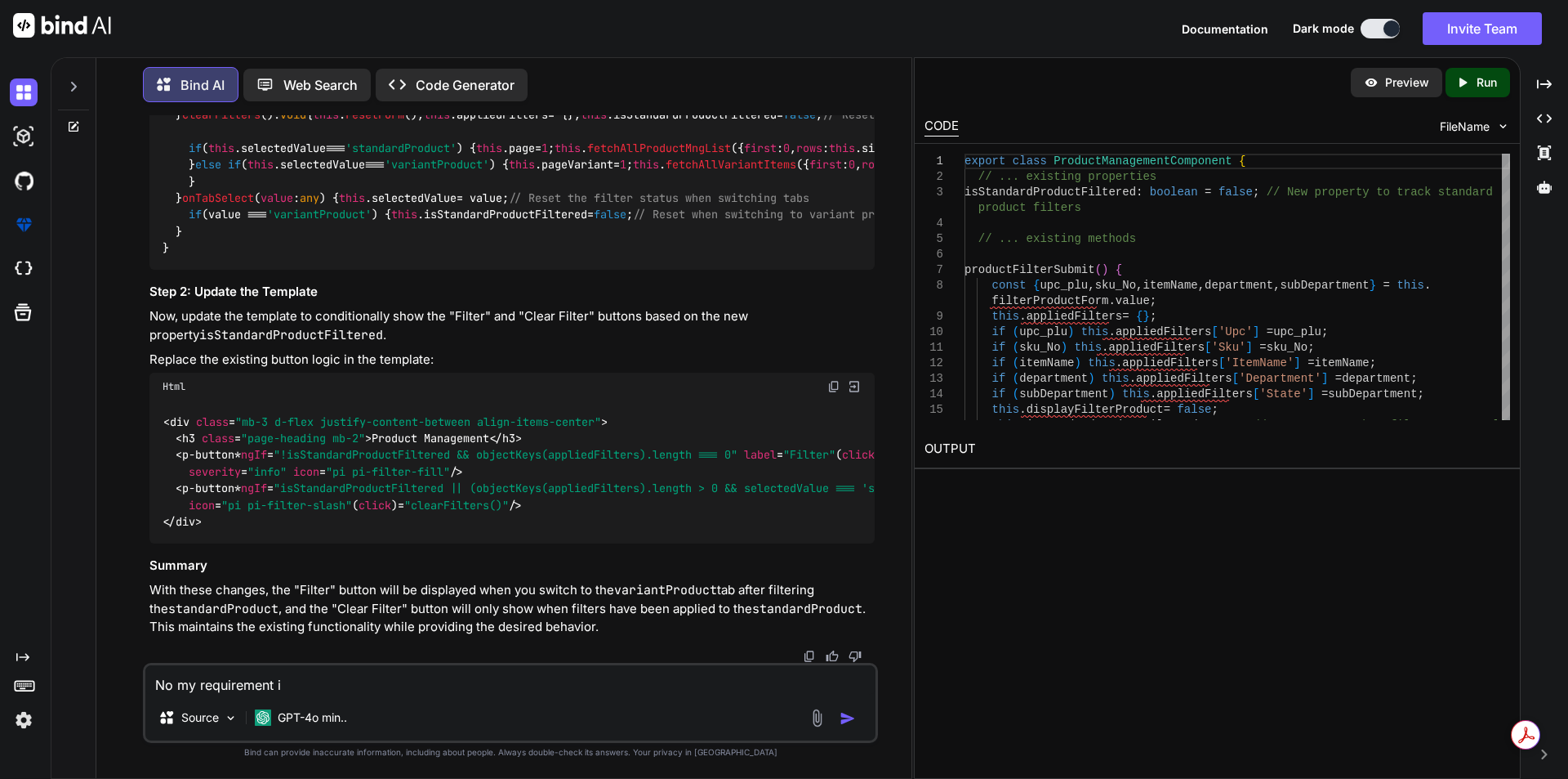
type textarea "No my requirement is"
type textarea "x"
type textarea "No my requirement is"
type textarea "x"
type textarea "No my requirement is i"
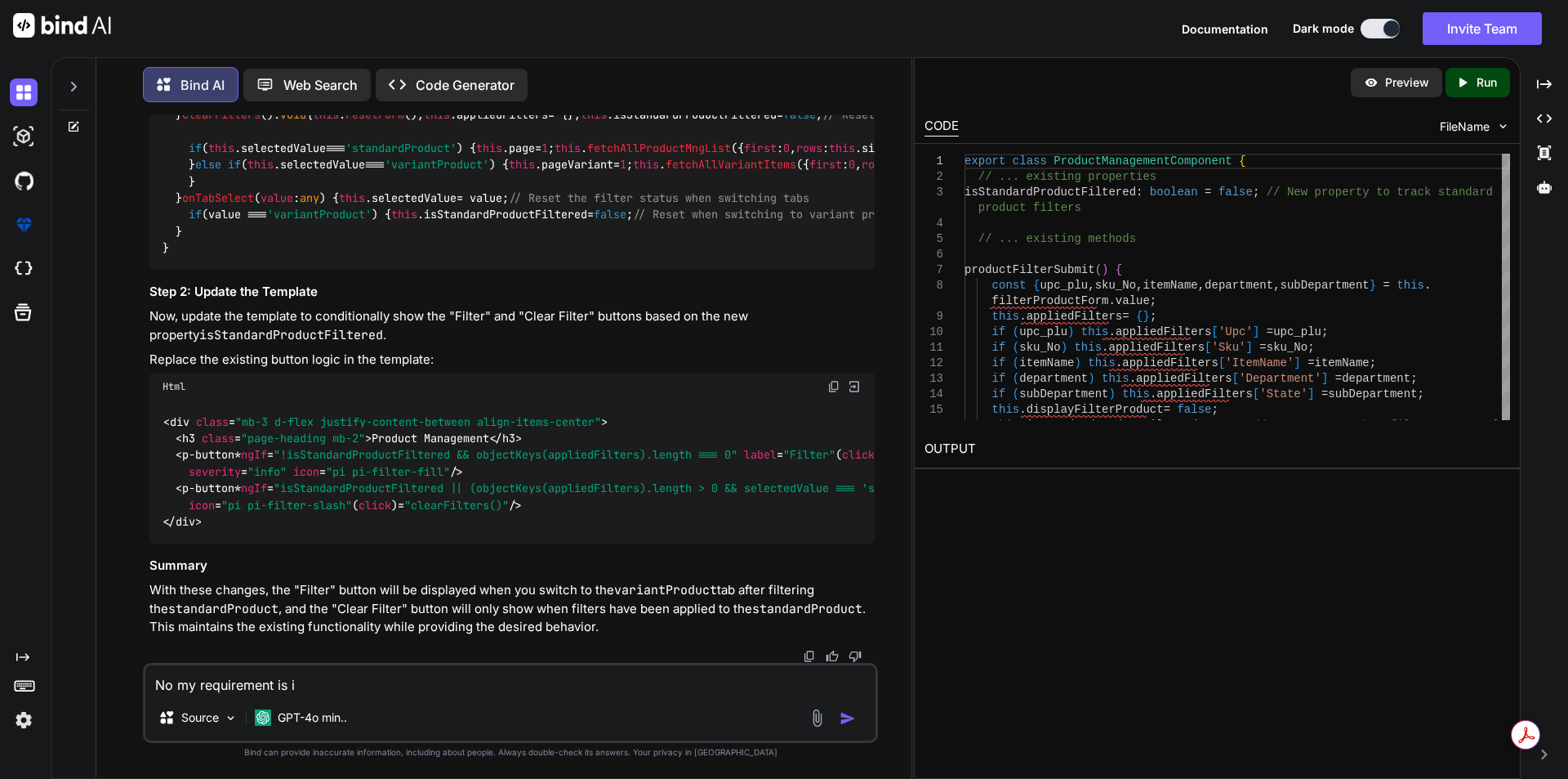
type textarea "x"
type textarea "No my requirement is if"
type textarea "x"
type textarea "No my requirement is if"
type textarea "x"
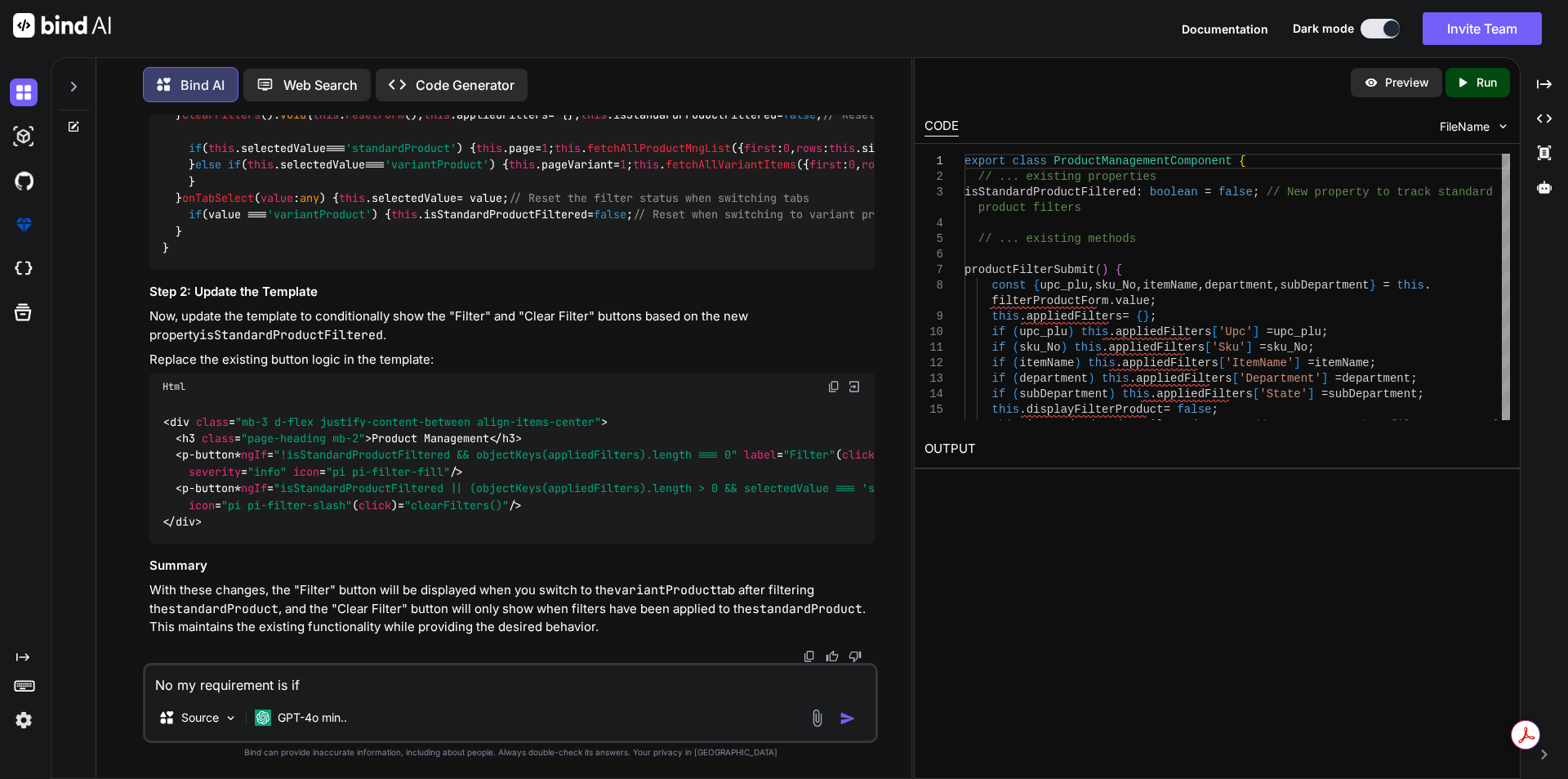
type textarea "No my requirement is if h"
type textarea "x"
type textarea "No my requirement is if he"
type textarea "x"
type textarea "No my requirement is if he"
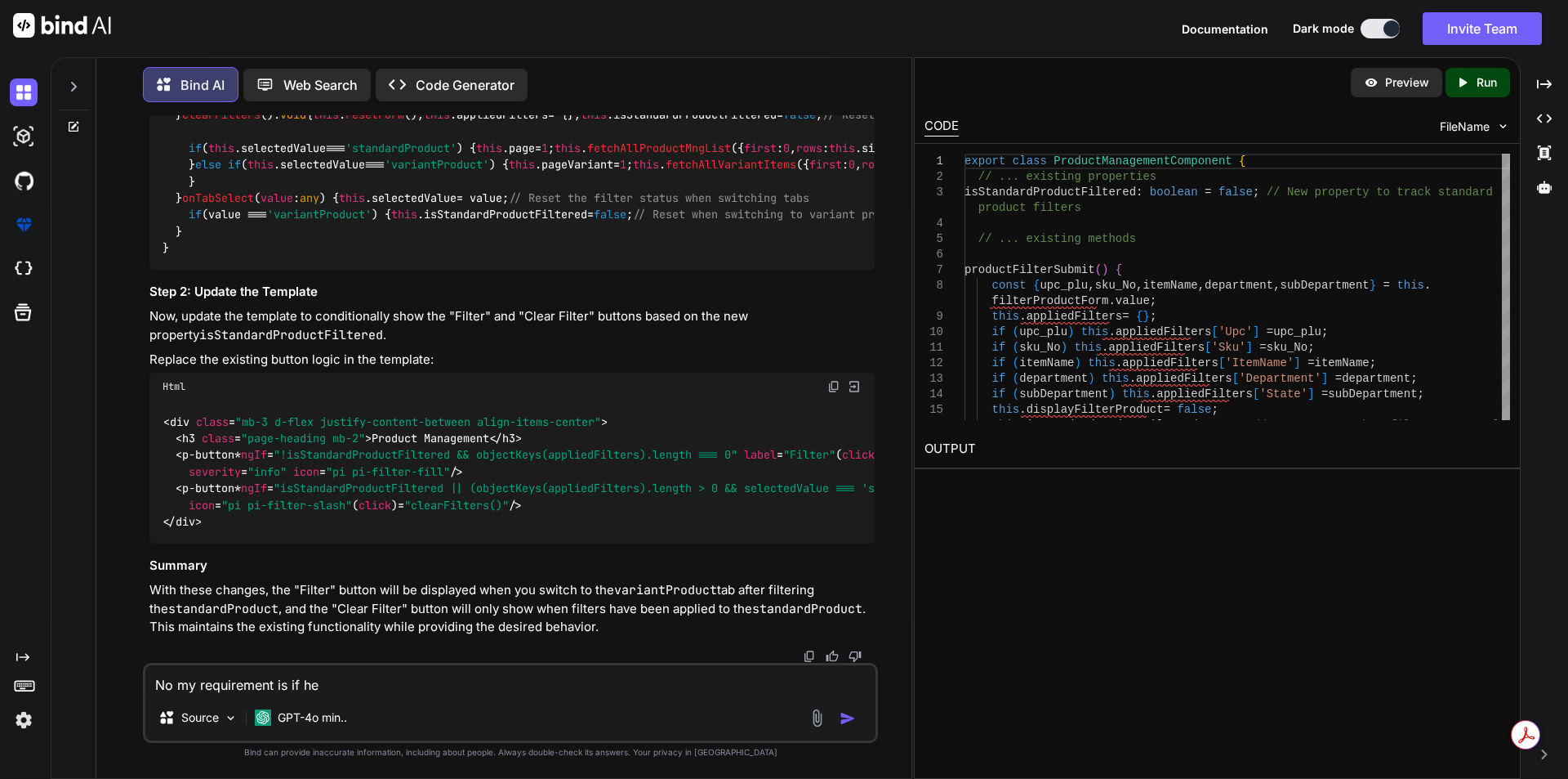
type textarea "x"
type textarea "No my requirement is if he f"
type textarea "x"
type textarea "No my requirement is if he fi"
type textarea "x"
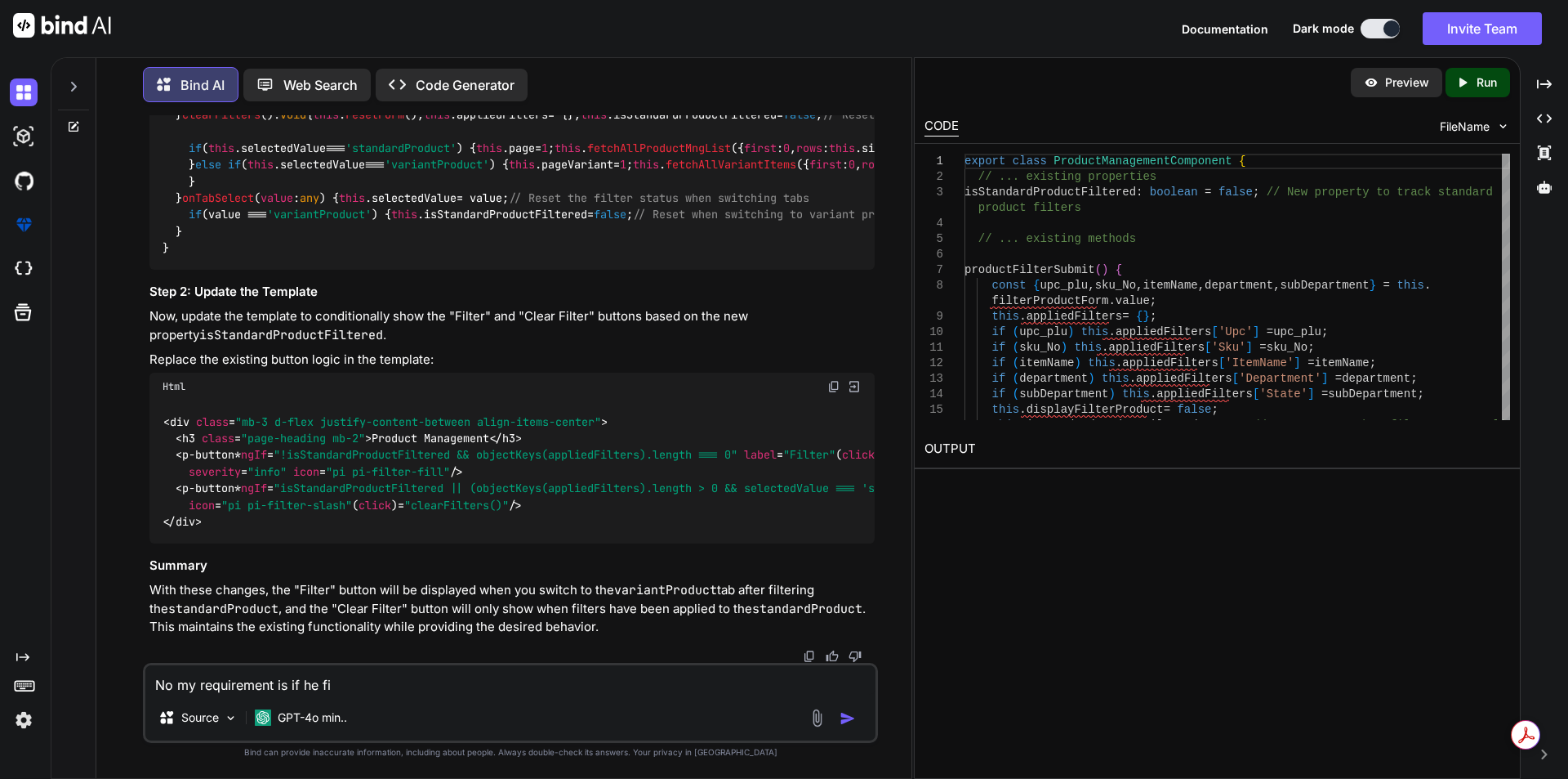
type textarea "No my requirement is if he fil"
type textarea "x"
type textarea "No my requirement is if he filt"
type textarea "x"
type textarea "No my requirement is if he filte"
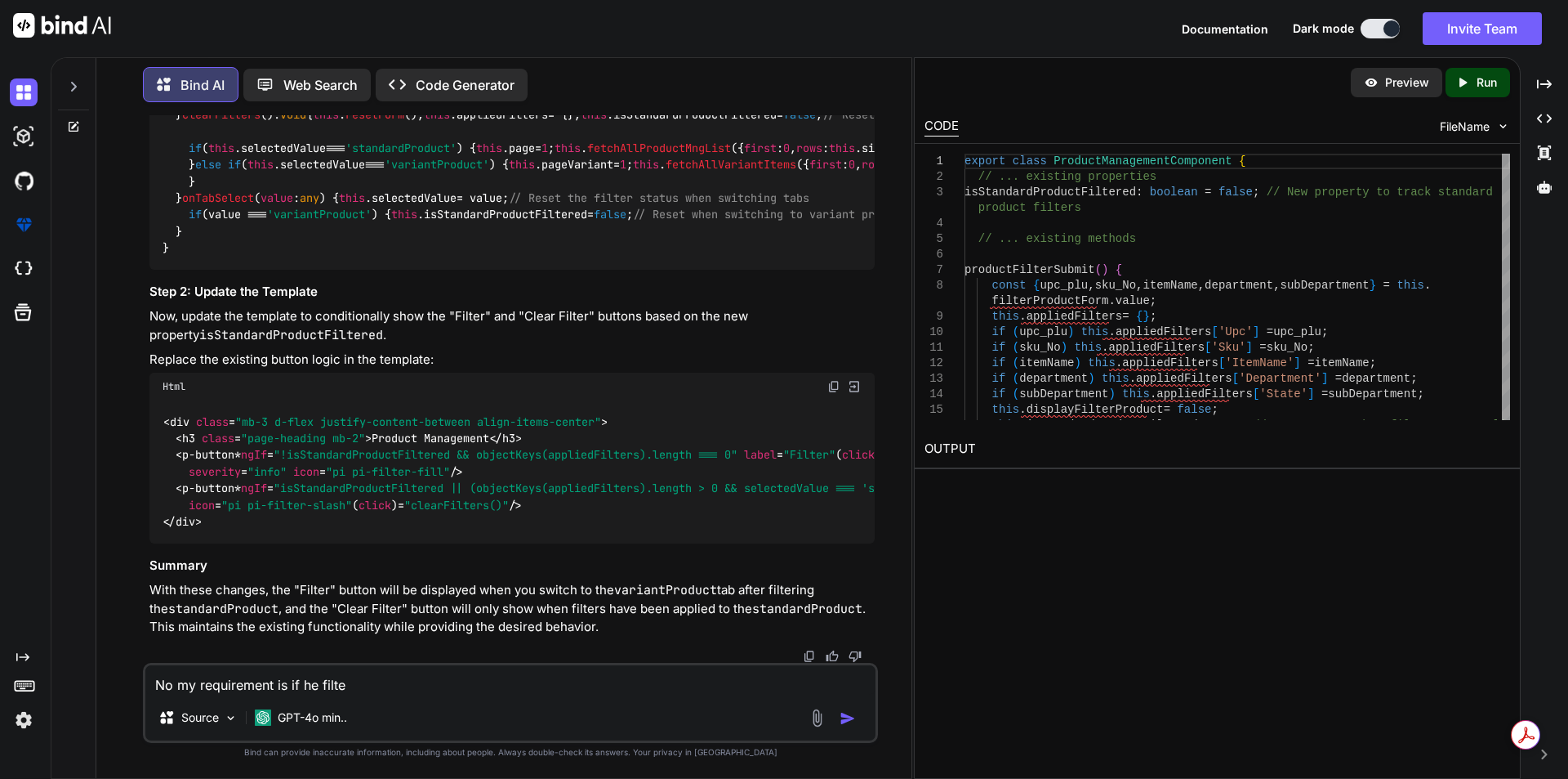
type textarea "x"
type textarea "No my requirement is if he filter"
type textarea "x"
type textarea "No my requirement is if he filtere"
type textarea "x"
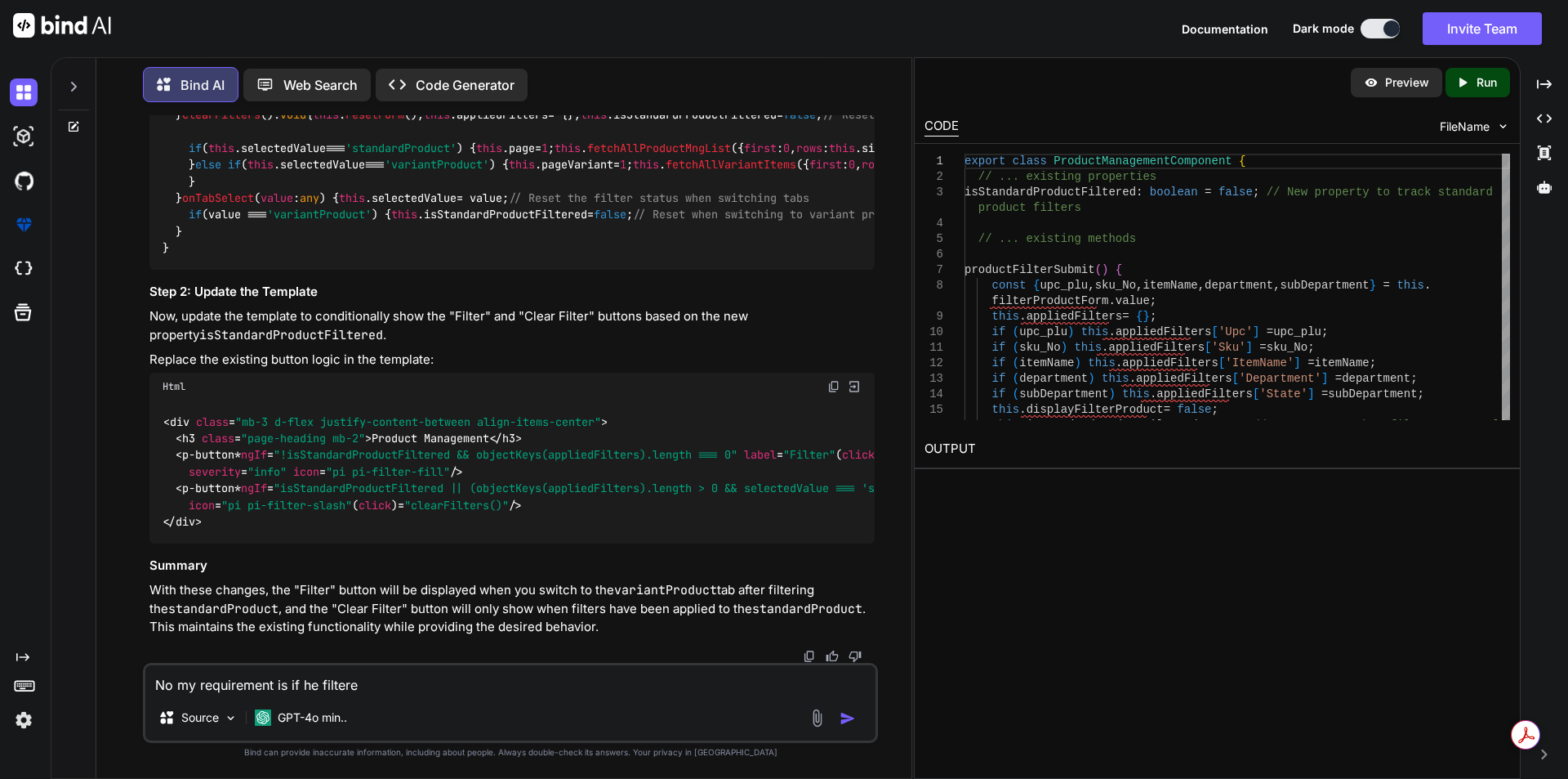
type textarea "No my requirement is if he filtered"
type textarea "x"
type textarea "No my requirement is if he filtere"
type textarea "x"
type textarea "No my requirement is if he filter"
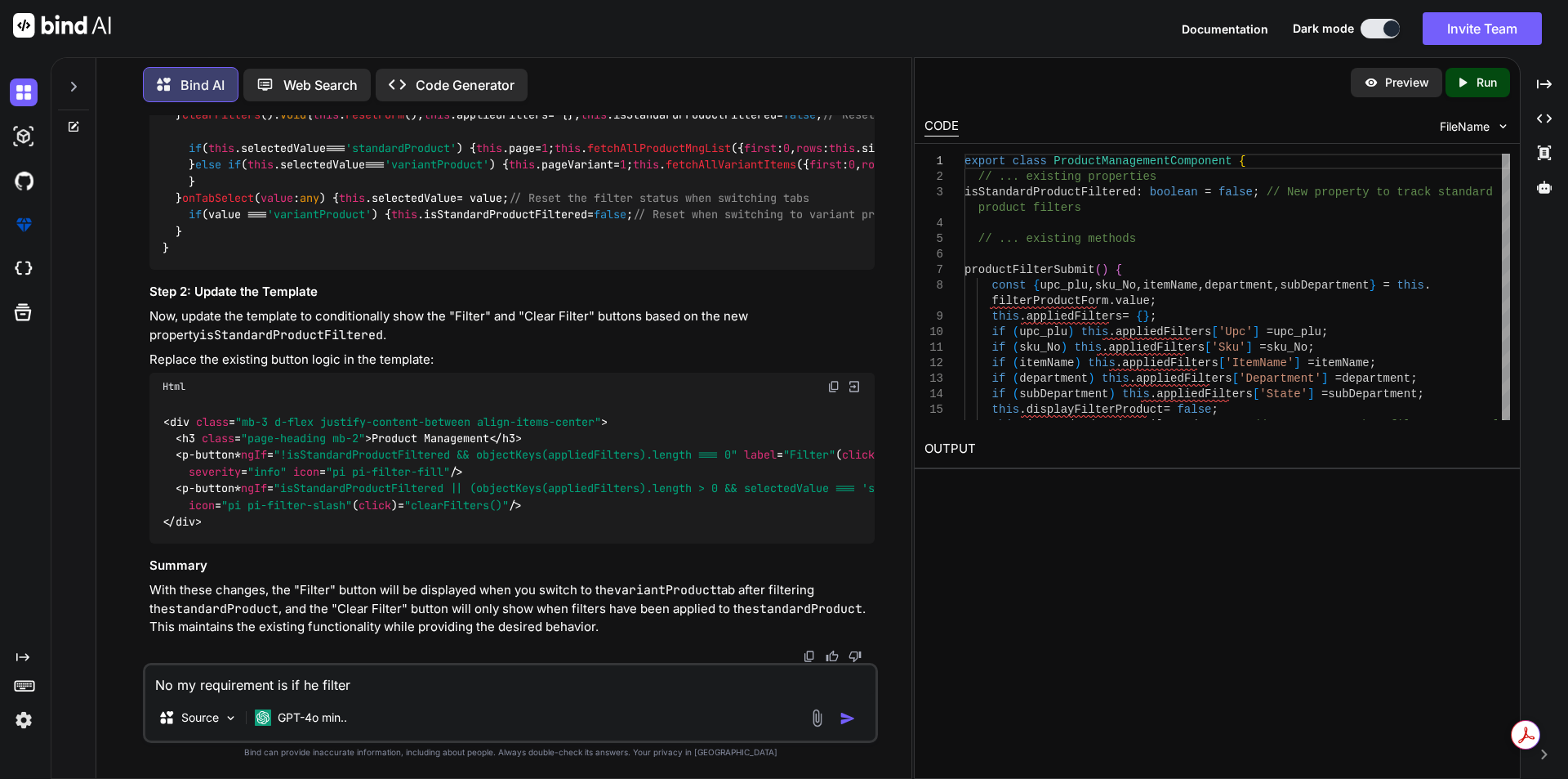
type textarea "x"
type textarea "No my requirement is if he filter"
type textarea "x"
type textarea "No my requirement is if he filter t"
type textarea "x"
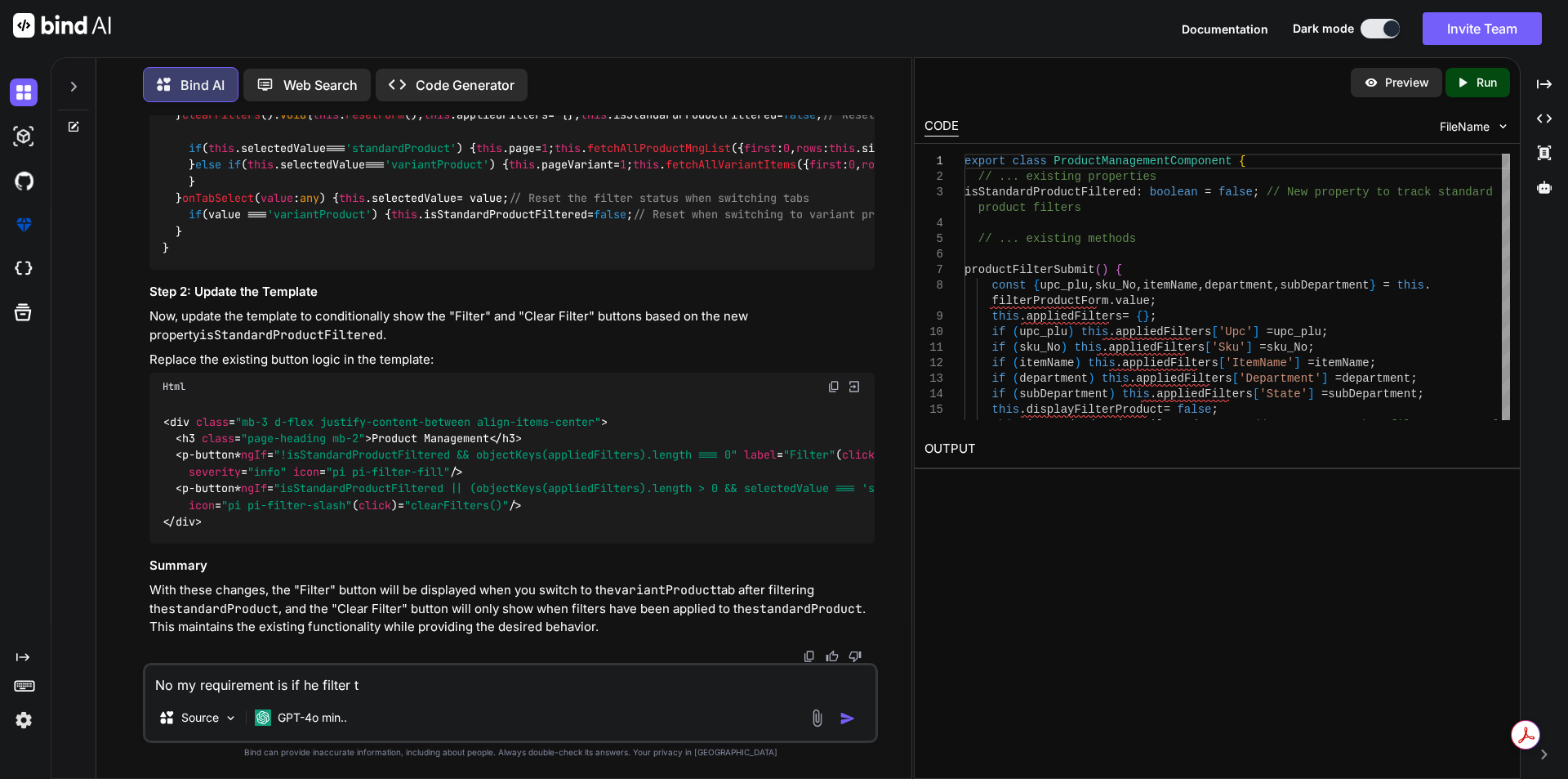
type textarea "No my requirement is if he filter th"
type textarea "x"
type textarea "No my requirement is if he filter the"
type textarea "x"
type textarea "No my requirement is if he filter th"
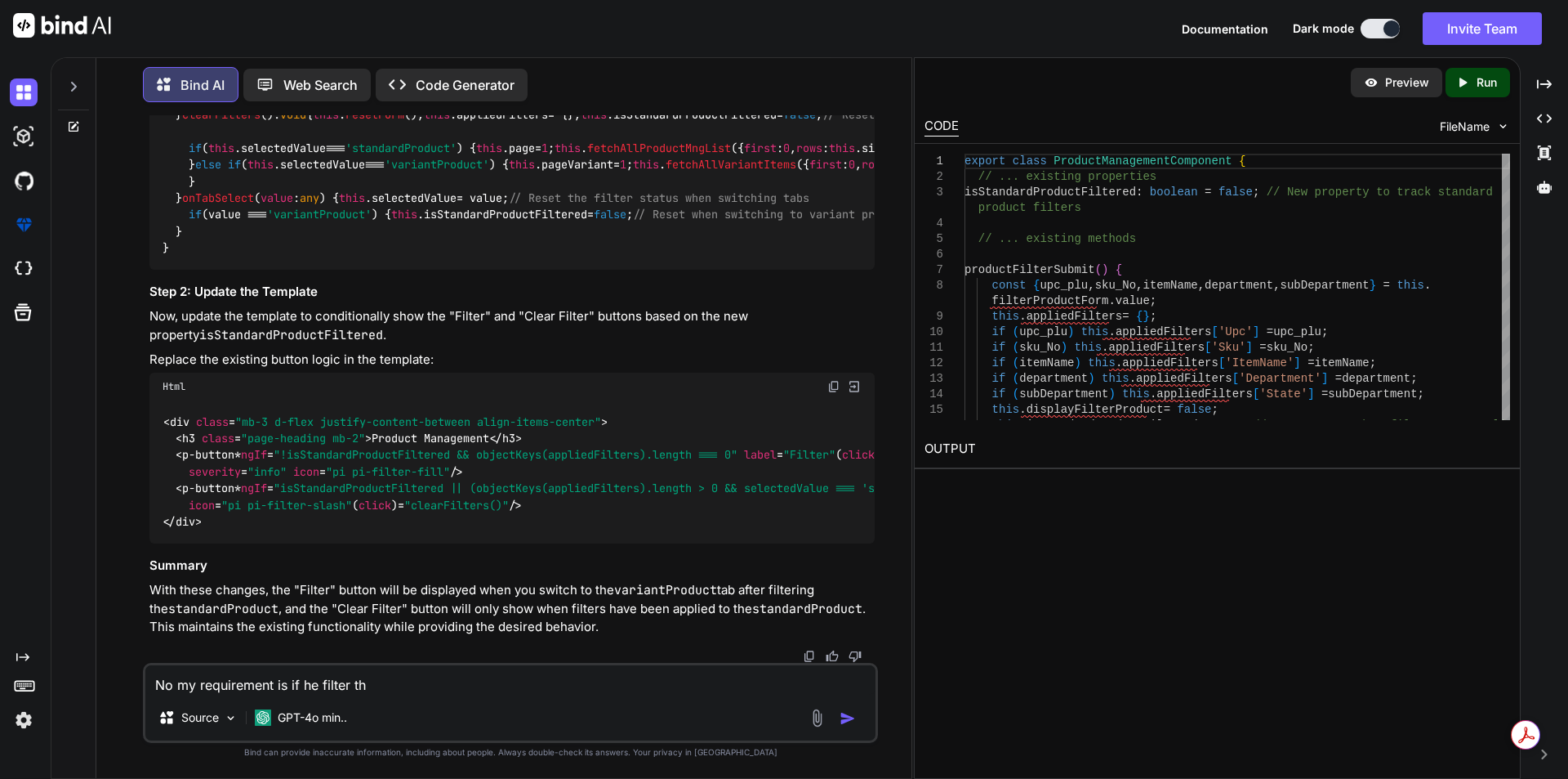
type textarea "x"
type textarea "No my requirement is if he filter t"
type textarea "x"
type textarea "No my requirement is if he filter"
type textarea "x"
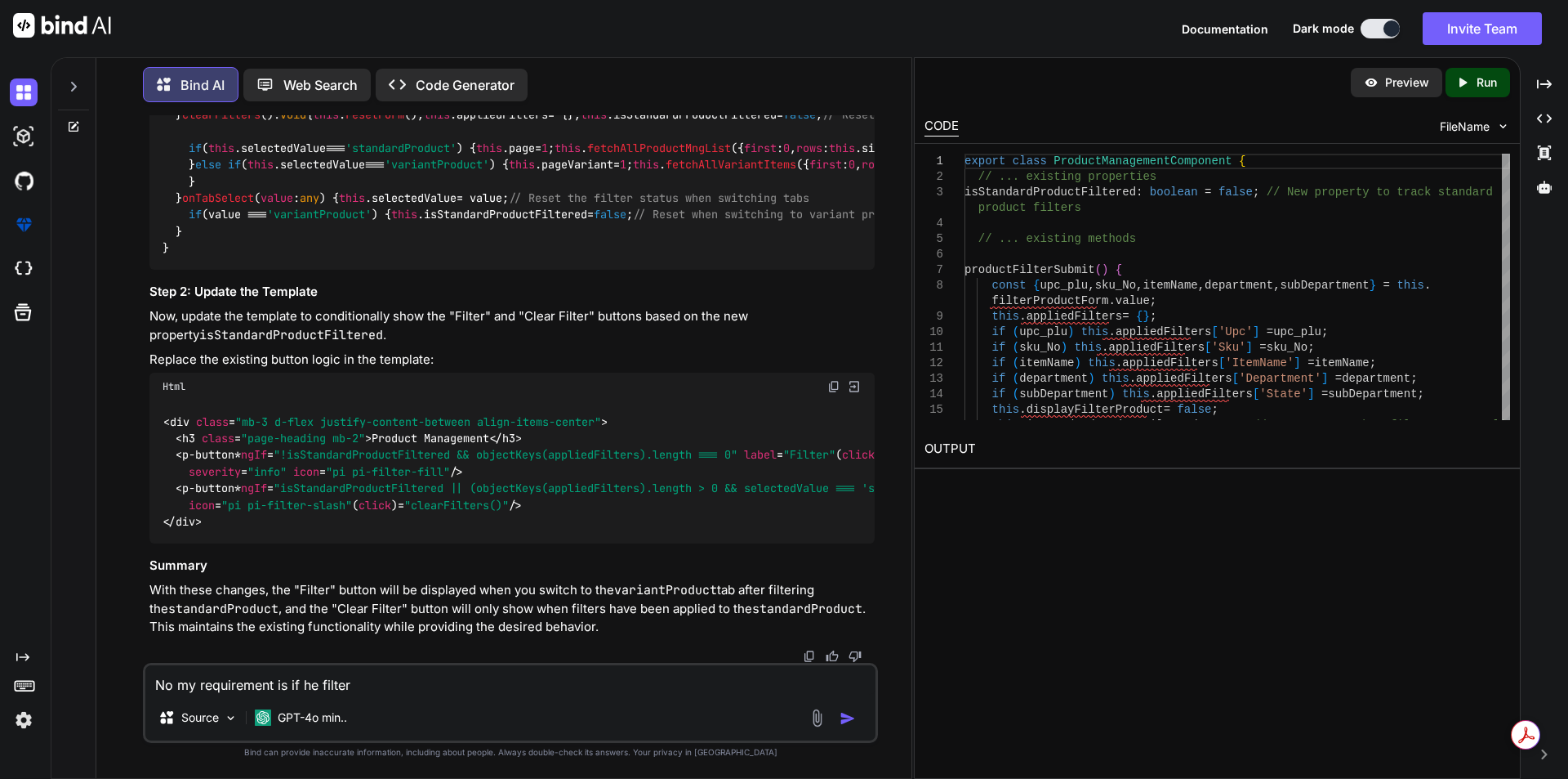
type textarea "No my requirement is if he filter f"
type textarea "x"
type textarea "No my requirement is if he filter fr"
type textarea "x"
type textarea "No my requirement is if he filter fro"
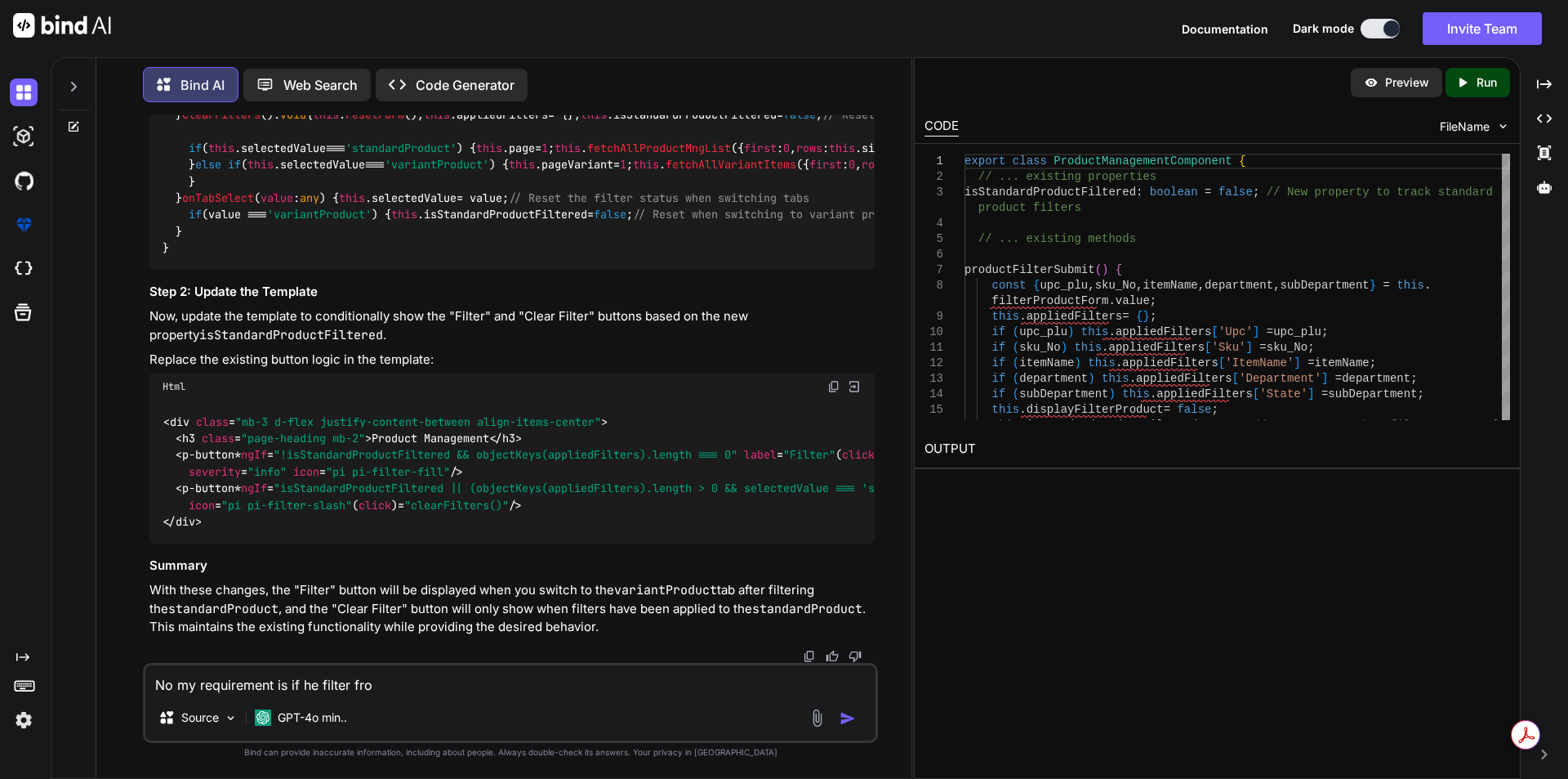
type textarea "x"
type textarea "No my requirement is if he filter from"
type textarea "x"
type textarea "No my requirement is if he filter from"
type textarea "x"
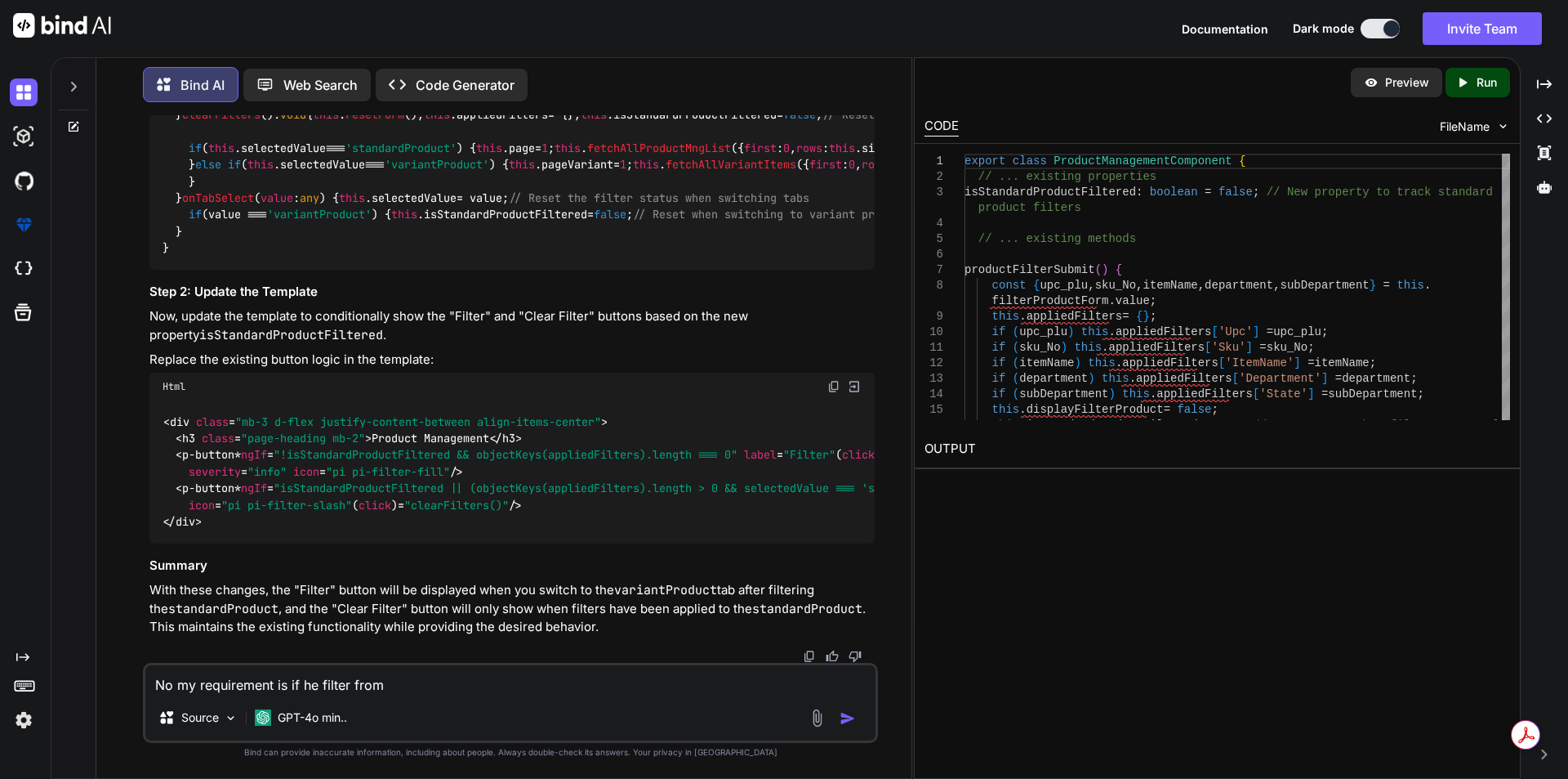
type textarea "No my requirement is if he filter from s"
type textarea "x"
type textarea "No my requirement is if he filter from st"
type textarea "x"
type textarea "No my requirement is if he filter from sta"
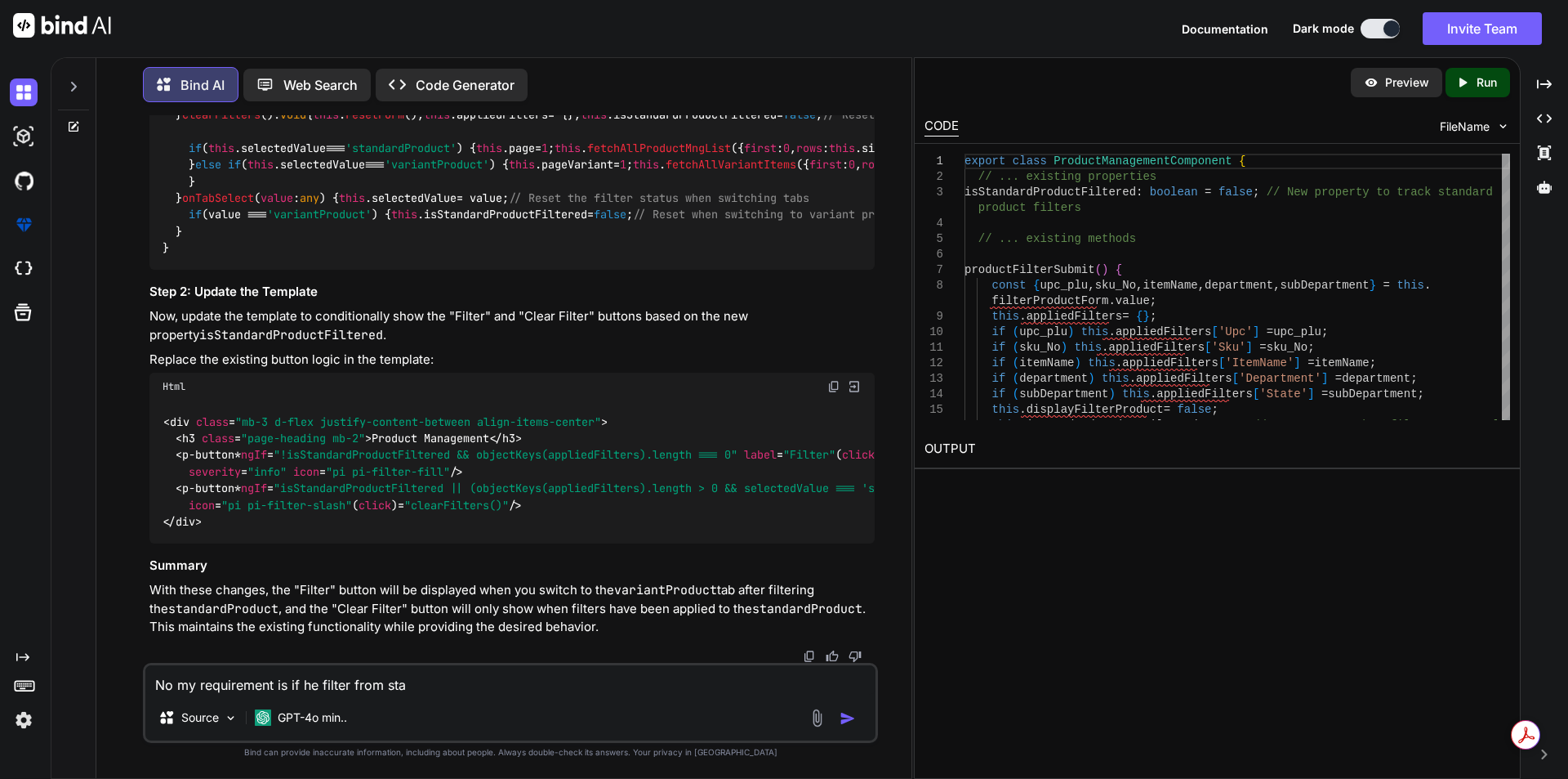
type textarea "x"
type textarea "No my requirement is if he filter from stan"
type textarea "x"
type textarea "No my requirement is if he filter from stand"
type textarea "x"
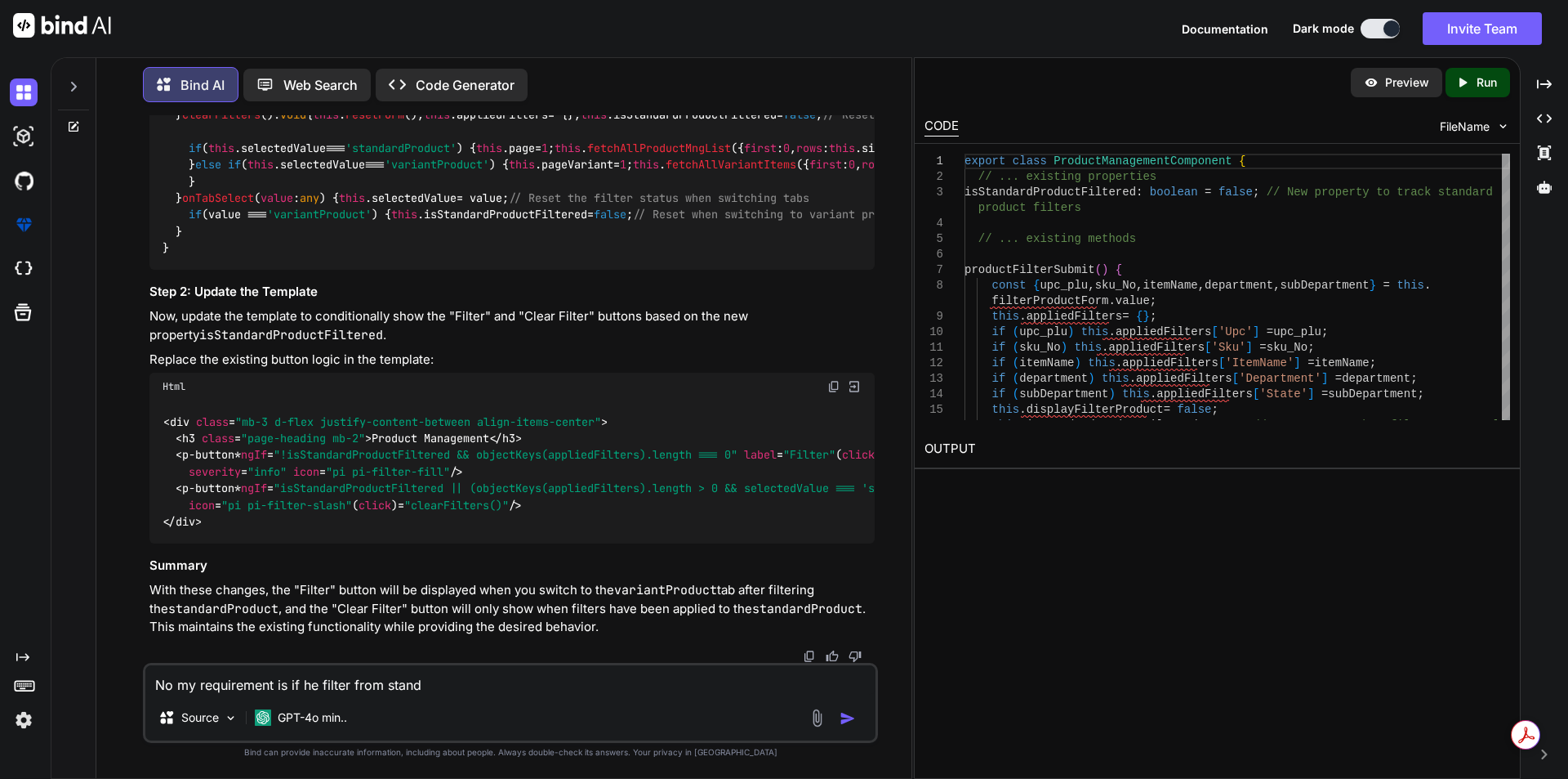
type textarea "No my requirement is if he filter from standa"
type textarea "x"
type textarea "No my requirement is if he filter from standar"
type textarea "x"
type textarea "No my requirement is if he filter from standard"
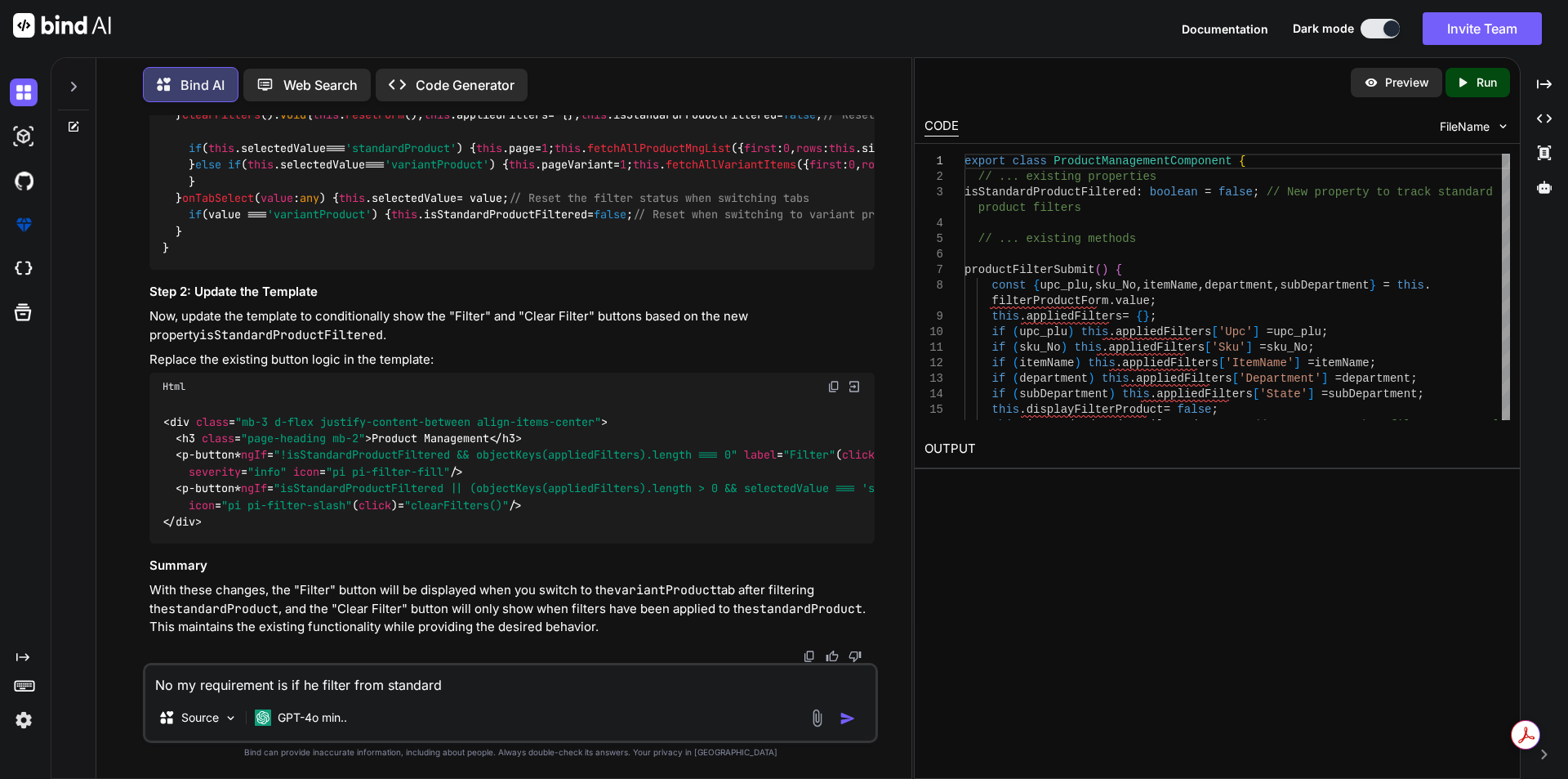
type textarea "x"
type textarea "No my requirement is if he filter from standard"
type textarea "x"
type textarea "No my requirement is if he filter from standard p"
type textarea "x"
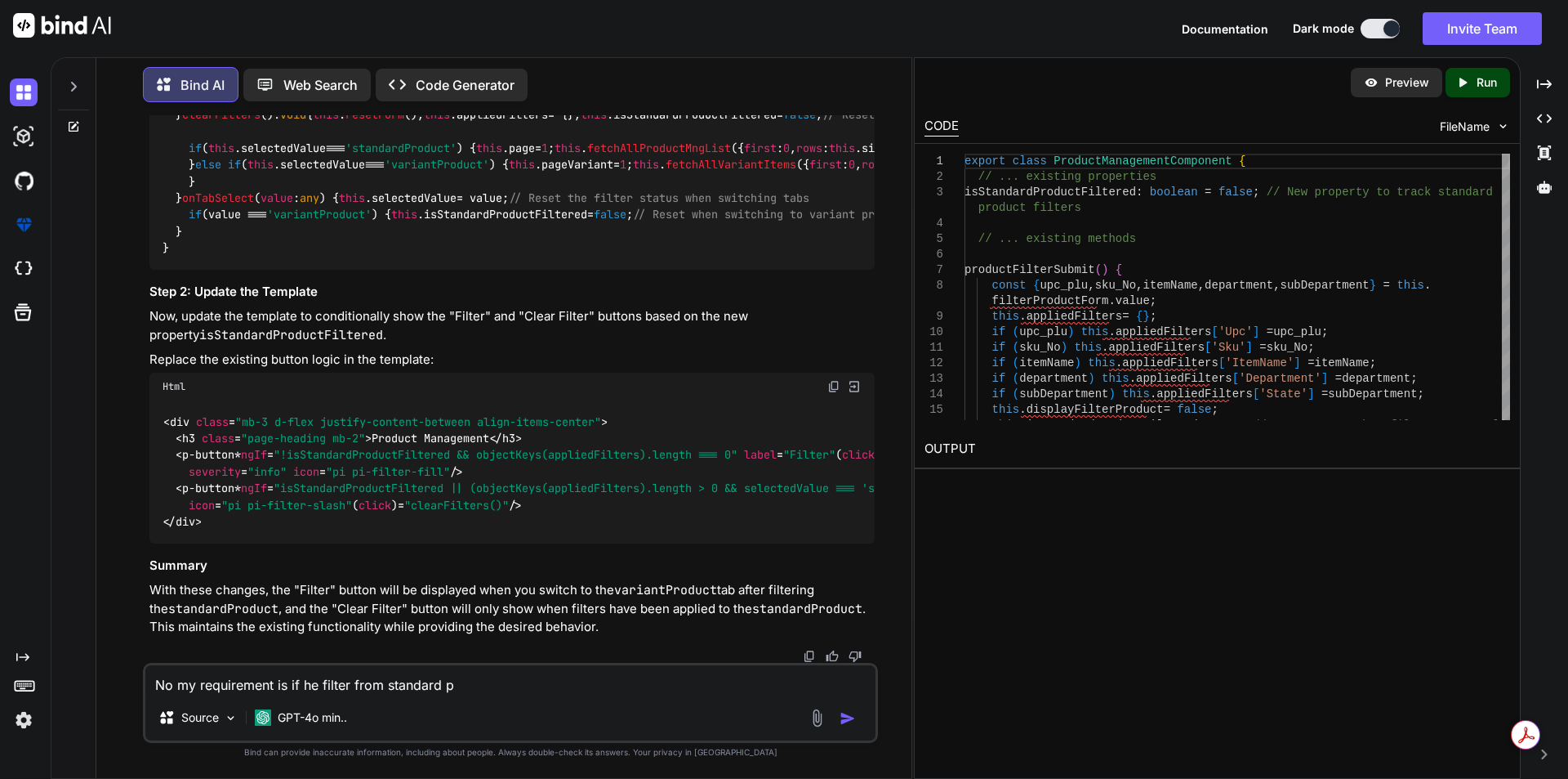
type textarea "No my requirement is if he filter from standard pr"
type textarea "x"
type textarea "No my requirement is if he filter from standard pro"
type textarea "x"
type textarea "No my requirement is if he filter from standard prod"
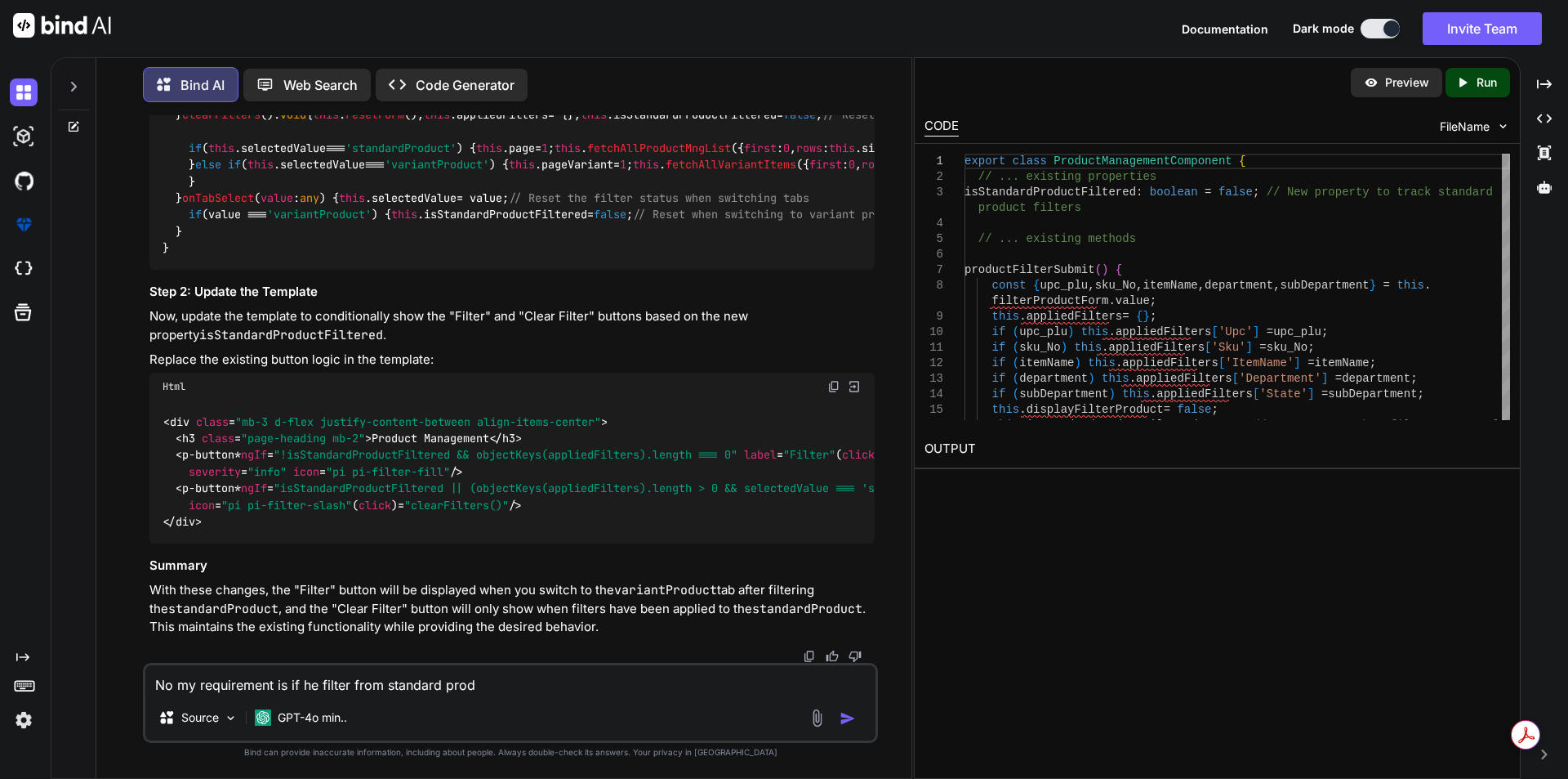
type textarea "x"
type textarea "No my requirement is if he filter from standard produ"
type textarea "x"
type textarea "No my requirement is if he filter from standard produc"
type textarea "x"
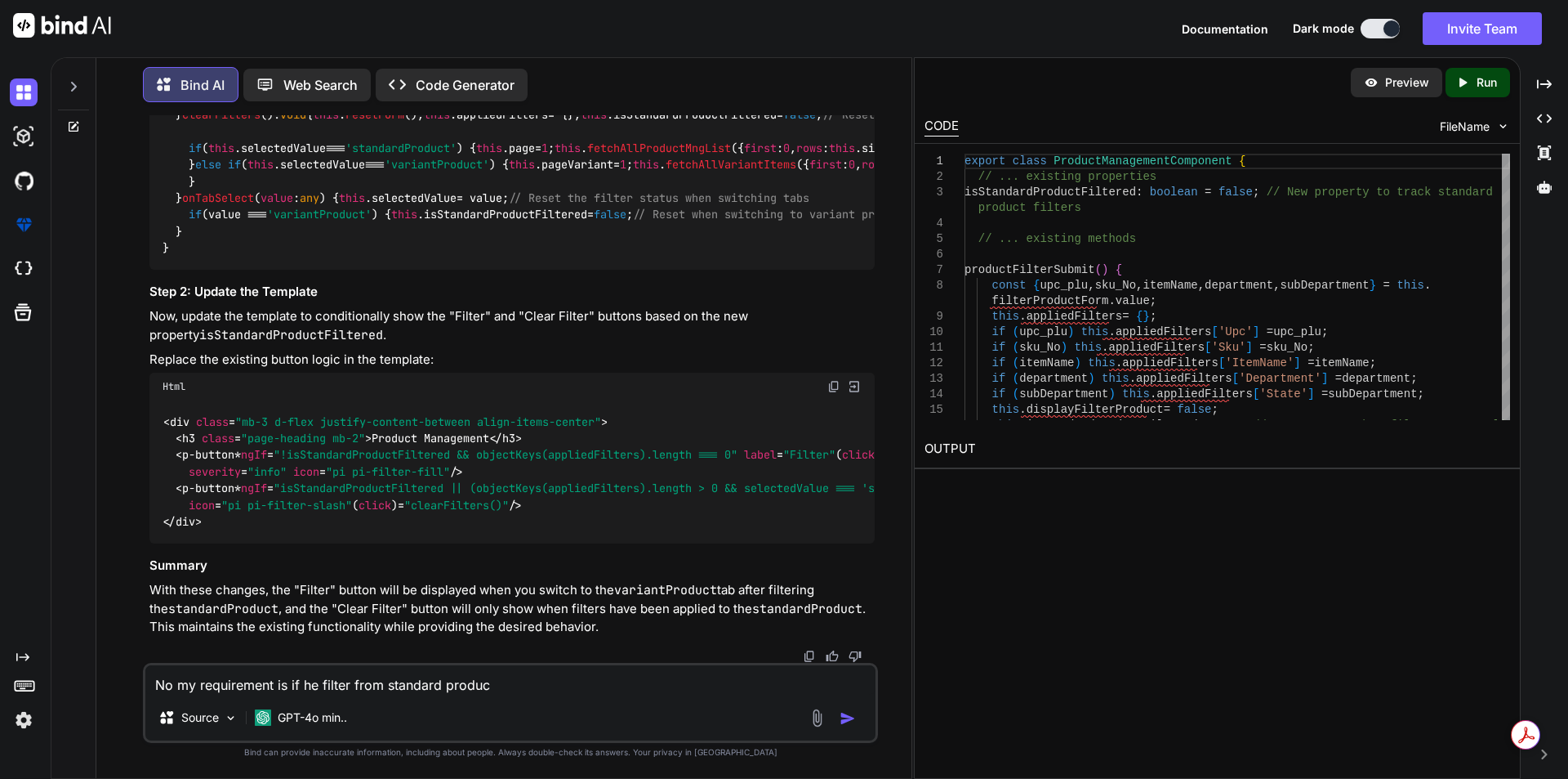
type textarea "No my requirement is if he filter from standard product"
type textarea "x"
type textarea "No my requirement is if he filter from standard product"
type textarea "x"
type textarea "No my requirement is if he filter from standard product d"
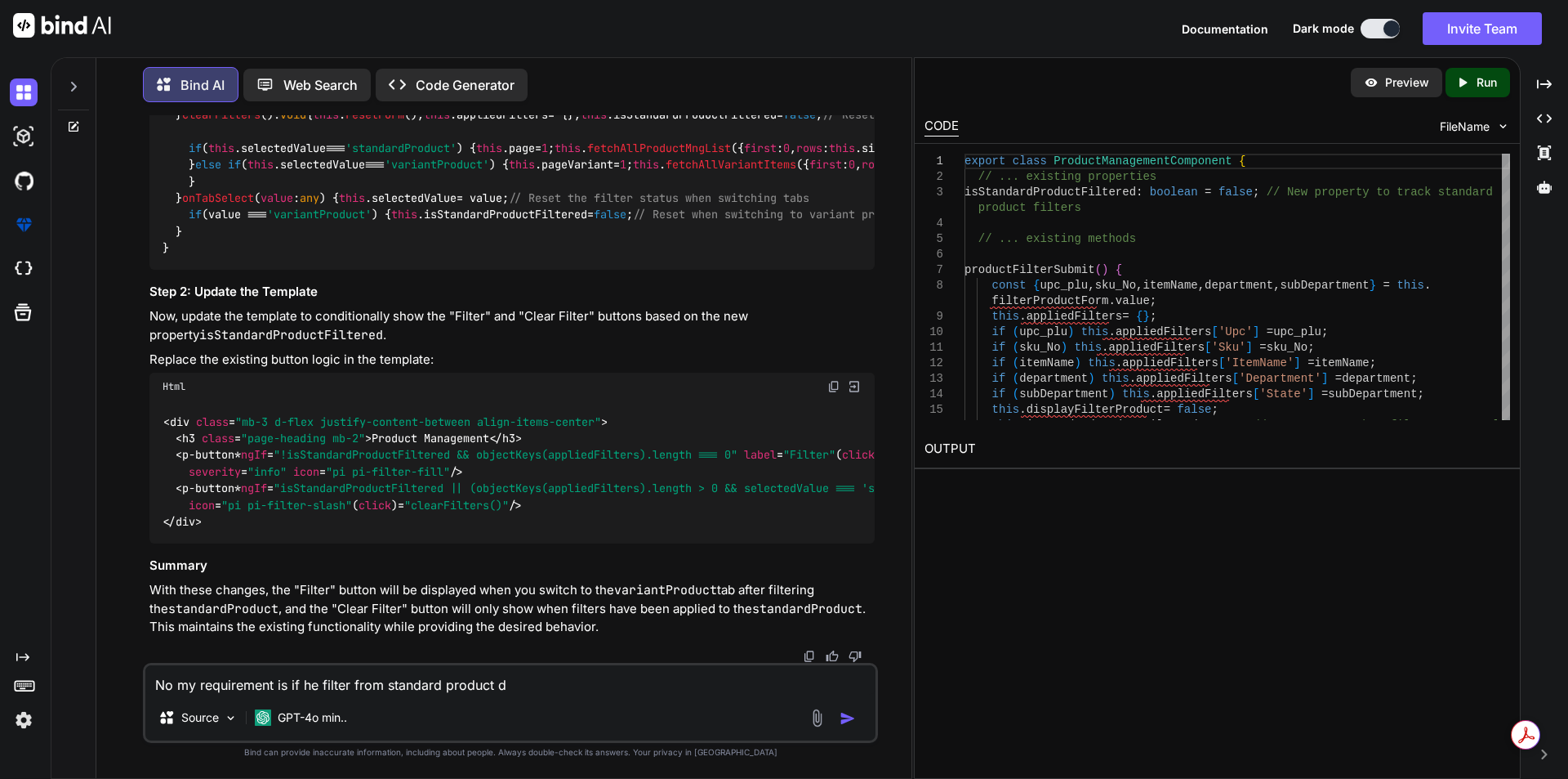
type textarea "x"
type textarea "No my requirement is if he filter from standard product da"
type textarea "x"
type textarea "No my requirement is if he filter from standard product dat"
type textarea "x"
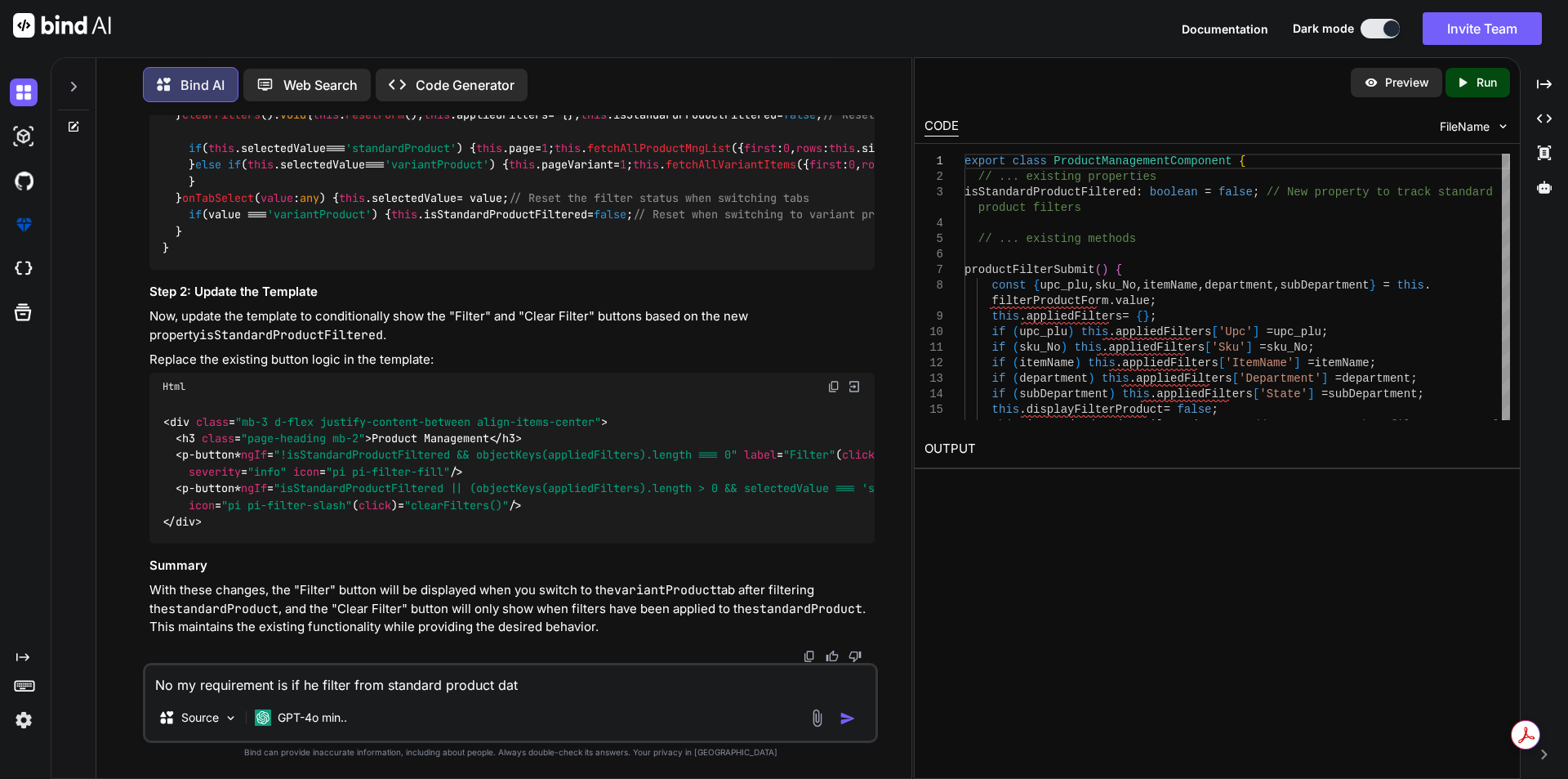
type textarea "No my requirement is if he filter from standard product data"
drag, startPoint x: 317, startPoint y: 683, endPoint x: 342, endPoint y: 672, distance: 27.3
click at [317, 683] on textarea "No my requirement is if he filter from standard product data" at bounding box center [510, 680] width 730 height 30
type textarea "x"
type textarea "No my requirement is if h filter from standard product data"
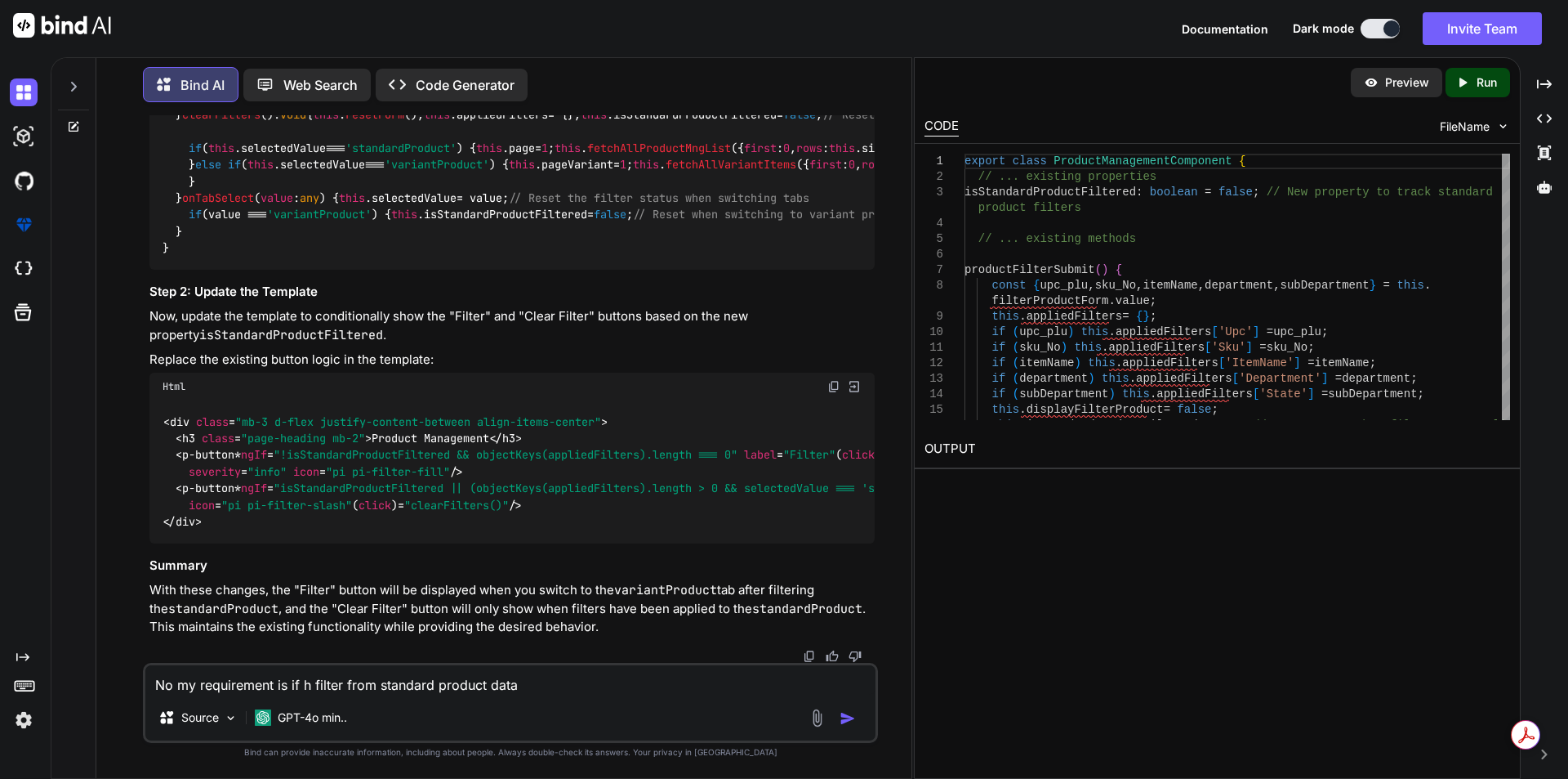
type textarea "x"
type textarea "No my requirement is if filter from standard product data"
type textarea "x"
type textarea "No my requirement is if u filter from standard product data"
type textarea "x"
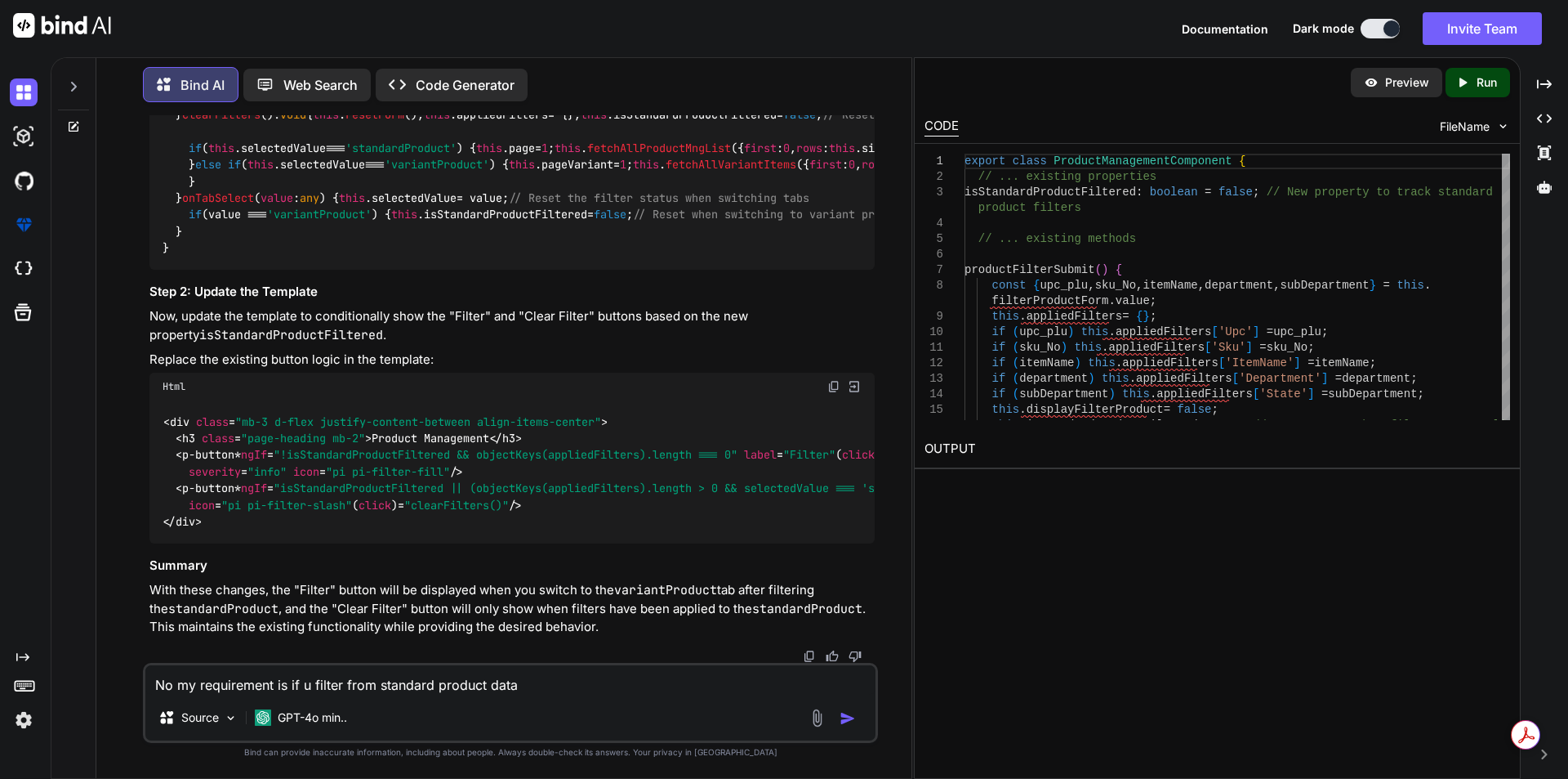
type textarea "No my requirement is if us filter from standard product data"
type textarea "x"
type textarea "No my requirement is if use filter from standard product data"
type textarea "x"
type textarea "No my requirement is if user filter from standard product data"
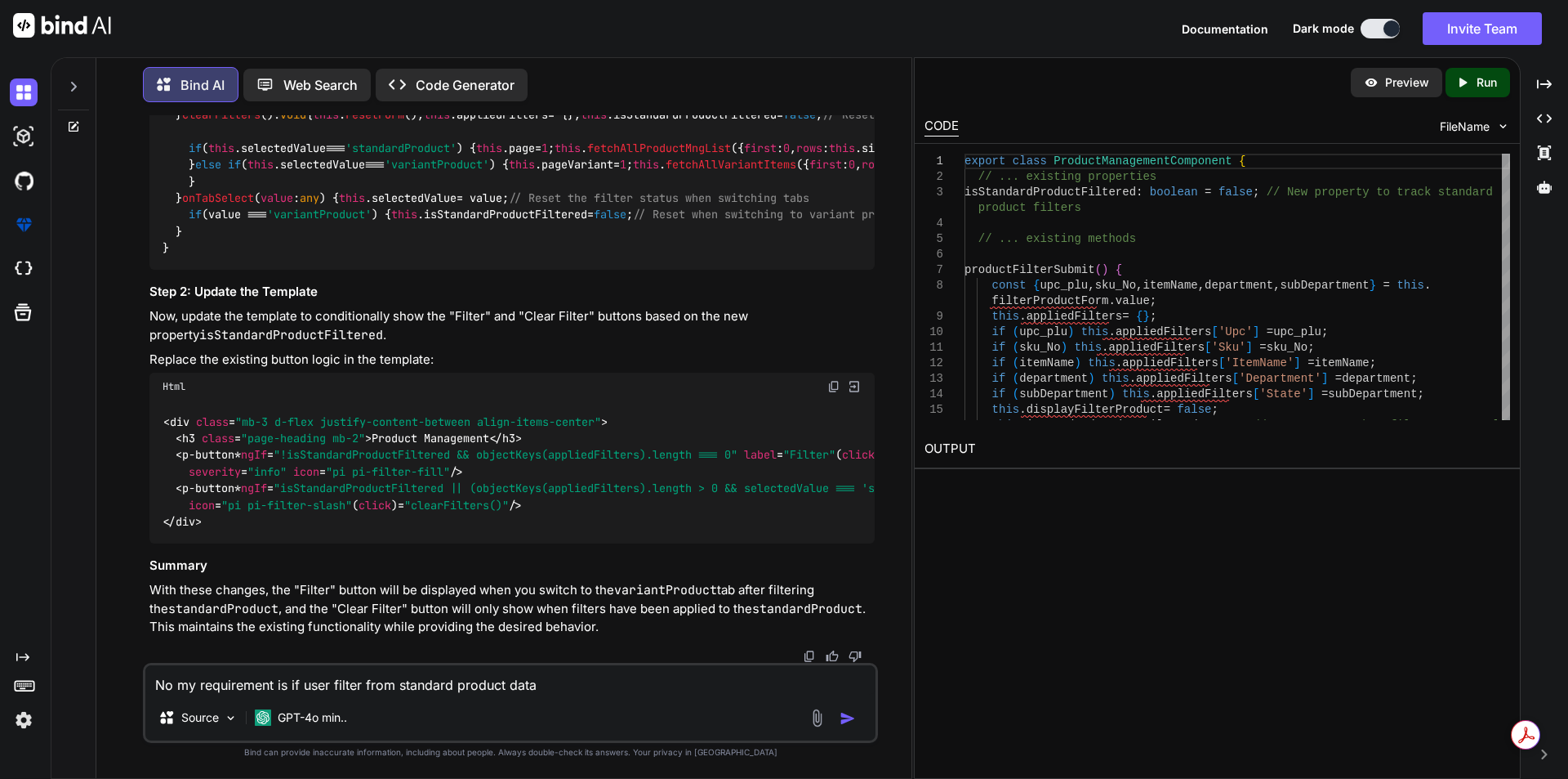
drag, startPoint x: 360, startPoint y: 680, endPoint x: 387, endPoint y: 680, distance: 27.0
click at [363, 680] on textarea "No my requirement is if user filter from standard product data" at bounding box center [510, 680] width 730 height 30
type textarea "x"
type textarea "No my requirement is if user filtere from standard product data"
type textarea "x"
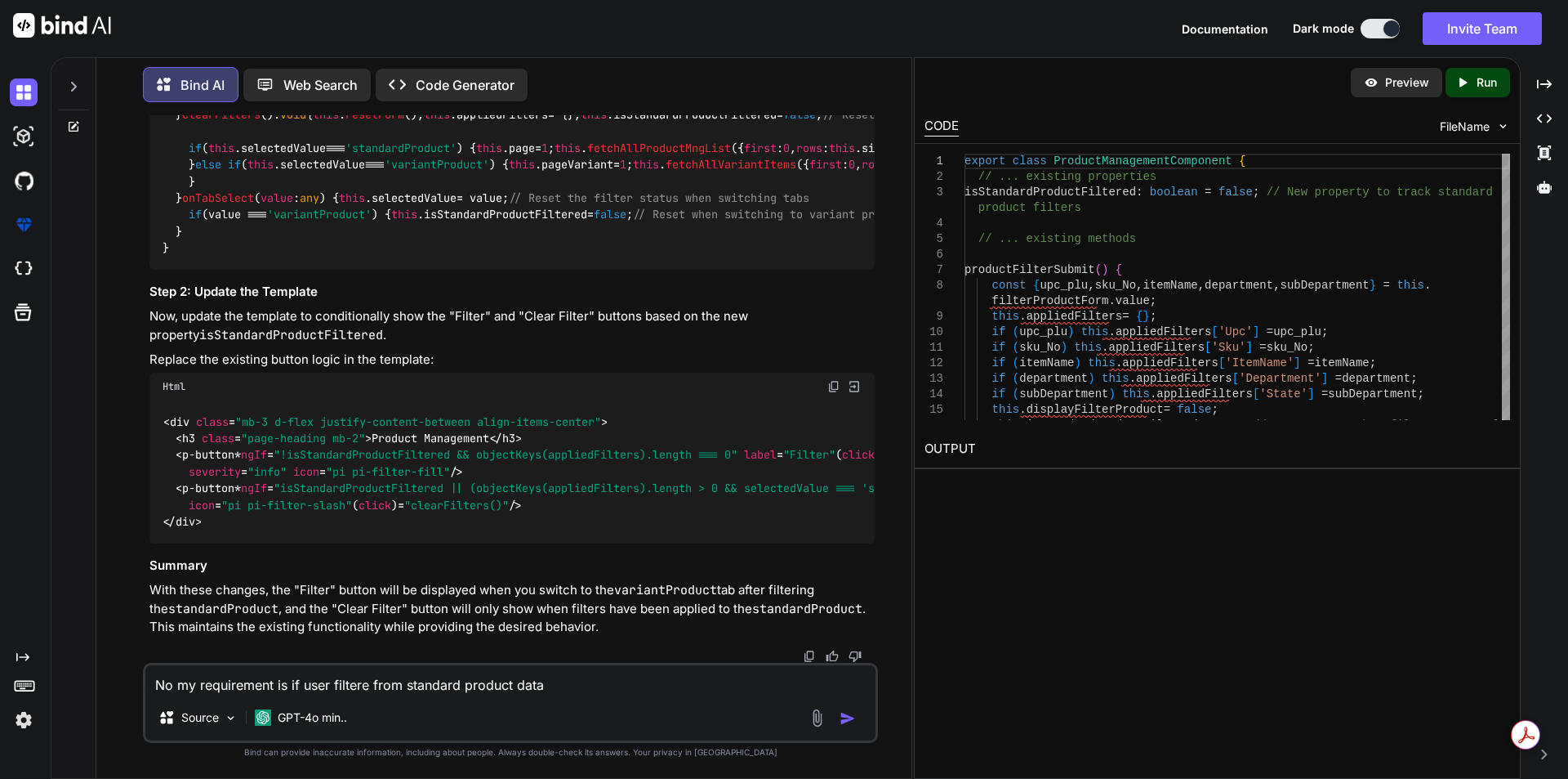
type textarea "No my requirement is if user filtered from standard product data"
click at [406, 686] on textarea "No my requirement is if user filtered from standard product data" at bounding box center [510, 680] width 730 height 30
click at [433, 686] on textarea "No my requirement is if user filtered from standard product data" at bounding box center [510, 680] width 730 height 30
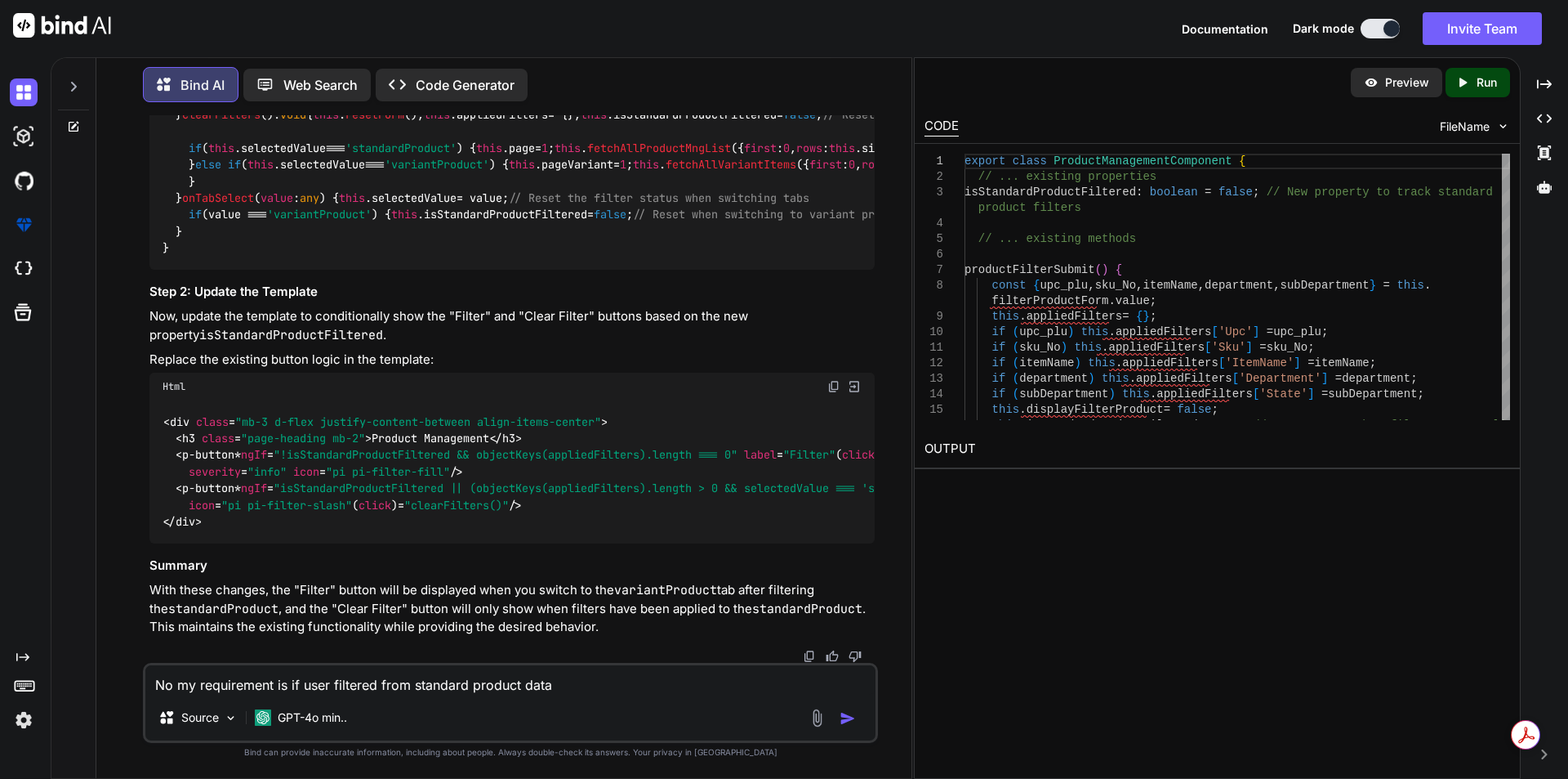
click at [495, 680] on textarea "No my requirement is if user filtered from standard product data" at bounding box center [510, 680] width 730 height 30
click at [535, 683] on textarea "No my requirement is if user filtered from standard product data" at bounding box center [510, 680] width 730 height 30
click at [568, 686] on textarea "No my requirement is if user filtered from standard product data" at bounding box center [510, 680] width 730 height 30
type textarea "x"
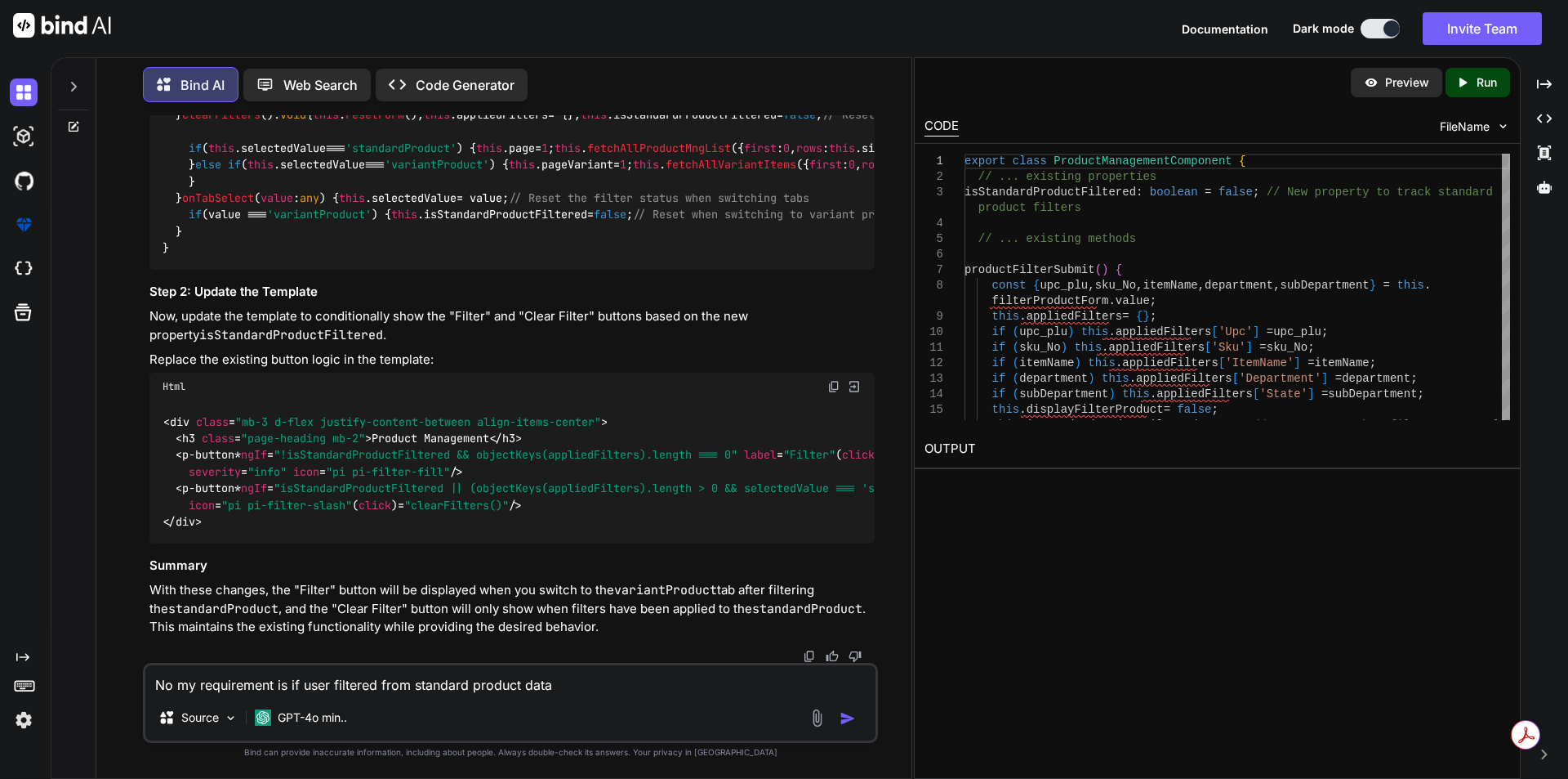
type textarea "No my requirement is if user filtered from standard product data"
type textarea "x"
type textarea "No my requirement is if user filtered from standard product data t"
type textarea "x"
type textarea "No my requirement is if user filtered from standard product data th"
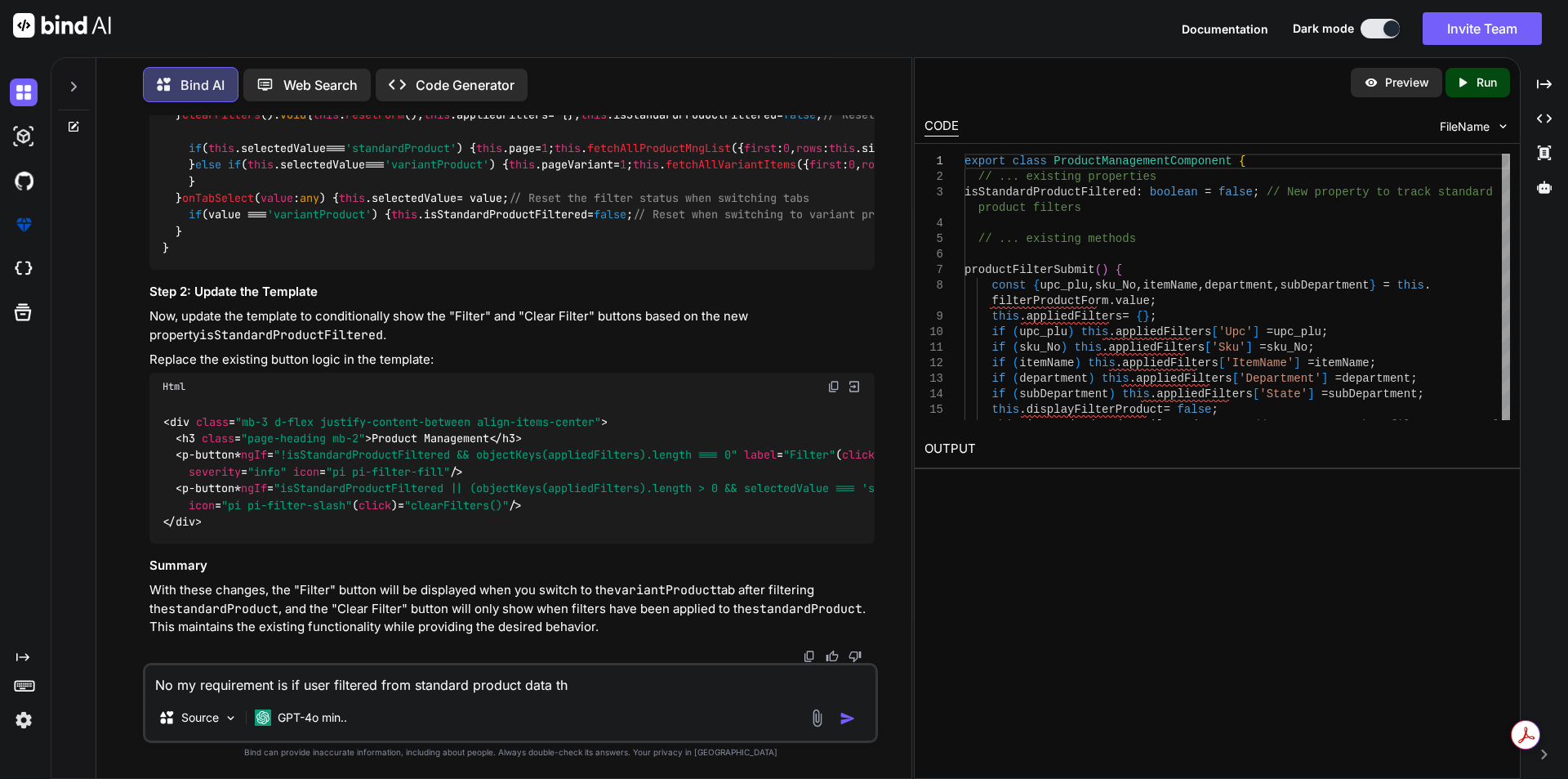
type textarea "x"
type textarea "No my requirement is if user filtered from standard product data the"
type textarea "x"
type textarea "No my requirement is if user filtered from standard product data then"
type textarea "x"
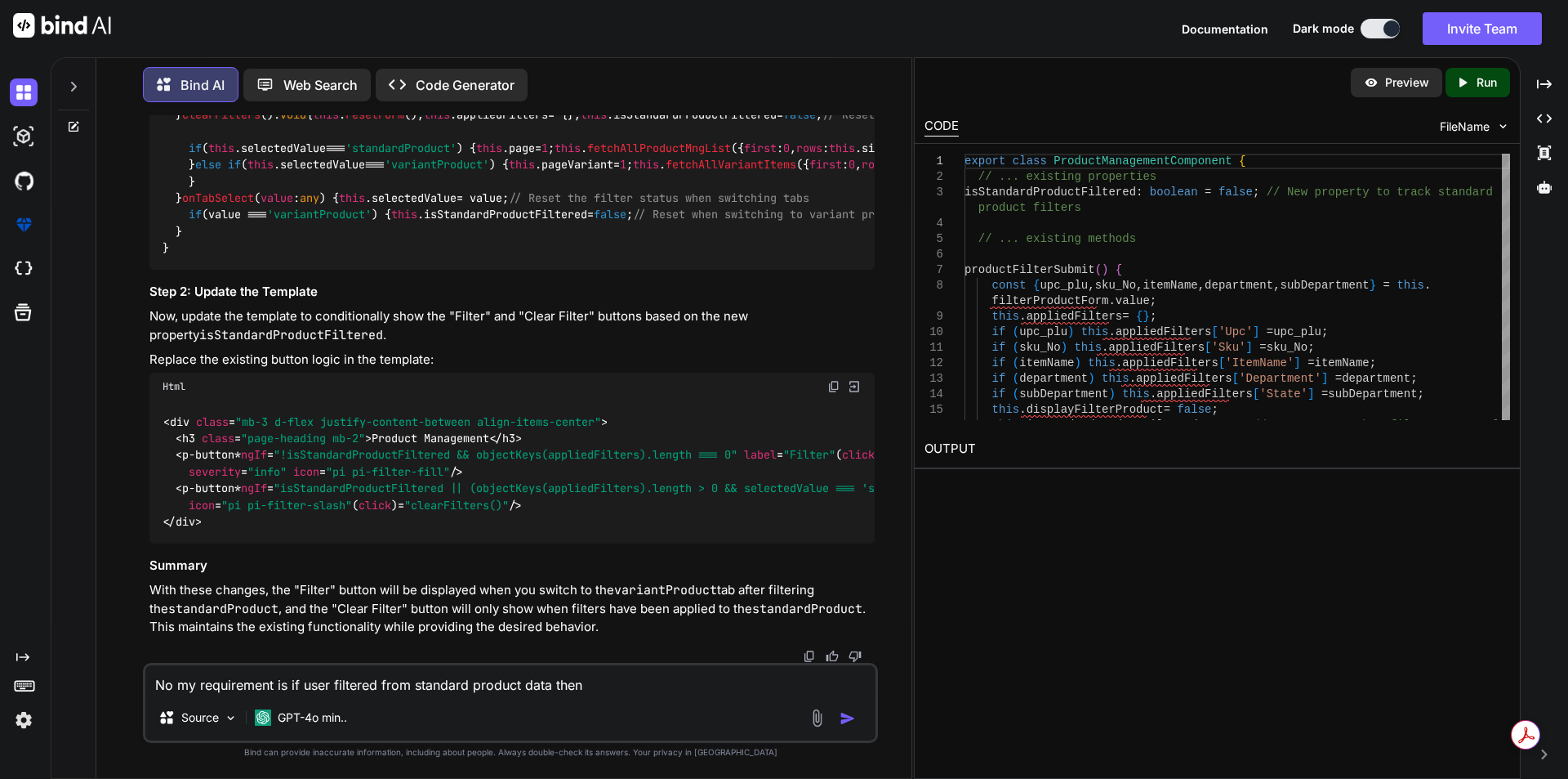
type textarea "No my requirement is if user filtered from standard product data then"
type textarea "x"
type textarea "No my requirement is if user filtered from standard product data then h"
type textarea "x"
type textarea "No my requirement is if user filtered from standard product data then he"
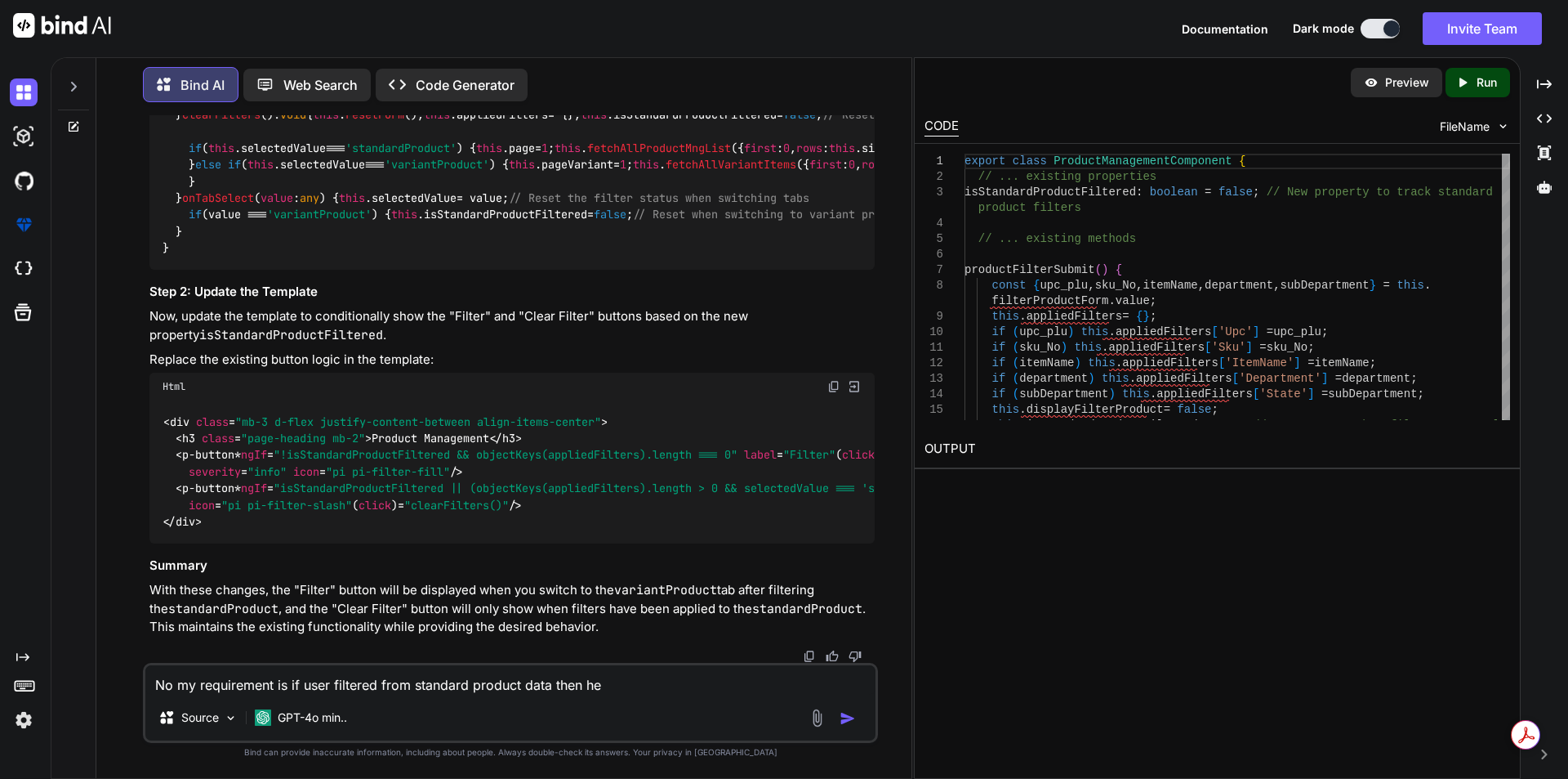
type textarea "x"
type textarea "No my requirement is if user filtered from standard product data then he"
type textarea "x"
type textarea "No my requirement is if user filtered from standard product data then he"
type textarea "x"
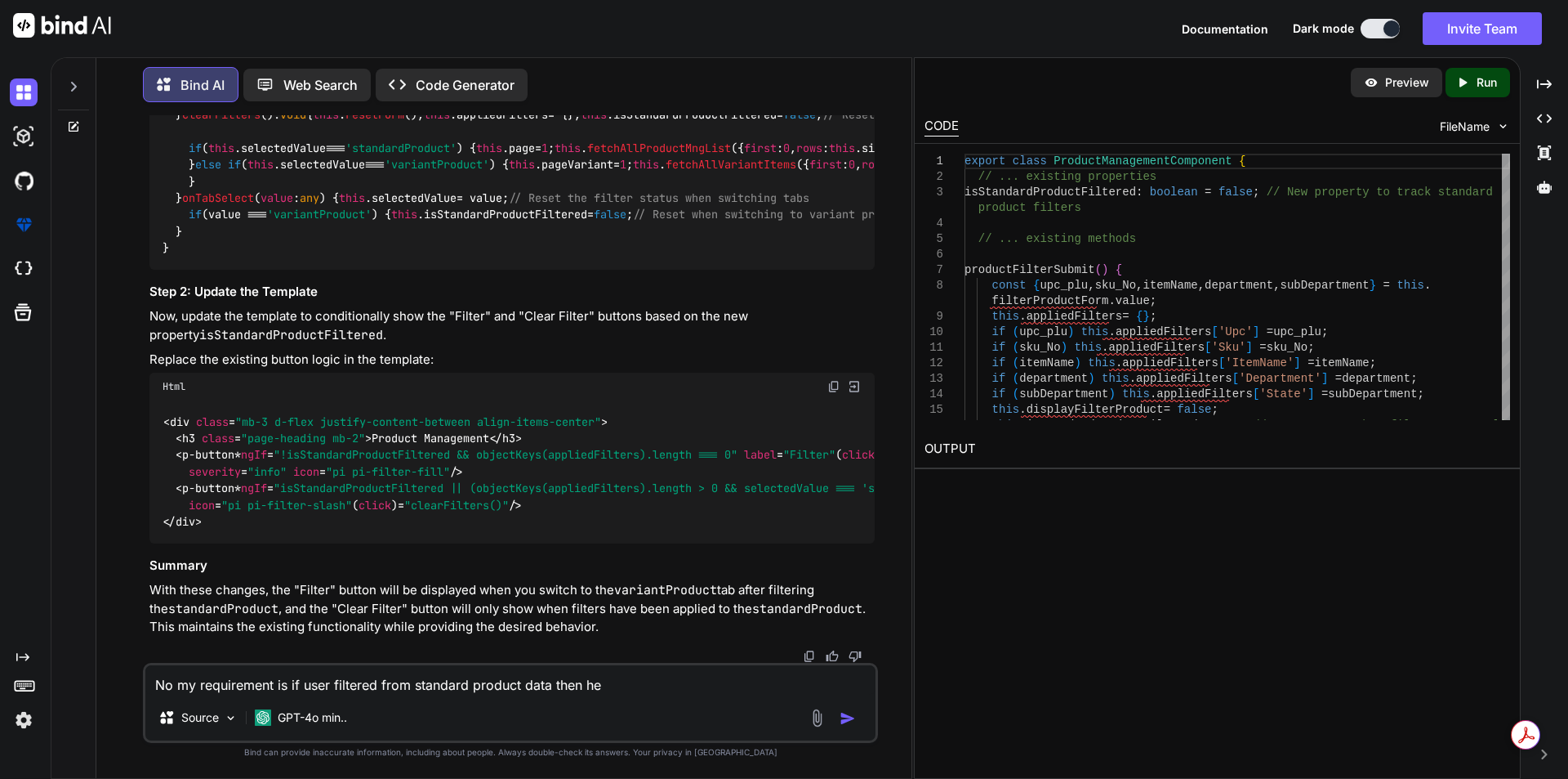
type textarea "No my requirement is if user filtered from standard product data then h"
type textarea "x"
type textarea "No my requirement is if user filtered from standard product data then"
type textarea "x"
drag, startPoint x: 753, startPoint y: 684, endPoint x: 807, endPoint y: 679, distance: 54.2
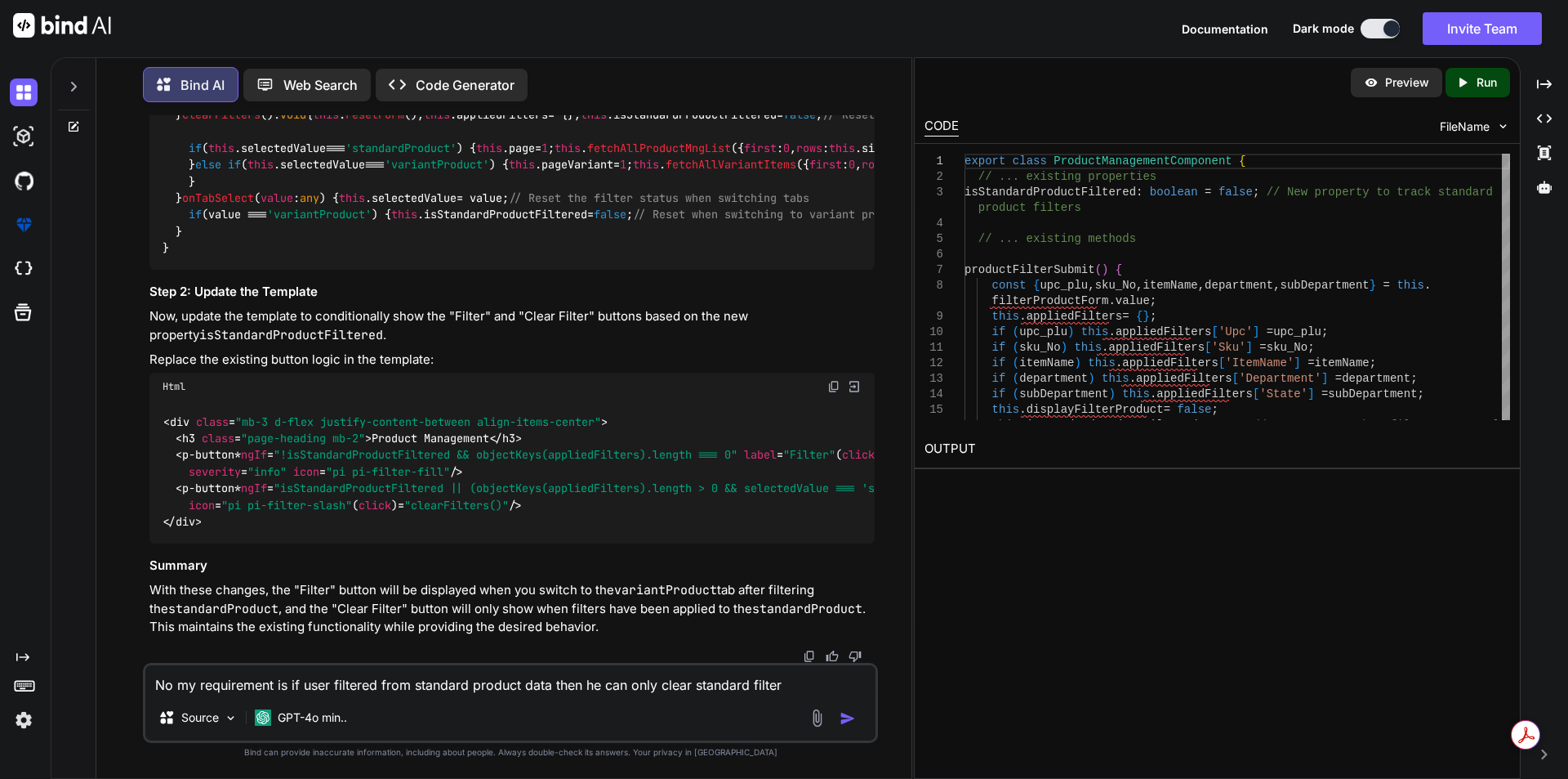
click at [807, 679] on textarea "No my requirement is if user filtered from standard product data then he can on…" at bounding box center [510, 680] width 730 height 30
drag, startPoint x: 688, startPoint y: 683, endPoint x: 838, endPoint y: 675, distance: 150.2
click at [703, 683] on textarea "No my requirement is if user filtered from standard product data then he can on…" at bounding box center [510, 680] width 730 height 30
click at [727, 683] on textarea "No my requirement is if user filtered from standard product data then he can on…" at bounding box center [510, 680] width 730 height 30
click at [689, 688] on textarea "No my requirement is if user filtered from standard product data then he can on…" at bounding box center [510, 680] width 730 height 30
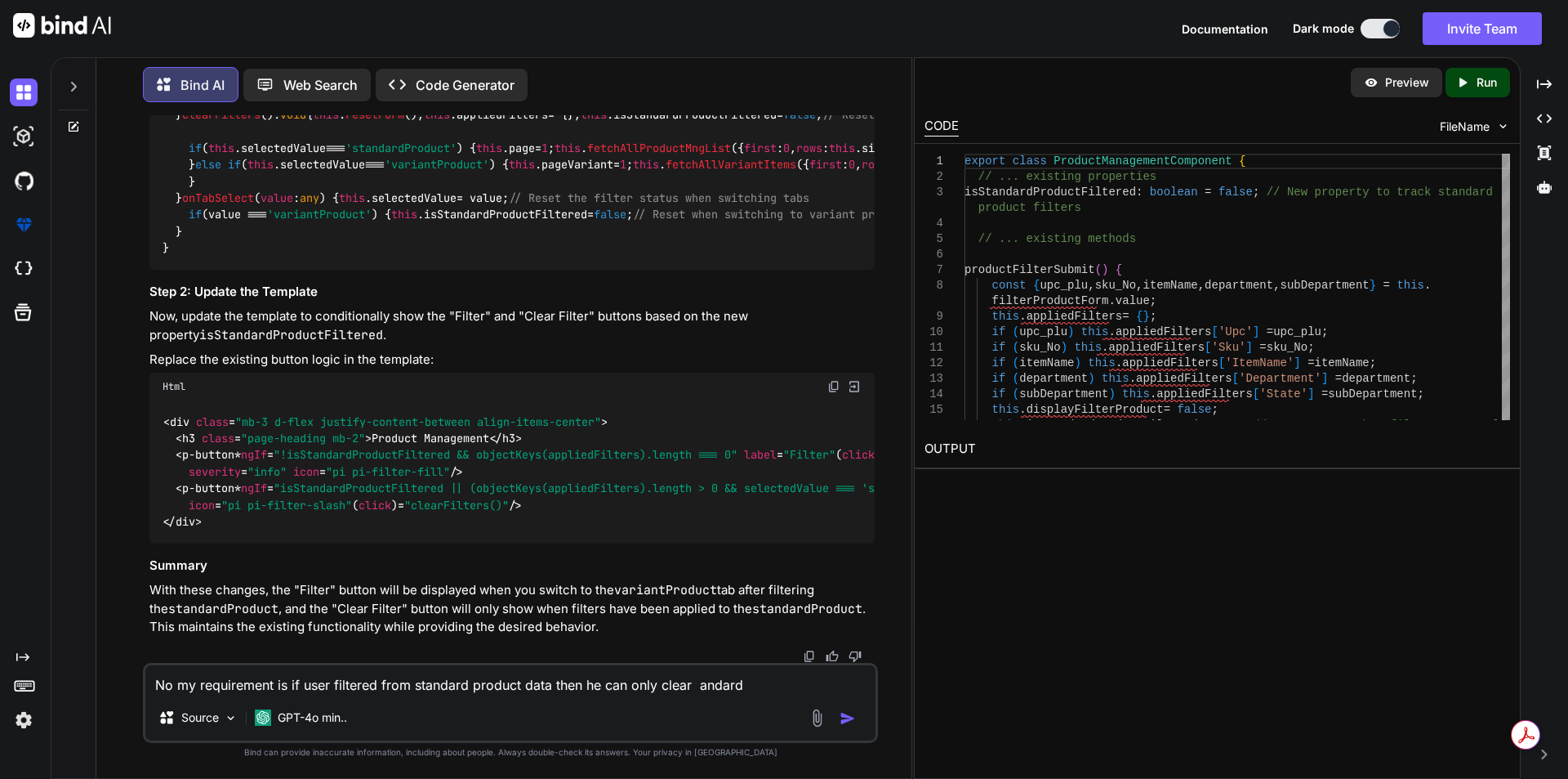
paste textarea "filter"
click at [729, 688] on textarea "No my requirement is if user filtered from standard product data then he can on…" at bounding box center [510, 680] width 730 height 30
click at [728, 688] on textarea "No my requirement is if user filtered from standard product data then he can on…" at bounding box center [510, 680] width 730 height 30
click at [779, 685] on textarea "No my requirement is if user filtered from standard product data then he can on…" at bounding box center [510, 680] width 730 height 30
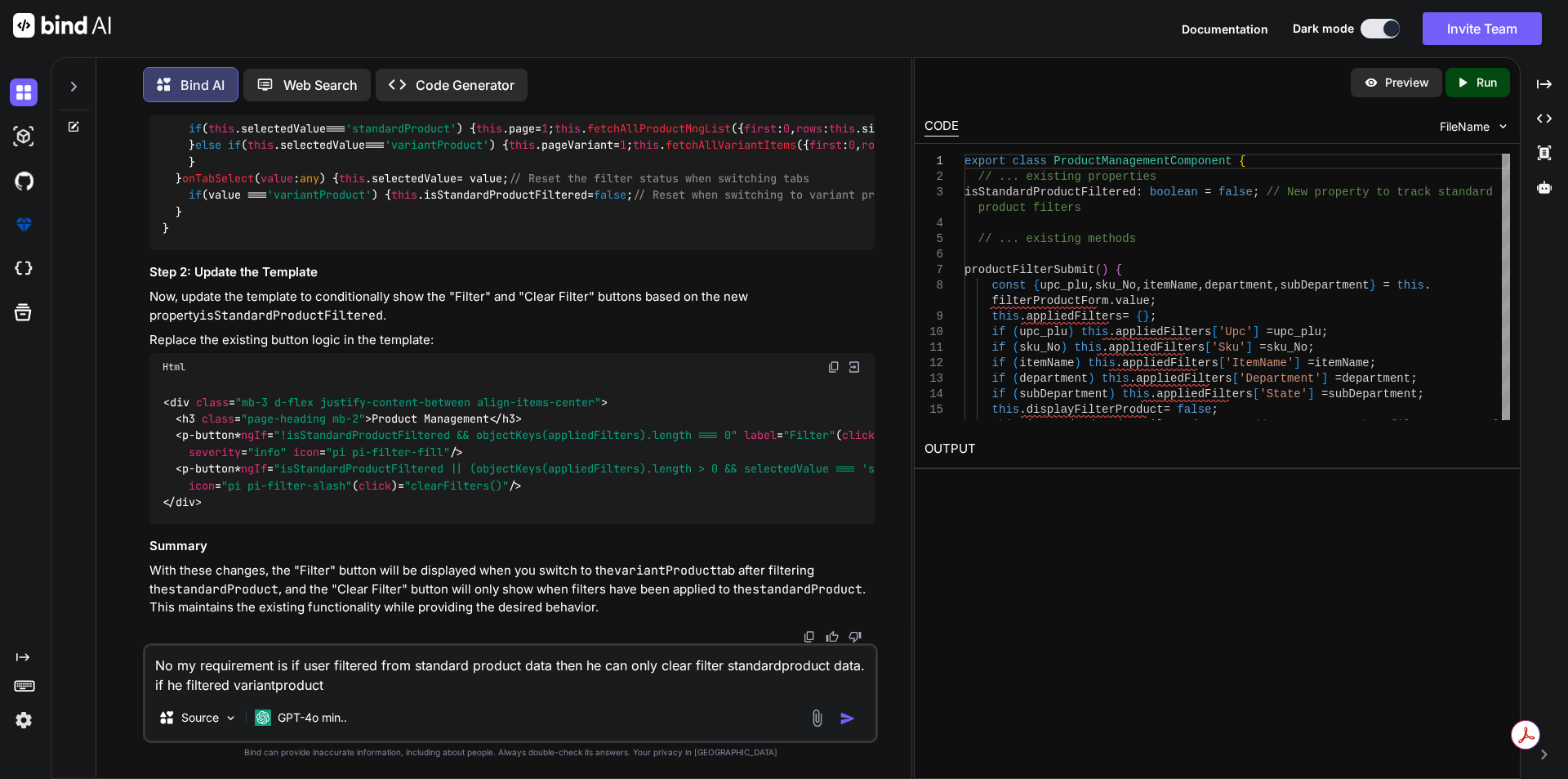
click at [409, 697] on div "No my requirement is if user filtered from standard product data then he can on…" at bounding box center [511, 693] width 735 height 99
click at [382, 692] on textarea "No my requirement is if user filtered from standard product data then he can on…" at bounding box center [510, 669] width 730 height 49
click at [684, 684] on textarea "No my requirement is if user filtered from standard product data then he can on…" at bounding box center [510, 669] width 730 height 49
click at [782, 688] on textarea "No my requirement is if user filtered from standard product data then he can on…" at bounding box center [510, 669] width 730 height 49
drag, startPoint x: 727, startPoint y: 667, endPoint x: 826, endPoint y: 674, distance: 99.2
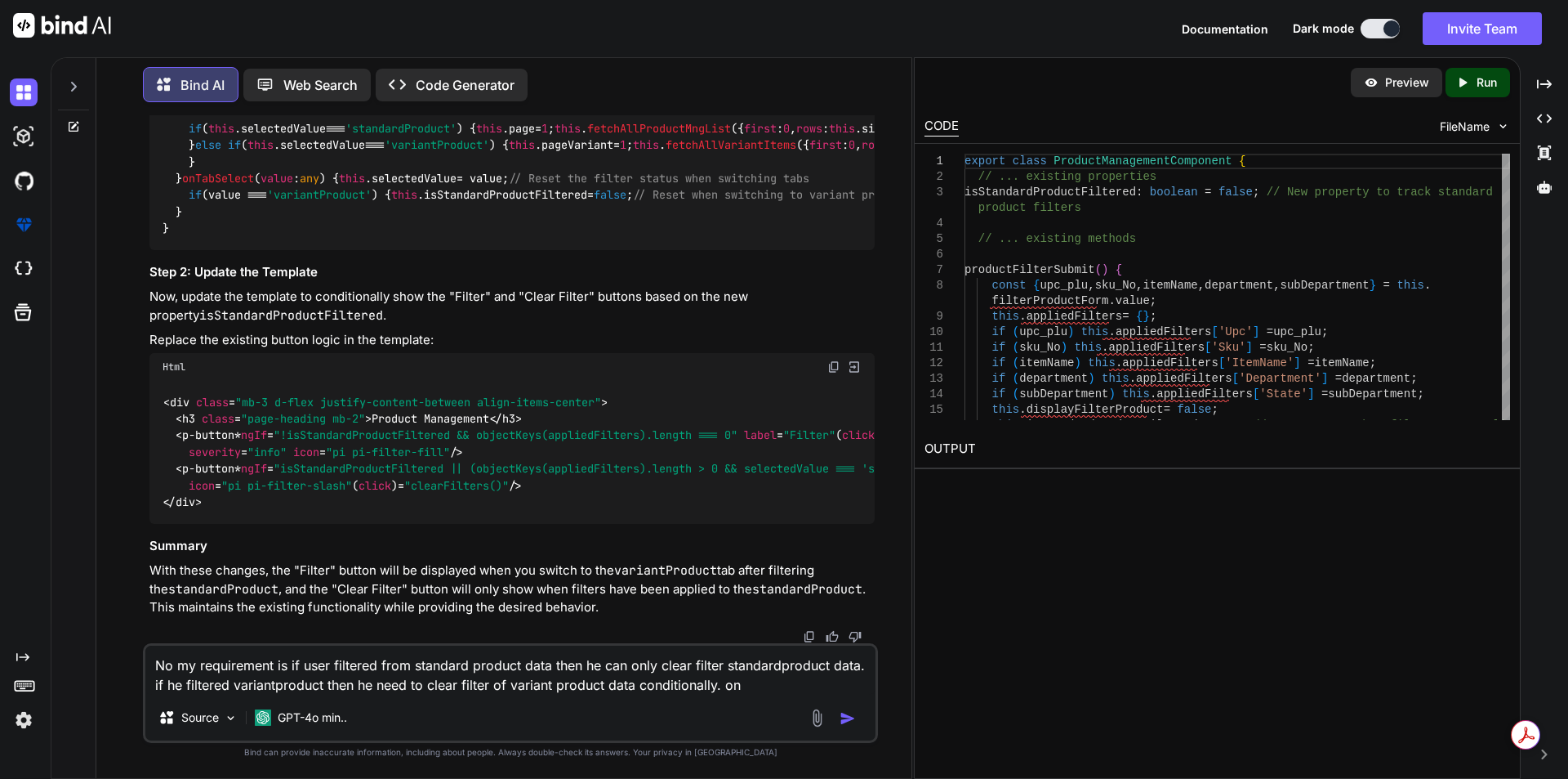
click at [826, 674] on textarea "No my requirement is if user filtered from standard product data then he can on…" at bounding box center [510, 669] width 730 height 49
click at [764, 684] on textarea "No my requirement is if user filtered from standard product data then he can on…" at bounding box center [510, 669] width 730 height 49
paste textarea "standardproduct"
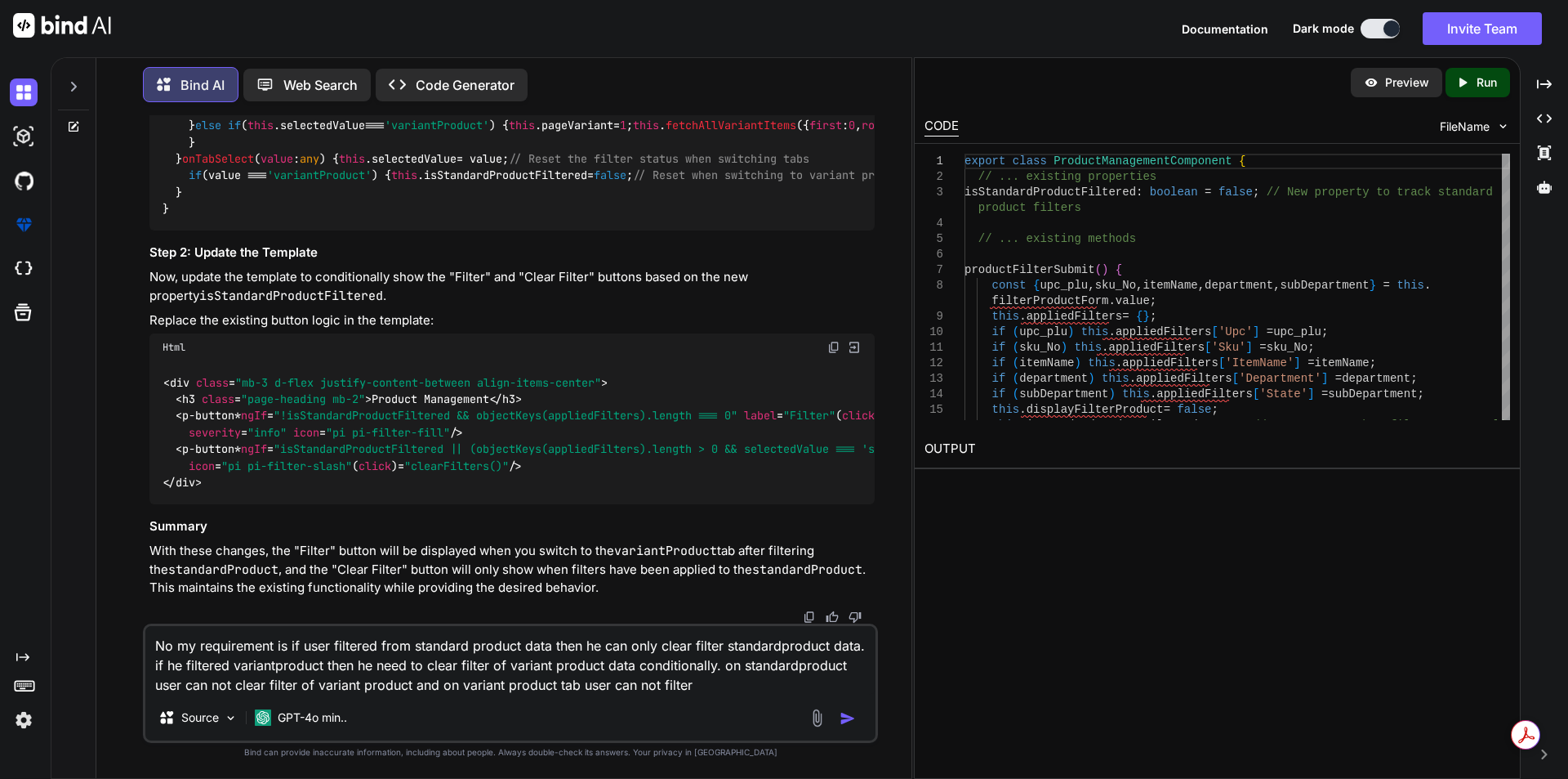
click at [847, 665] on textarea "No my requirement is if user filtered from standard product data then he can on…" at bounding box center [510, 661] width 730 height 69
click at [718, 685] on textarea "No my requirement is if user filtered from standard product data then he can on…" at bounding box center [510, 661] width 730 height 69
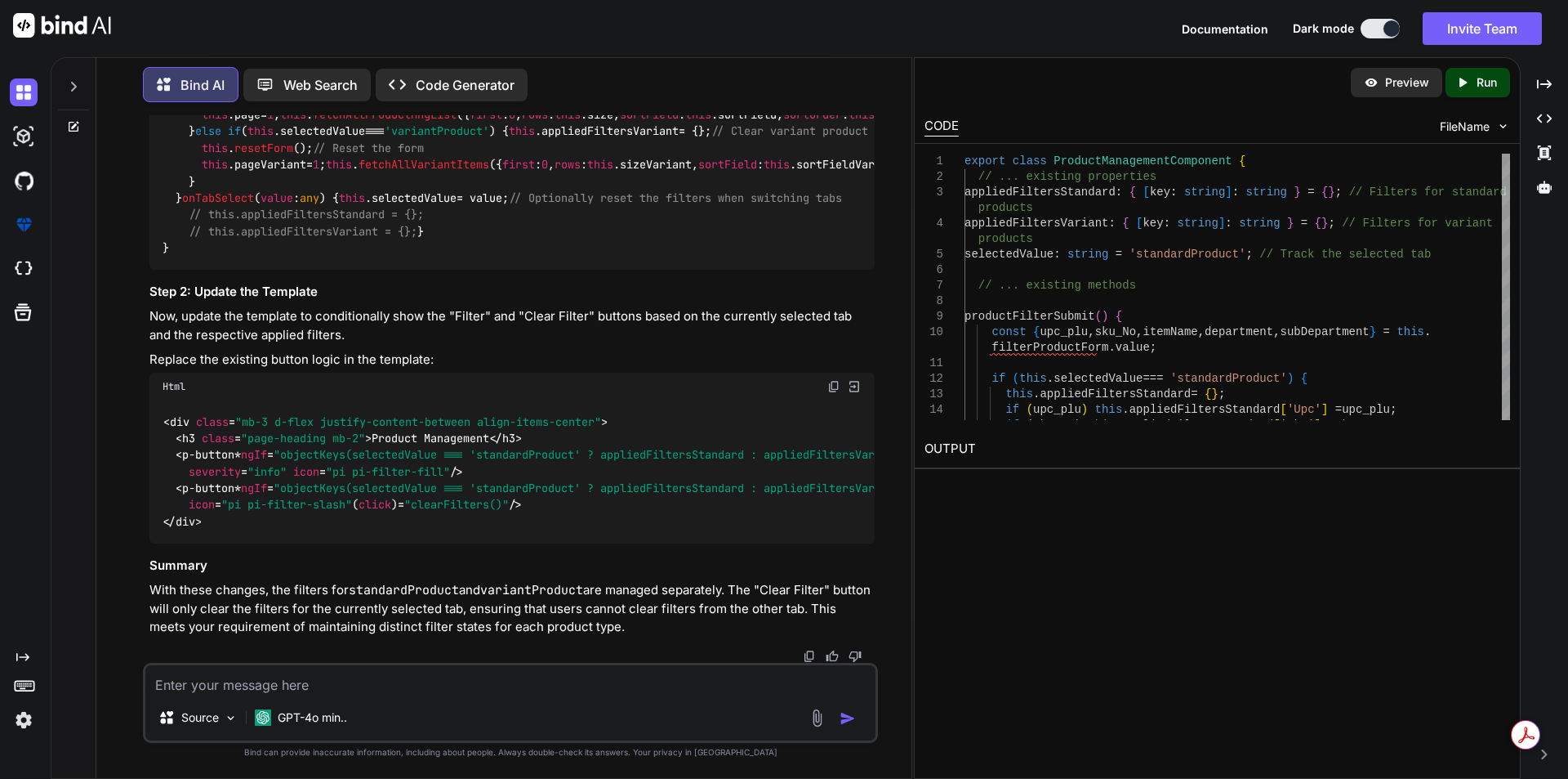
click at [324, 697] on div "Source GPT-4o min.." at bounding box center [511, 703] width 735 height 80
click at [314, 686] on textarea at bounding box center [510, 680] width 730 height 30
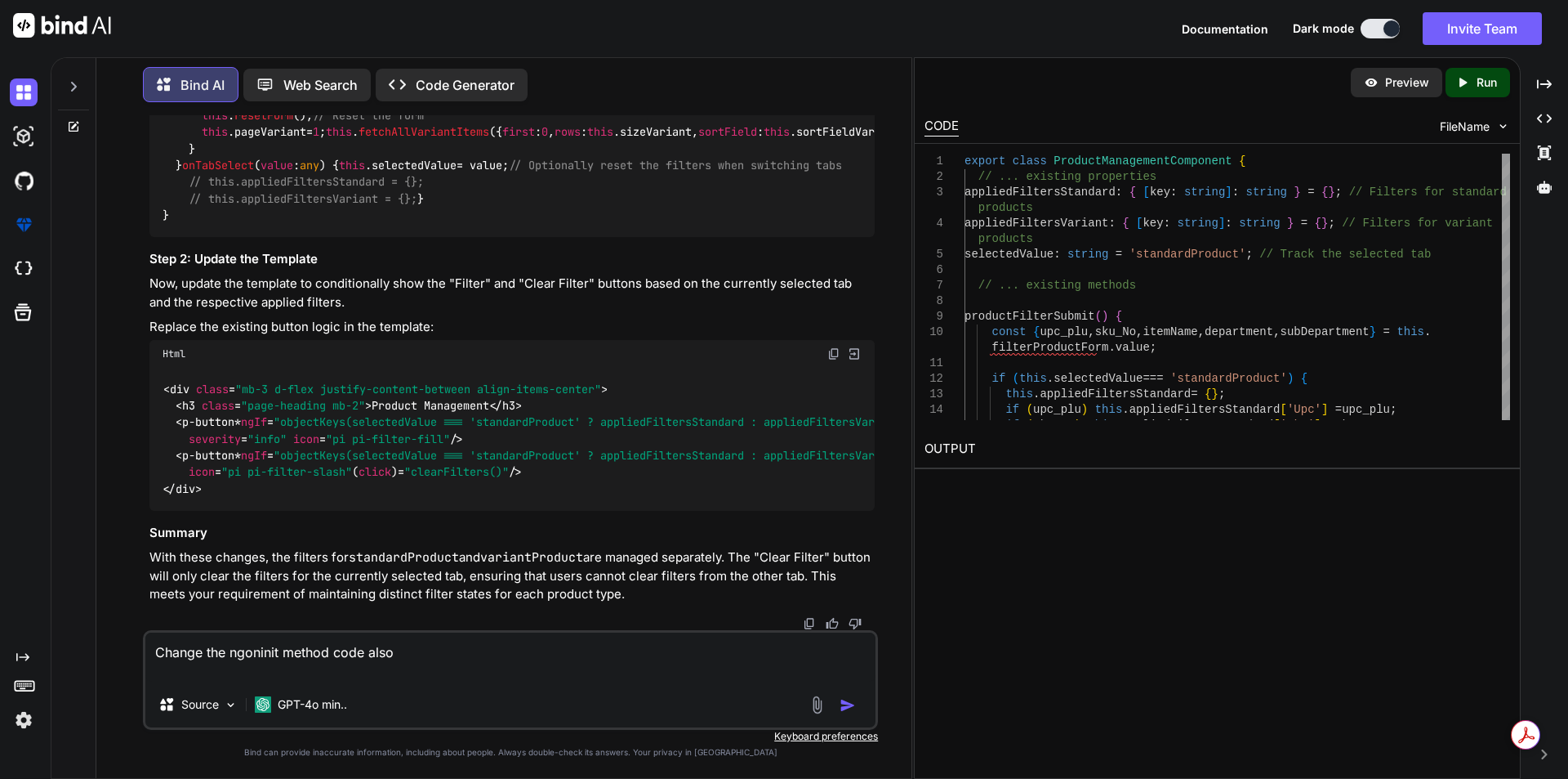
click at [206, 649] on textarea "Change the ngoninit method code also" at bounding box center [510, 656] width 730 height 49
click at [418, 649] on textarea "correct the ngoninit method code also" at bounding box center [510, 656] width 730 height 49
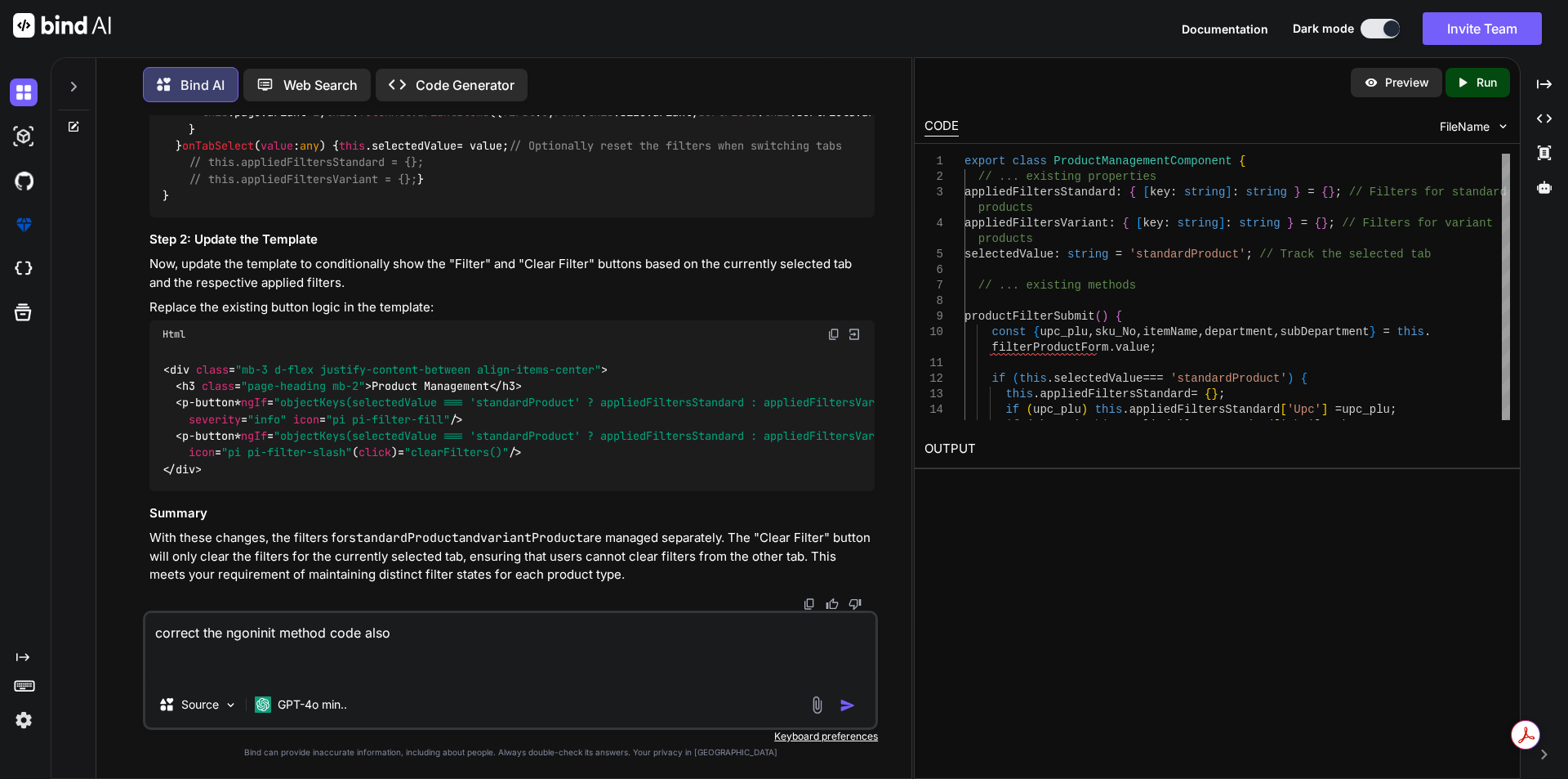
paste textarea "ngOnInit(): void { this.paginationService.clearOtherStates(this.componentKey); …"
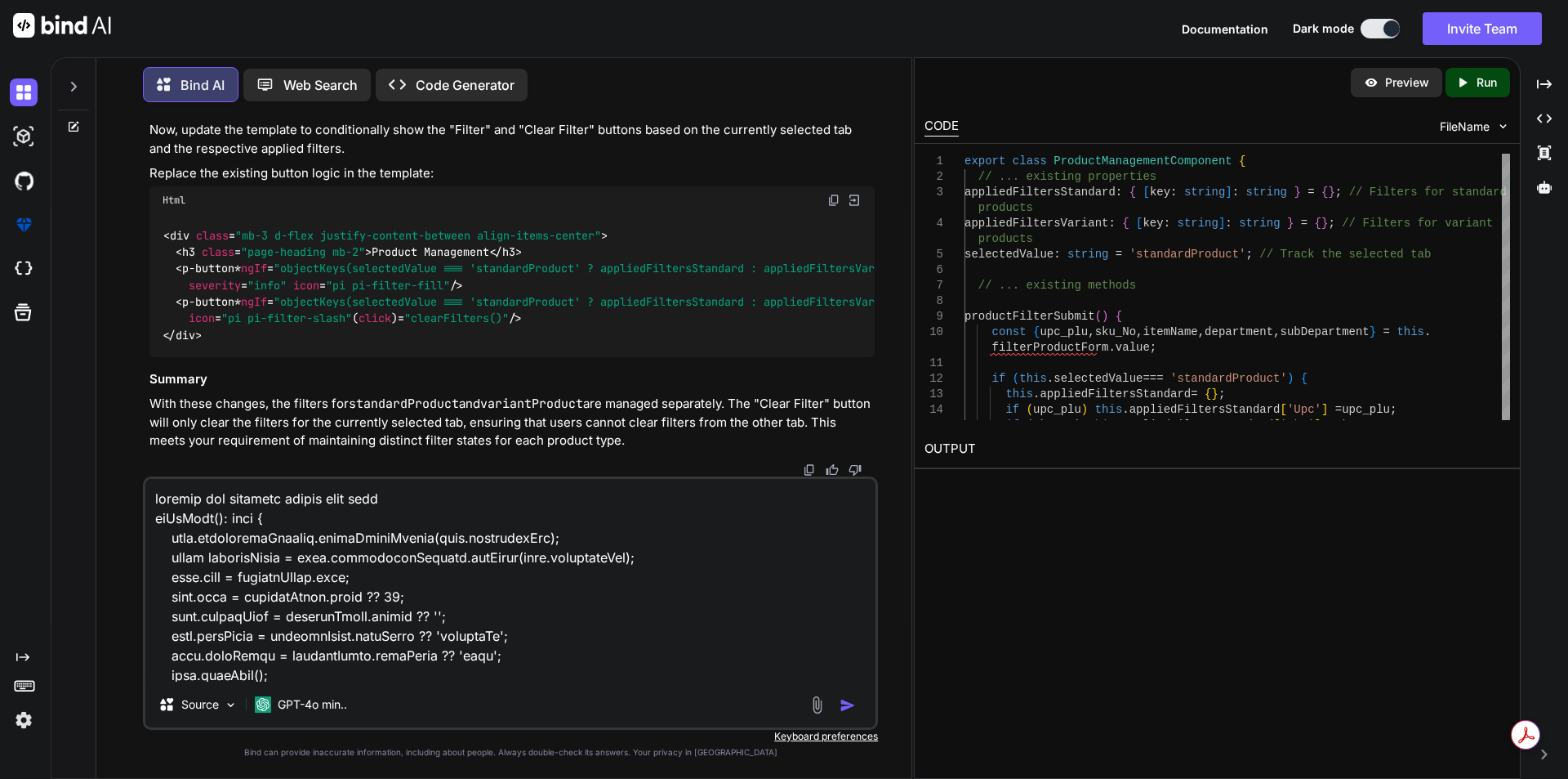
scroll to position [5166, 0]
click at [848, 704] on img "button" at bounding box center [847, 705] width 16 height 16
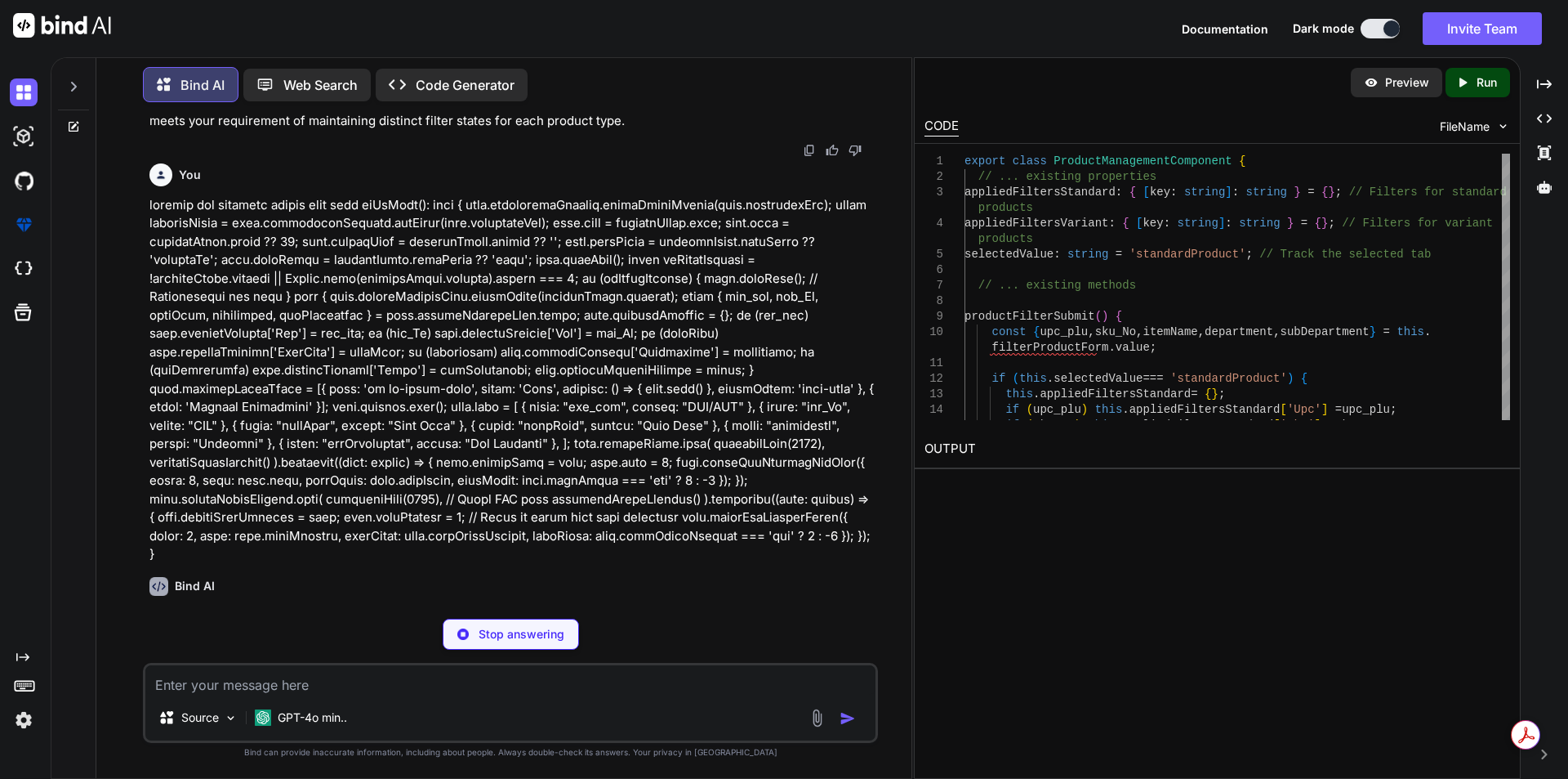
scroll to position [5483, 0]
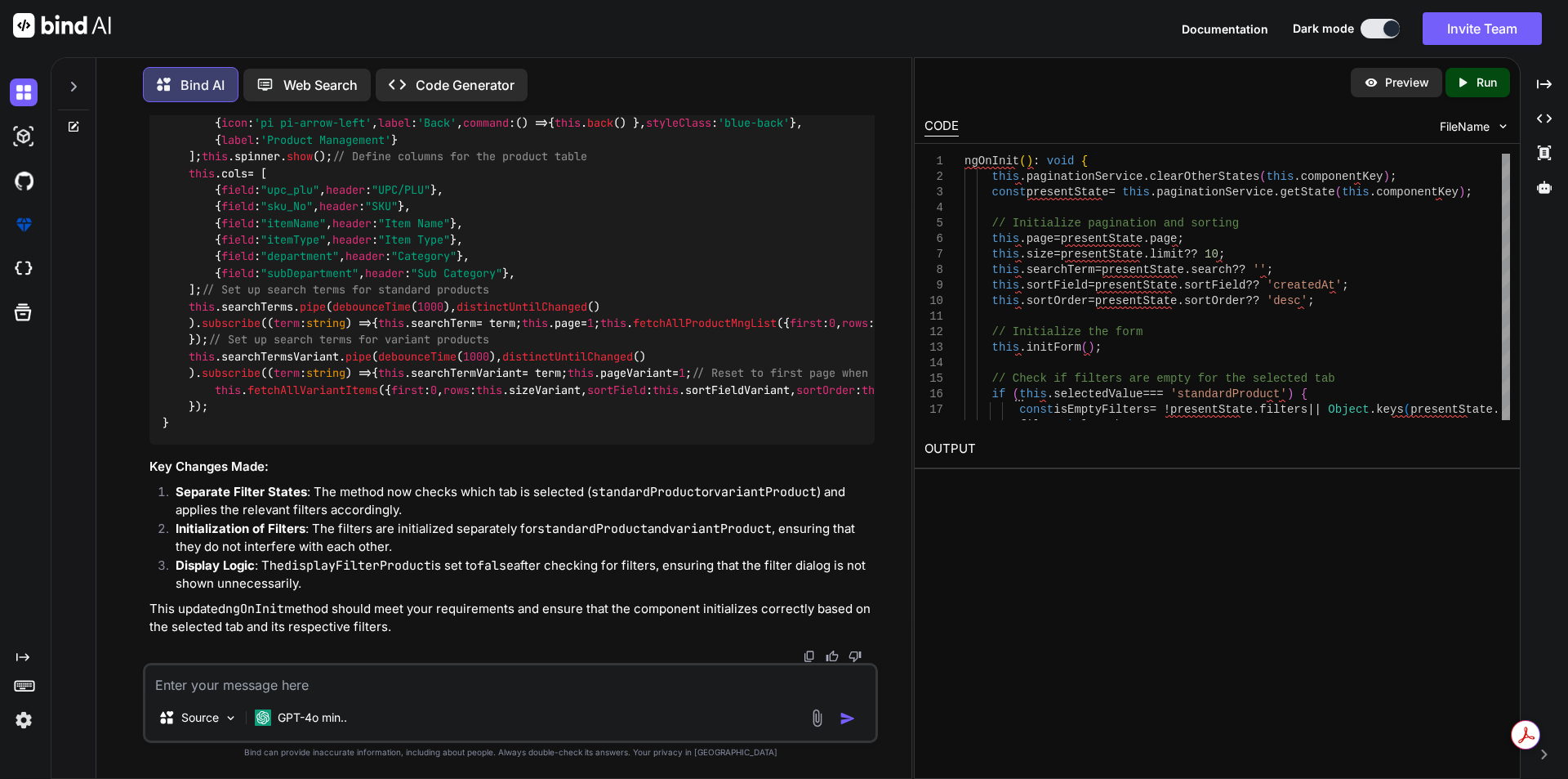
click at [223, 697] on div "Source GPT-4o min.." at bounding box center [511, 703] width 735 height 80
click at [226, 685] on textarea at bounding box center [510, 680] width 730 height 30
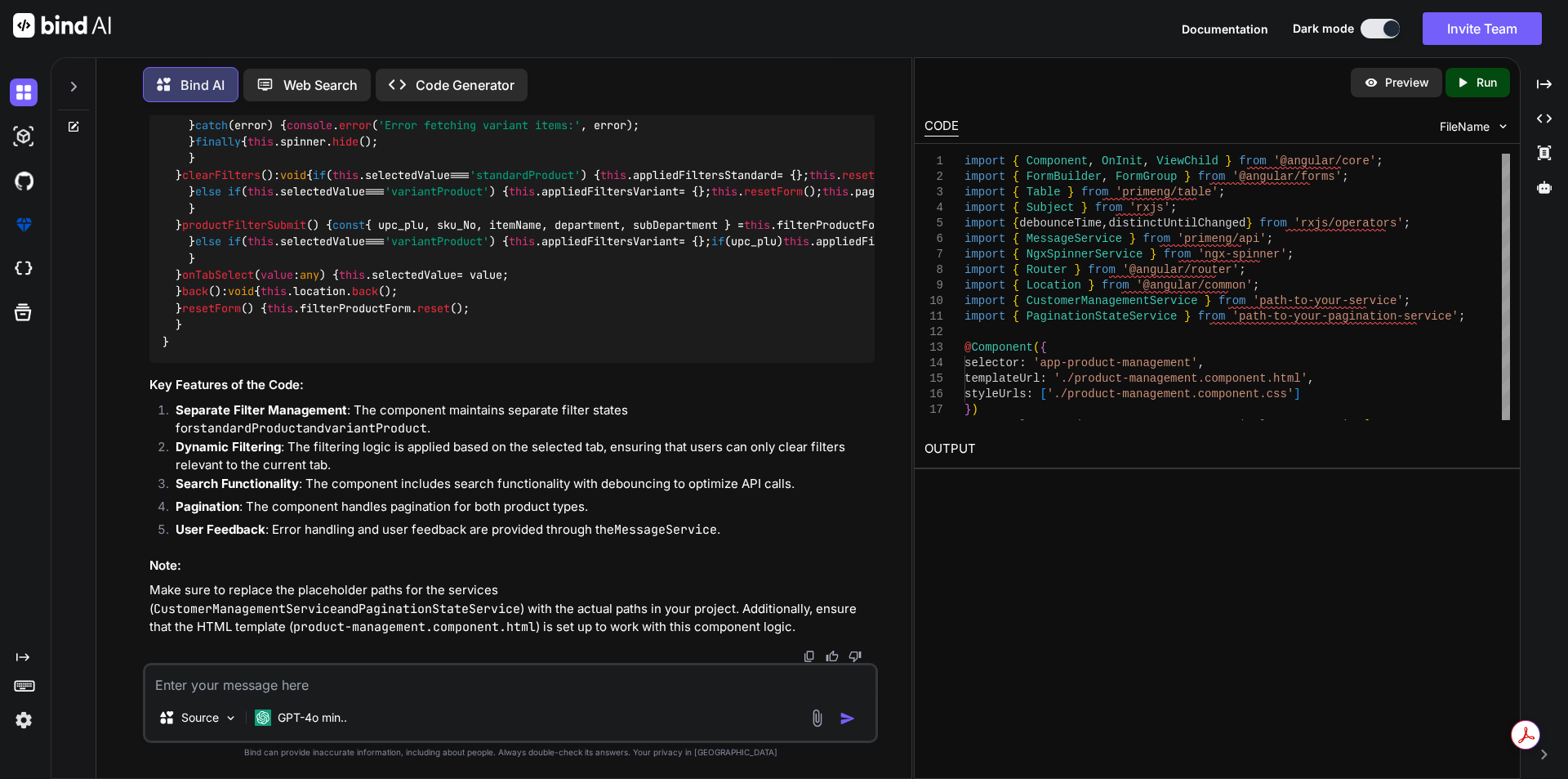
scroll to position [6990, 0]
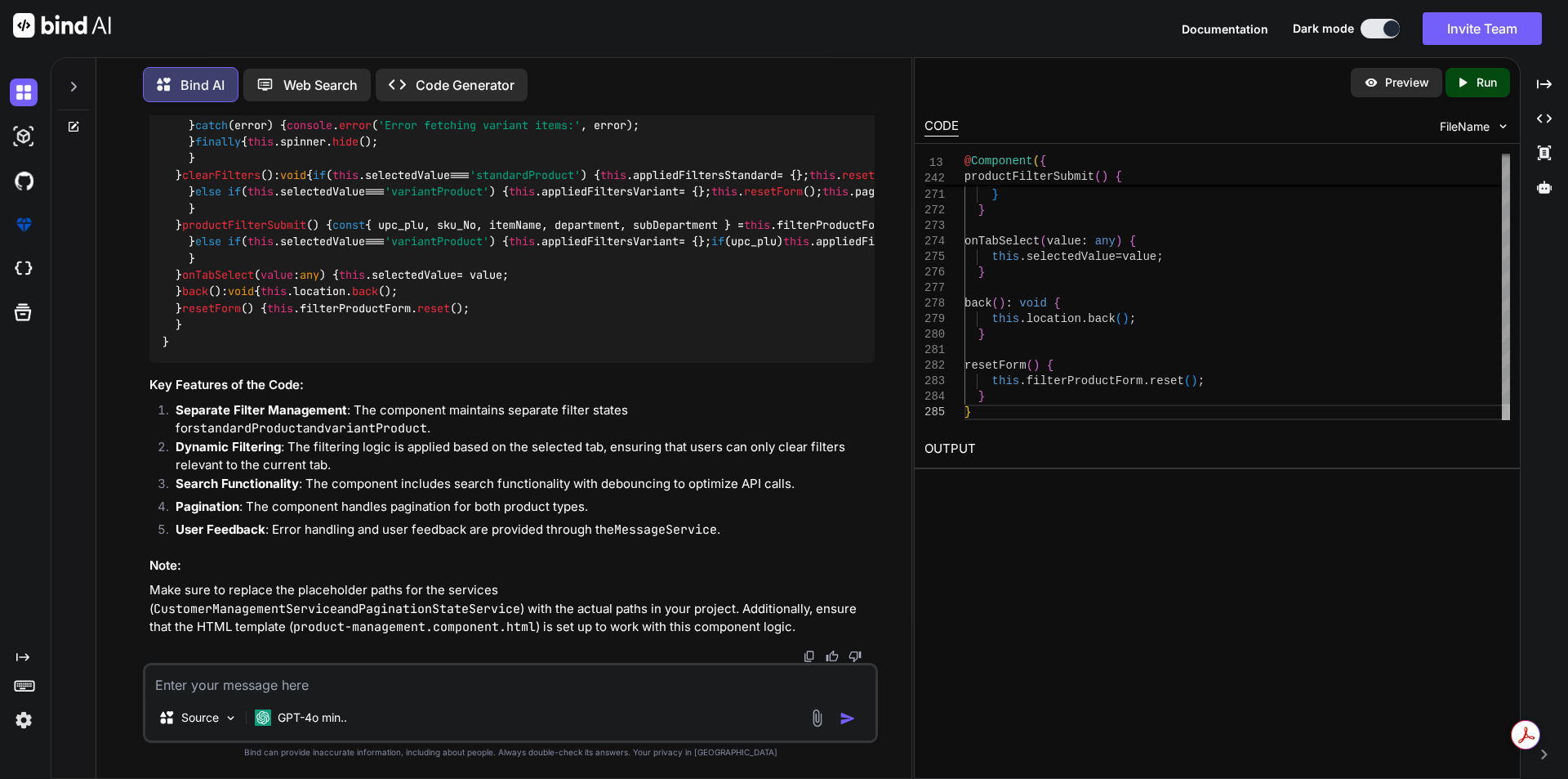
click at [1510, 420] on div at bounding box center [1506, 411] width 9 height 16
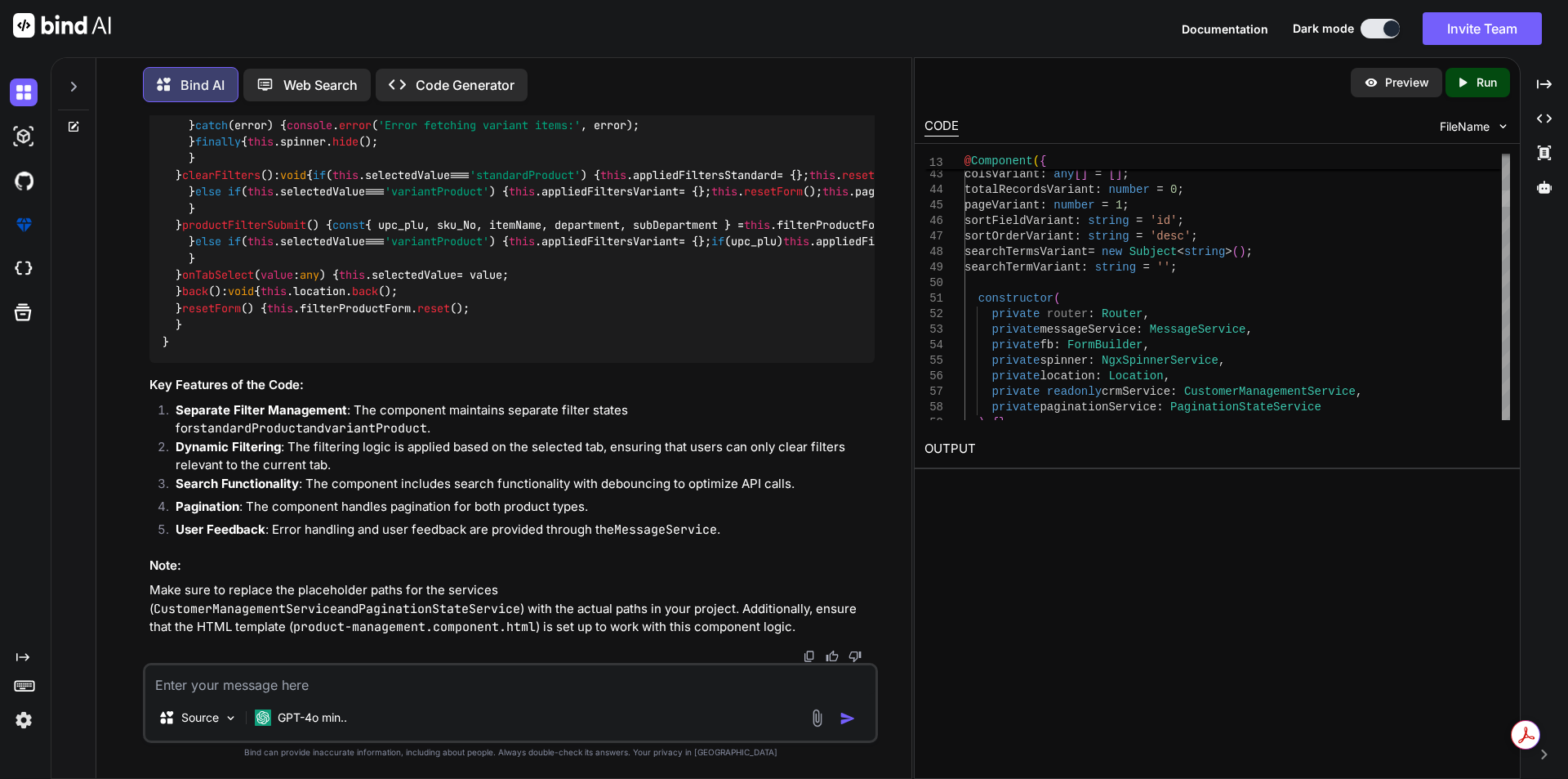
click at [1510, 201] on div at bounding box center [1506, 198] width 9 height 16
click at [294, 677] on textarea at bounding box center [510, 680] width 730 height 30
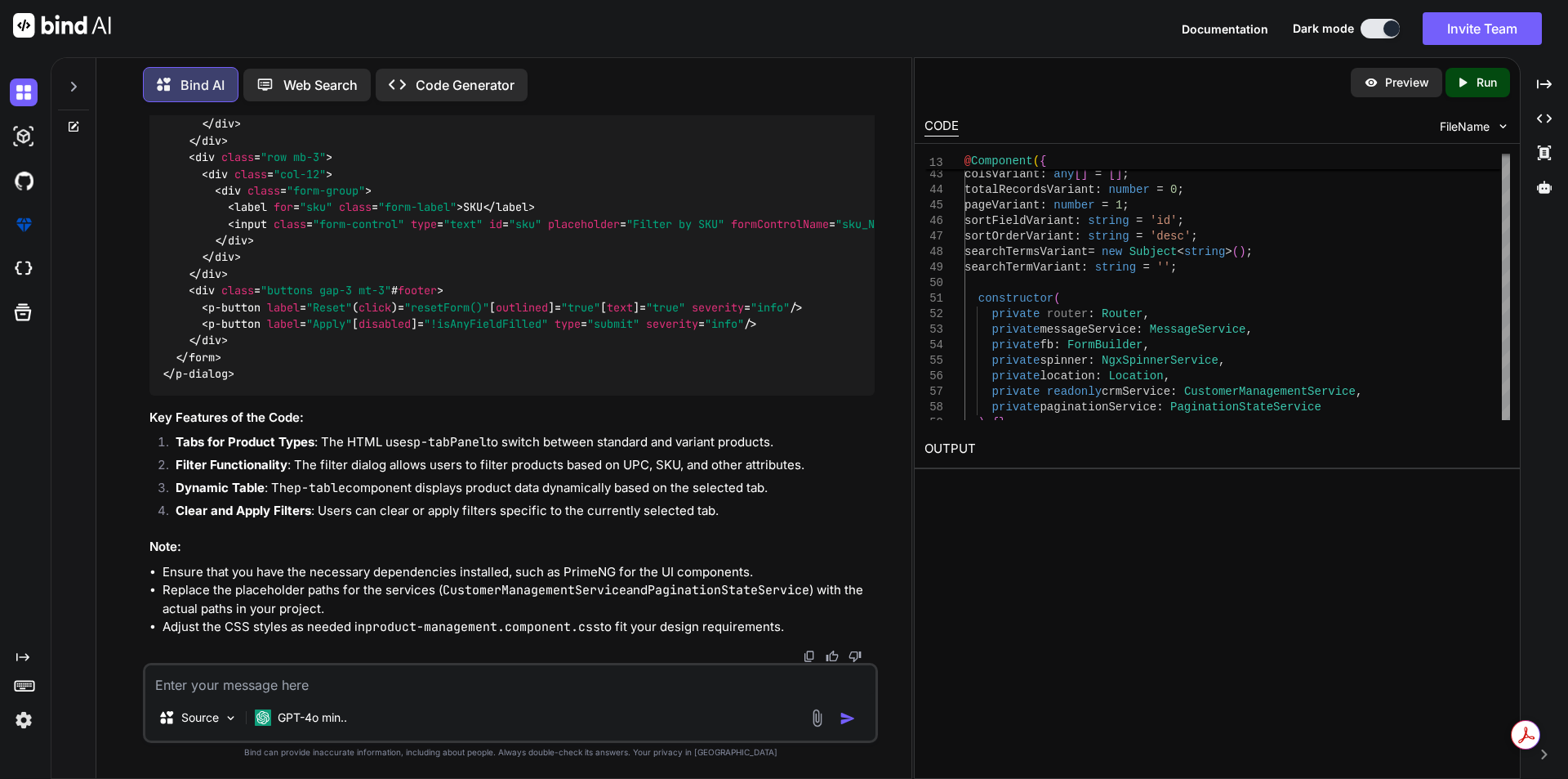
scroll to position [17750, 0]
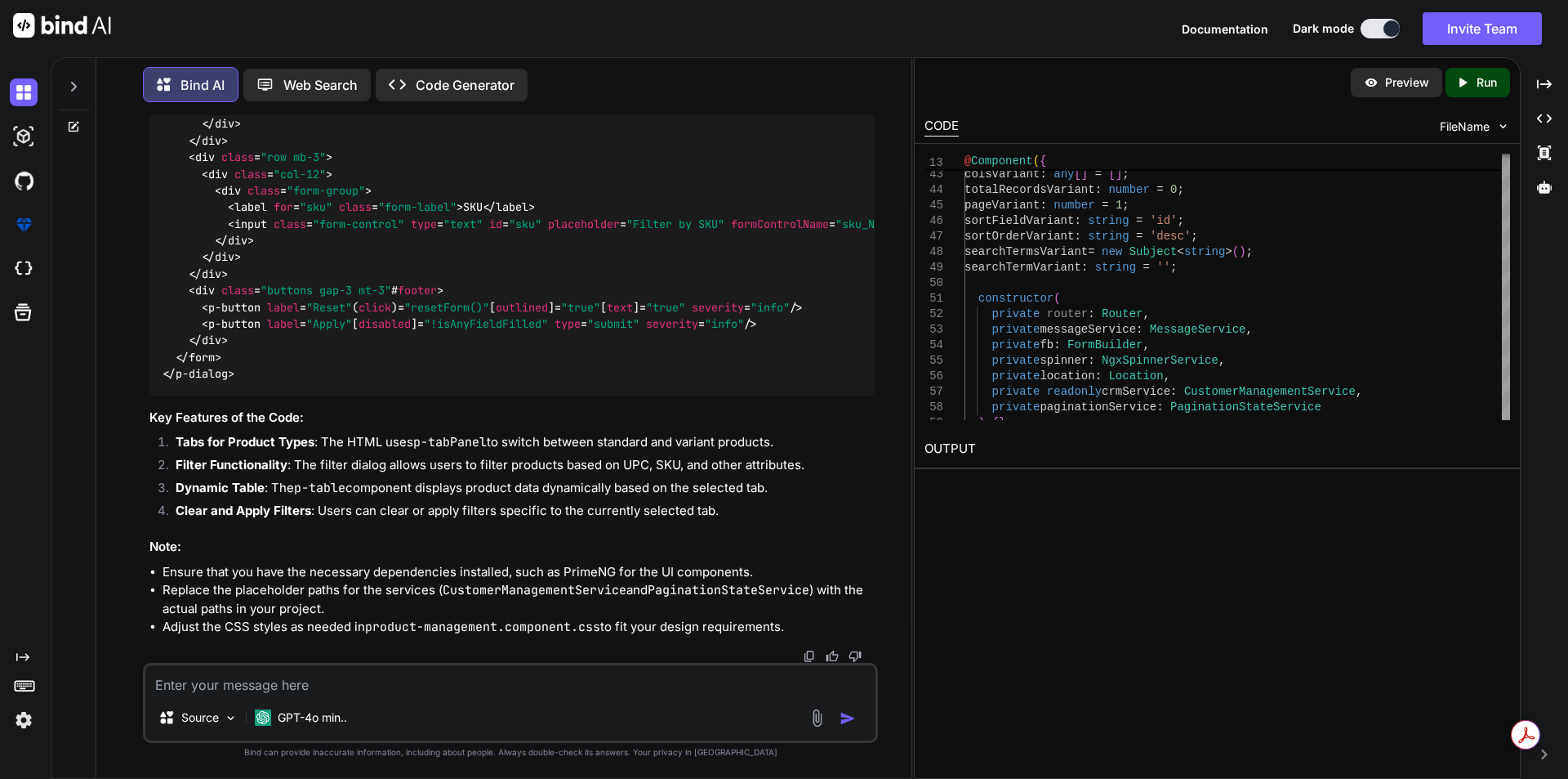
scroll to position [17913, 0]
